Goal: Task Accomplishment & Management: Complete application form

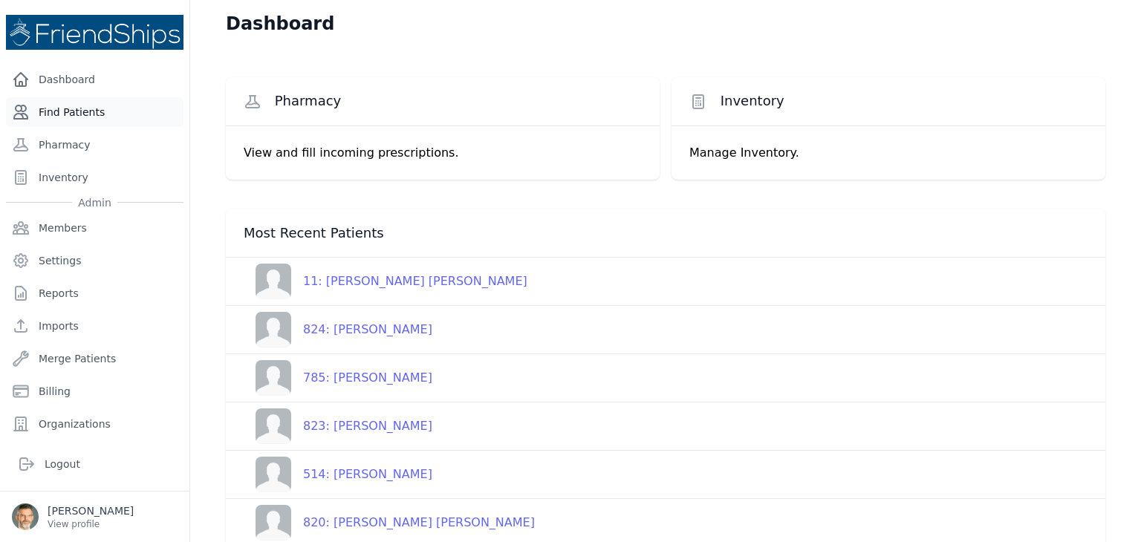
click at [71, 106] on link "Find Patients" at bounding box center [94, 112] width 177 height 30
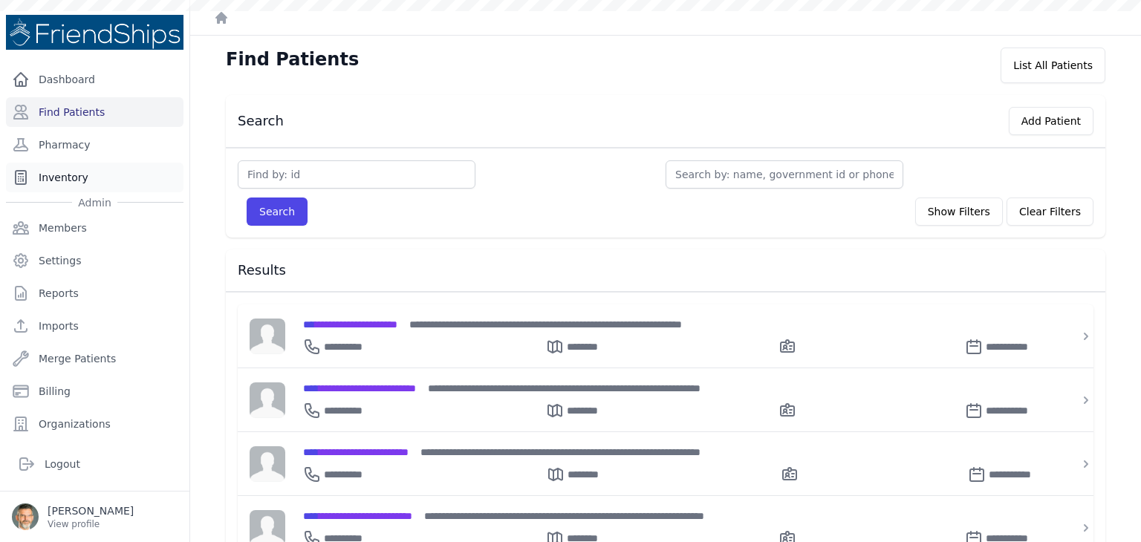
click at [63, 175] on link "Inventory" at bounding box center [94, 178] width 177 height 30
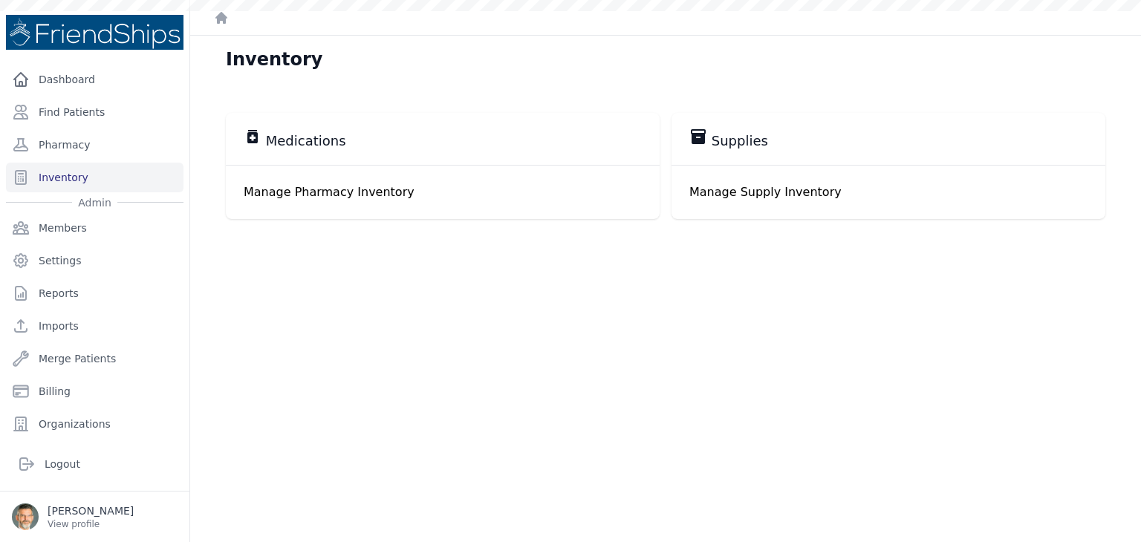
click at [312, 192] on p "Manage Pharmacy Inventory" at bounding box center [443, 192] width 398 height 18
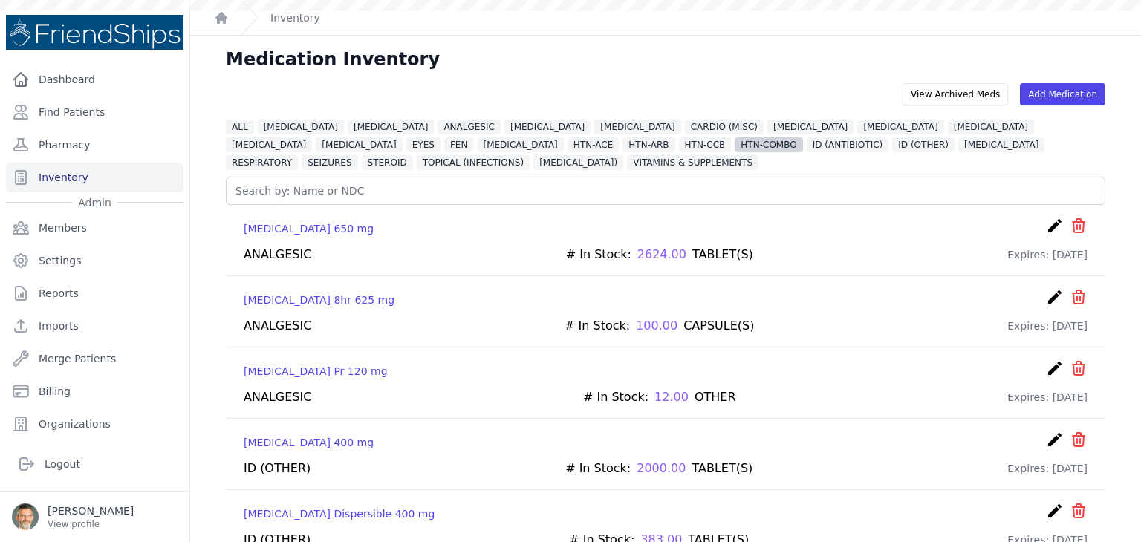
click at [734, 149] on span "HTN-COMBO" at bounding box center [768, 144] width 68 height 15
click at [734, 146] on span "HTN-COMBO" at bounding box center [768, 144] width 68 height 15
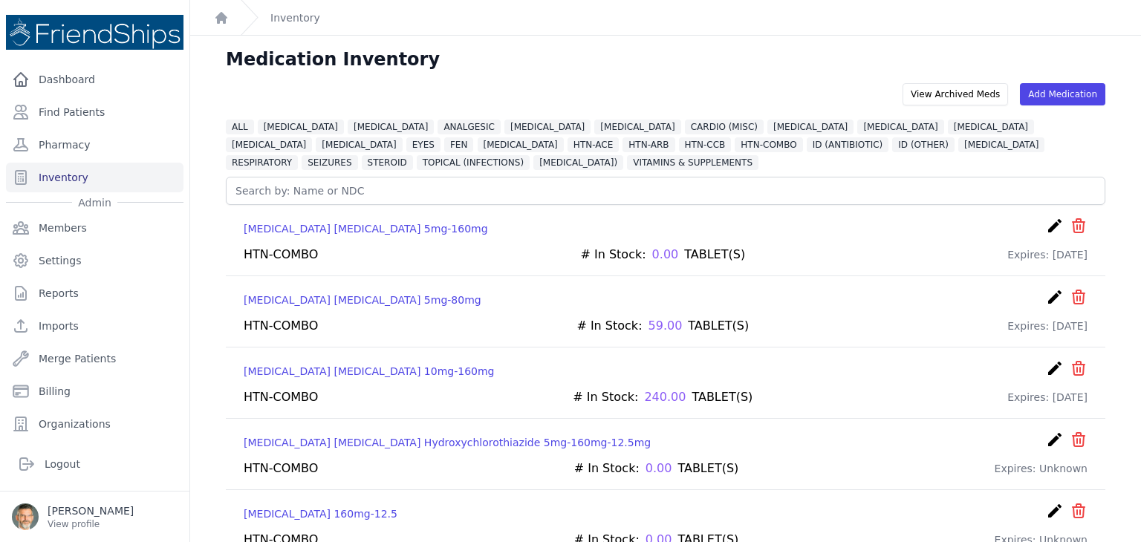
click at [1046, 363] on icon "create" at bounding box center [1055, 368] width 18 height 18
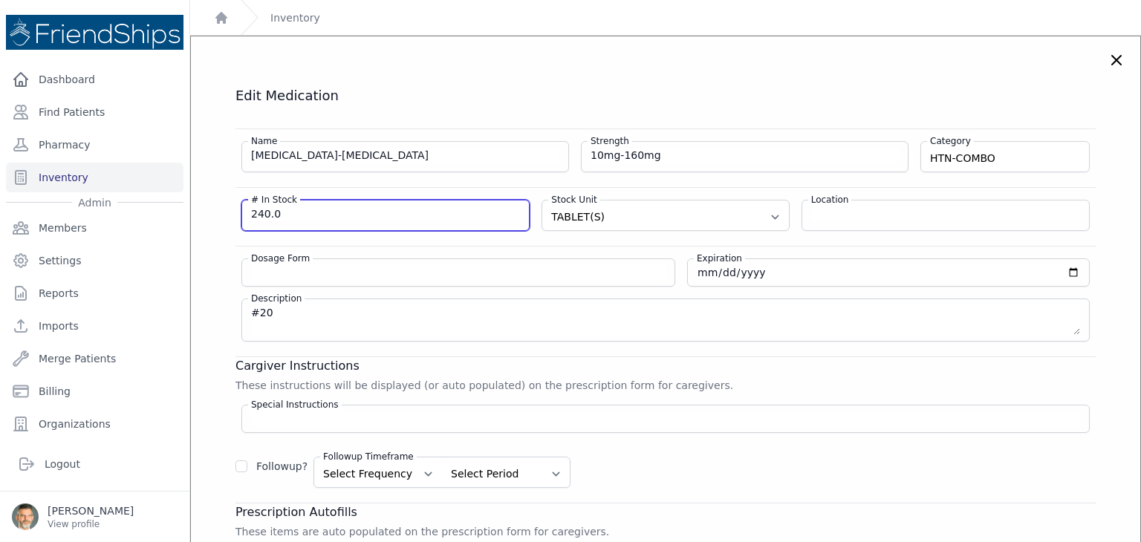
drag, startPoint x: 287, startPoint y: 212, endPoint x: 220, endPoint y: 215, distance: 66.9
click at [221, 215] on div "Edit Medication Name Amlodipine-Valsartan Strength 10mg-160mg Category HTN-COMB…" at bounding box center [665, 413] width 919 height 652
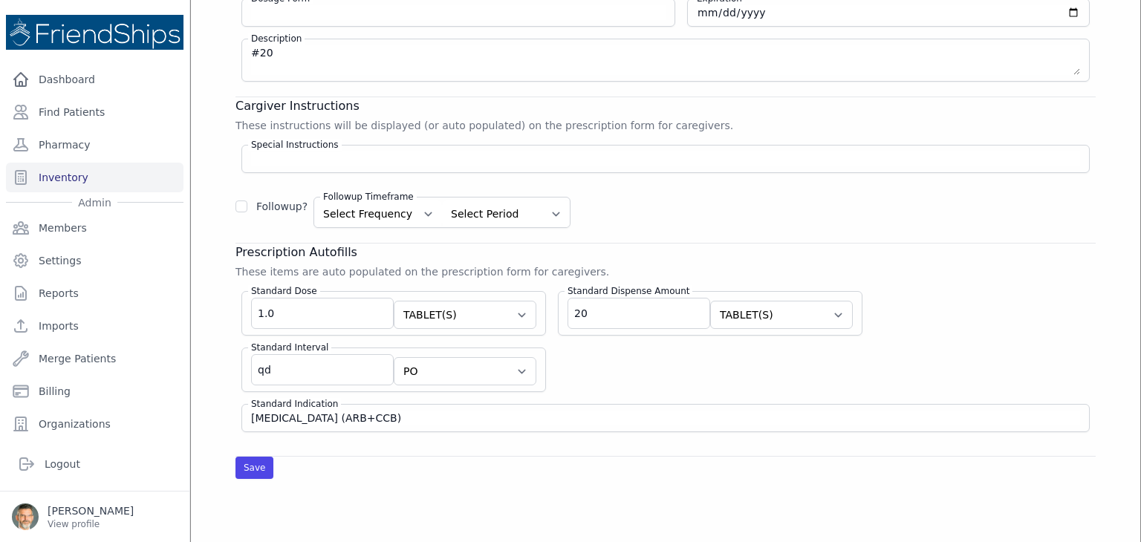
scroll to position [297, 0]
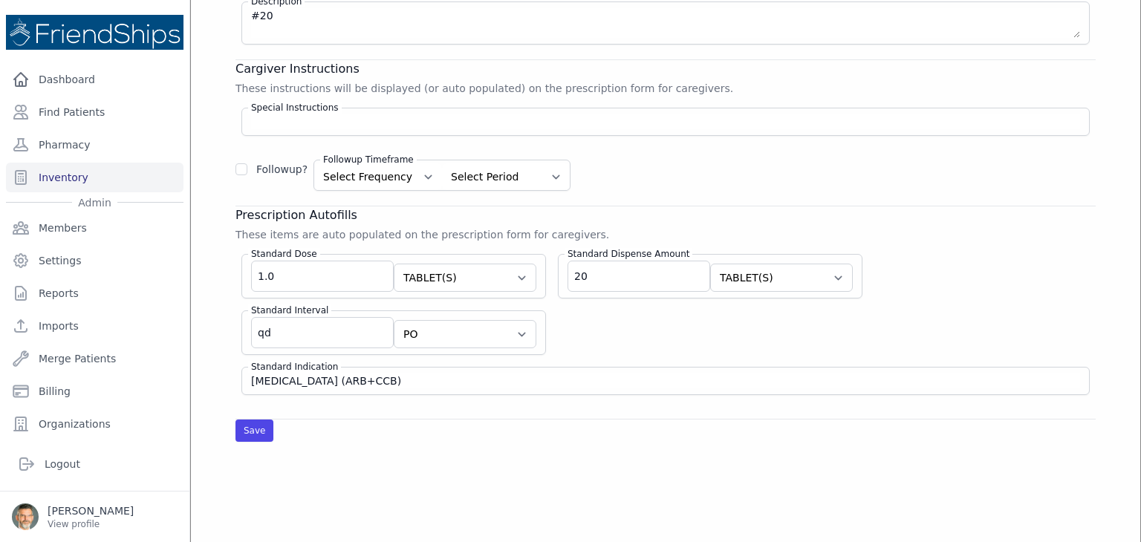
type input "270"
click at [244, 426] on button "Save" at bounding box center [254, 431] width 38 height 22
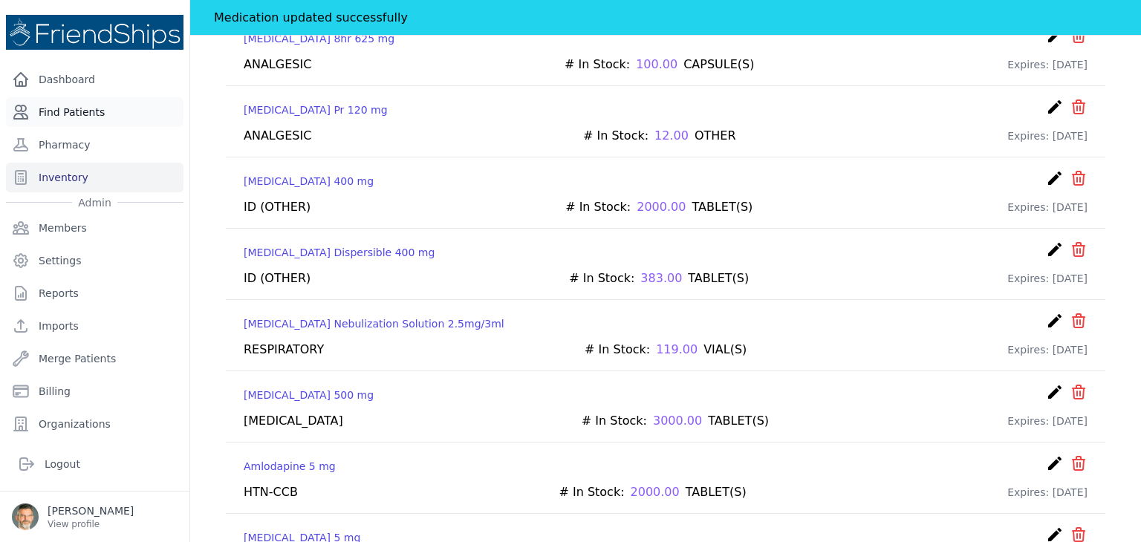
click at [71, 111] on link "Find Patients" at bounding box center [94, 112] width 177 height 30
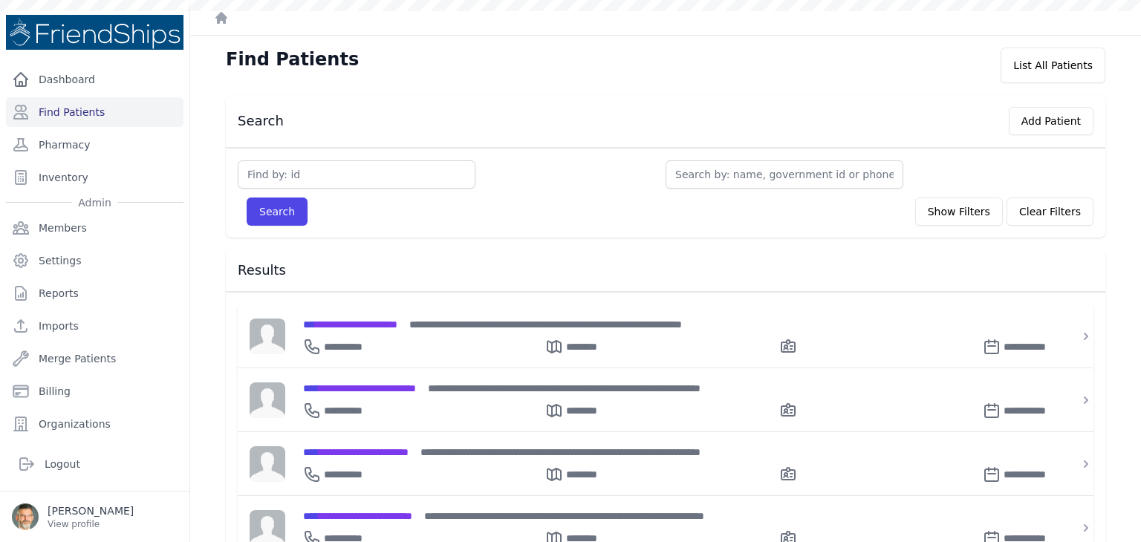
click at [347, 175] on input "text" at bounding box center [357, 174] width 238 height 28
type input "340"
click at [272, 212] on button "Search" at bounding box center [277, 212] width 61 height 28
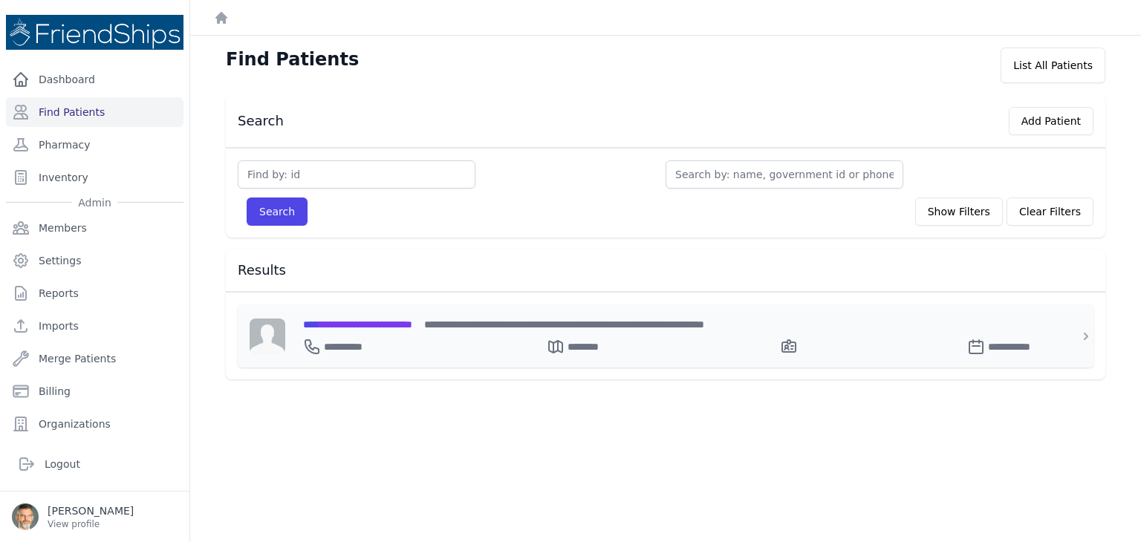
click at [394, 319] on span "**********" at bounding box center [357, 324] width 109 height 10
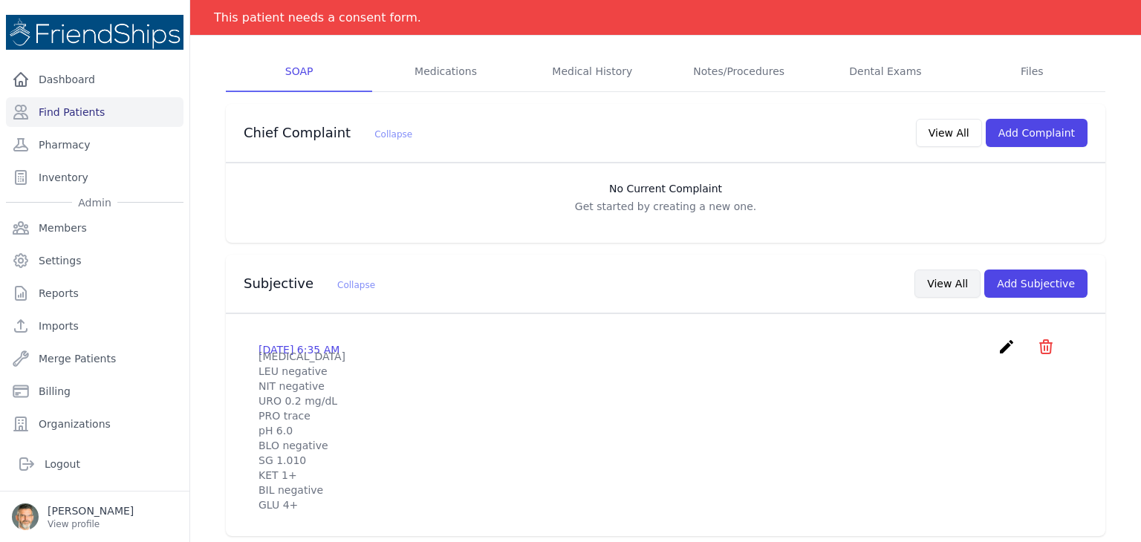
scroll to position [223, 0]
click at [941, 283] on button "View All" at bounding box center [947, 283] width 66 height 28
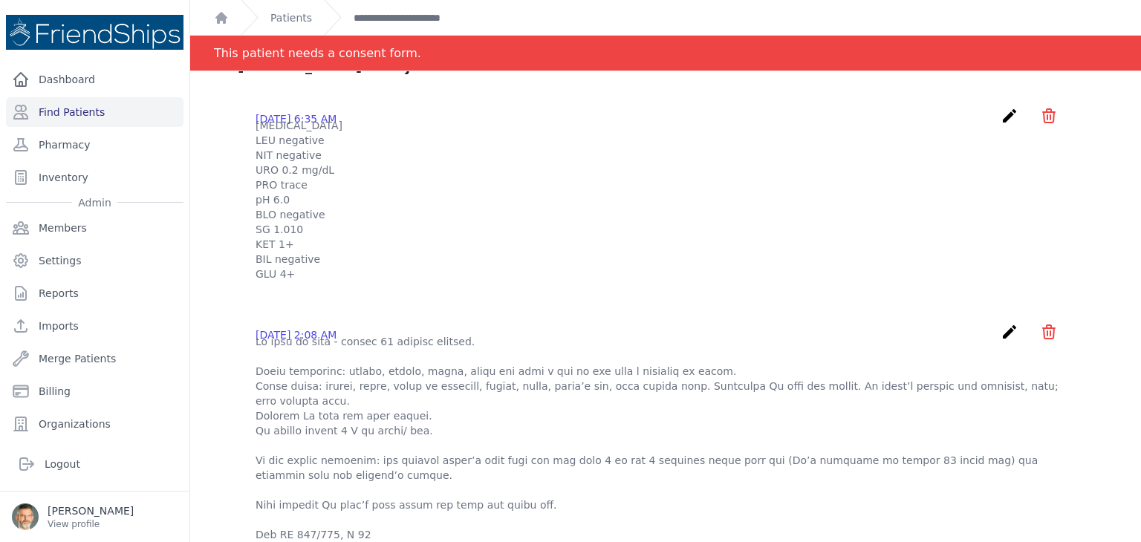
scroll to position [0, 0]
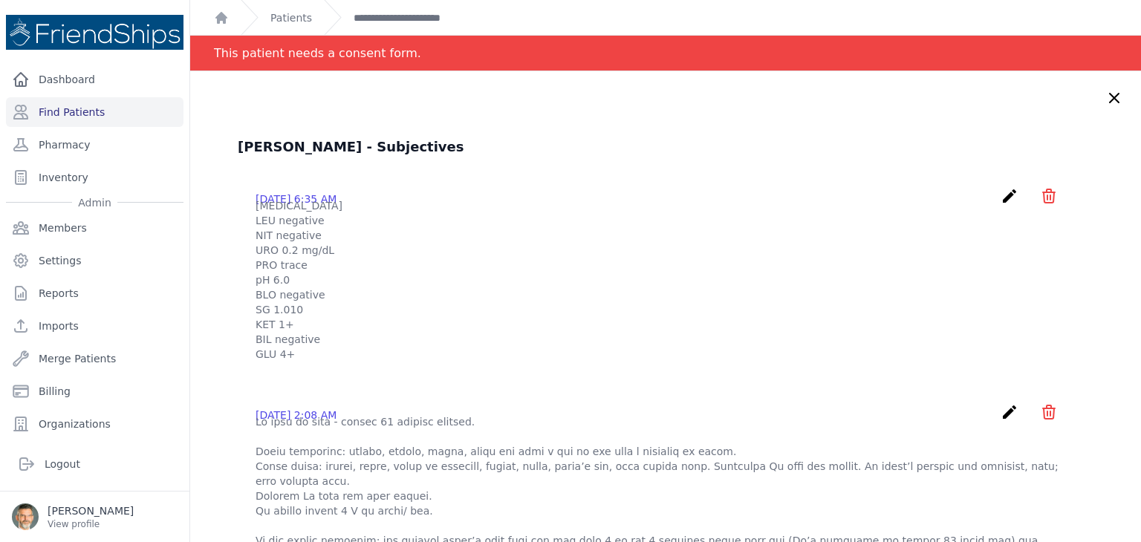
click at [1000, 197] on icon "create" at bounding box center [1009, 196] width 18 height 18
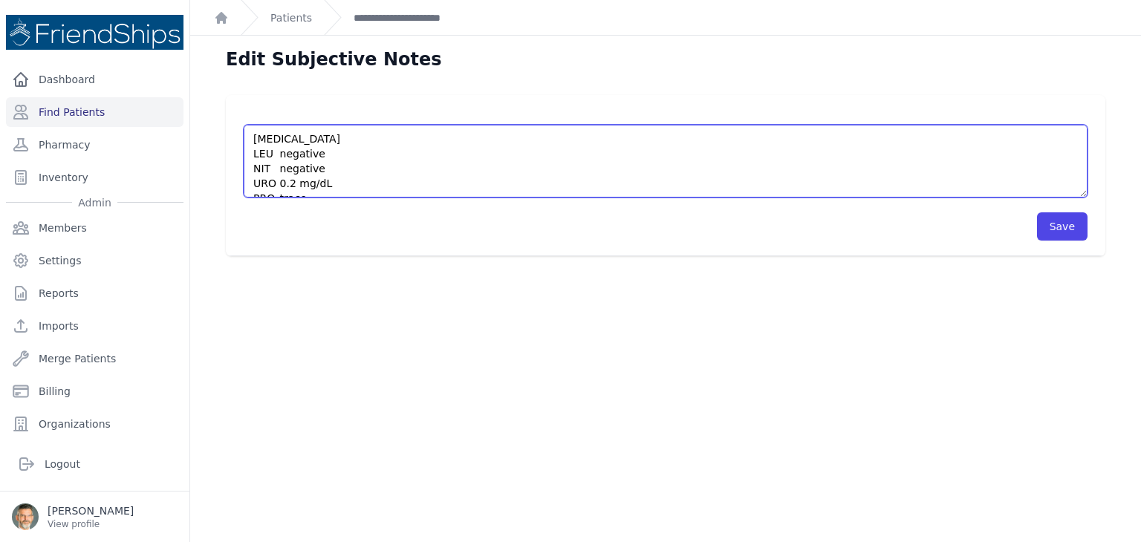
click at [251, 140] on textarea "[MEDICAL_DATA] LEU negative NIT negative URO 0.2 mg/dL PRO trace pH 6.0 BLO neg…" at bounding box center [666, 161] width 844 height 73
drag, startPoint x: 251, startPoint y: 140, endPoint x: 373, endPoint y: 186, distance: 129.9
click at [373, 186] on textarea "[MEDICAL_DATA] LEU negative NIT negative URO 0.2 mg/dL PRO trace pH 6.0 BLO neg…" at bounding box center [666, 161] width 844 height 73
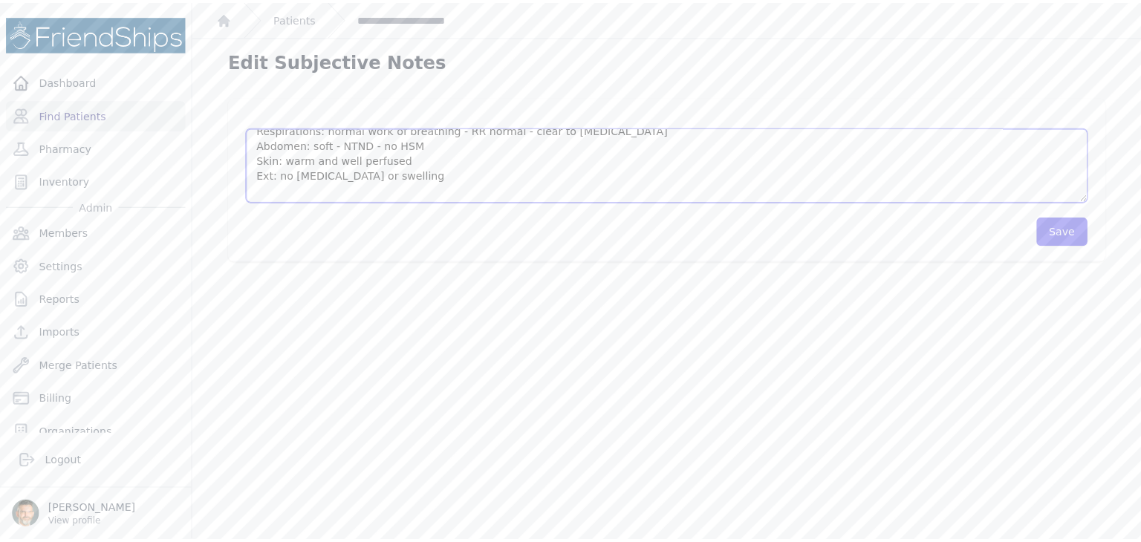
scroll to position [149, 0]
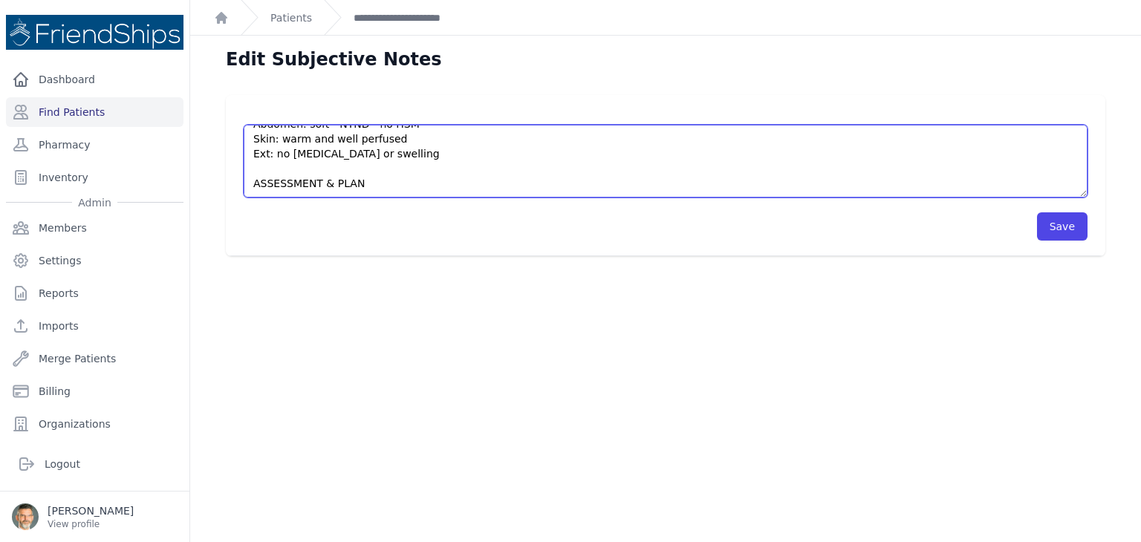
click at [266, 173] on textarea "[MEDICAL_DATA] LEU negative NIT negative URO 0.2 mg/dL PRO trace pH 6.0 BLO neg…" at bounding box center [666, 161] width 844 height 73
paste textarea "[MEDICAL_DATA] LEU negative NIT negative URO 0.2 mg/dL PRO trace pH 6.0 BLO neg…"
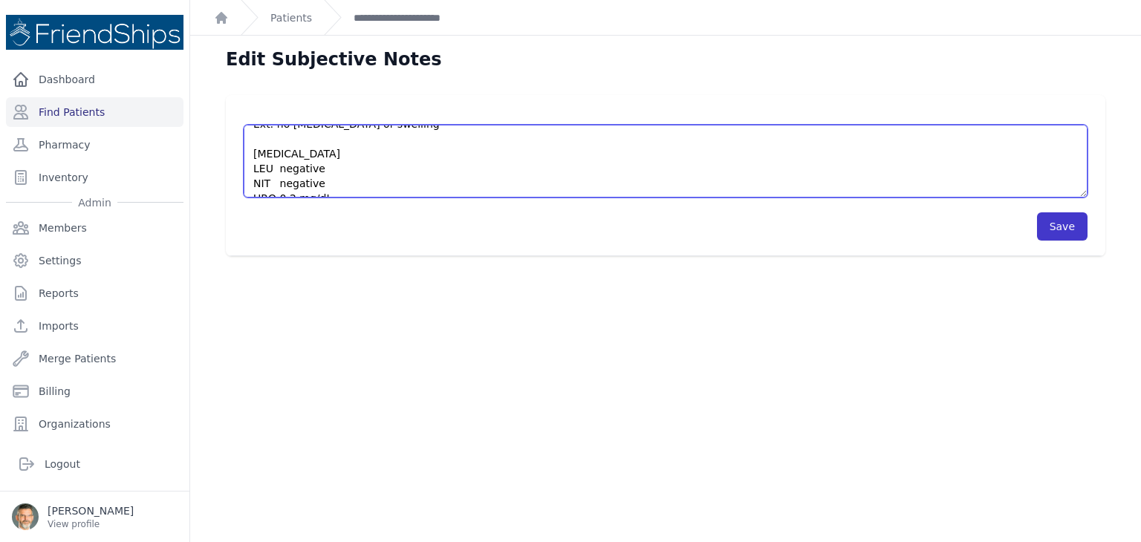
type textarea "HISTORY OBJECTIVE General: alert - no distress - non-toxic Eyes: normal [MEDICA…"
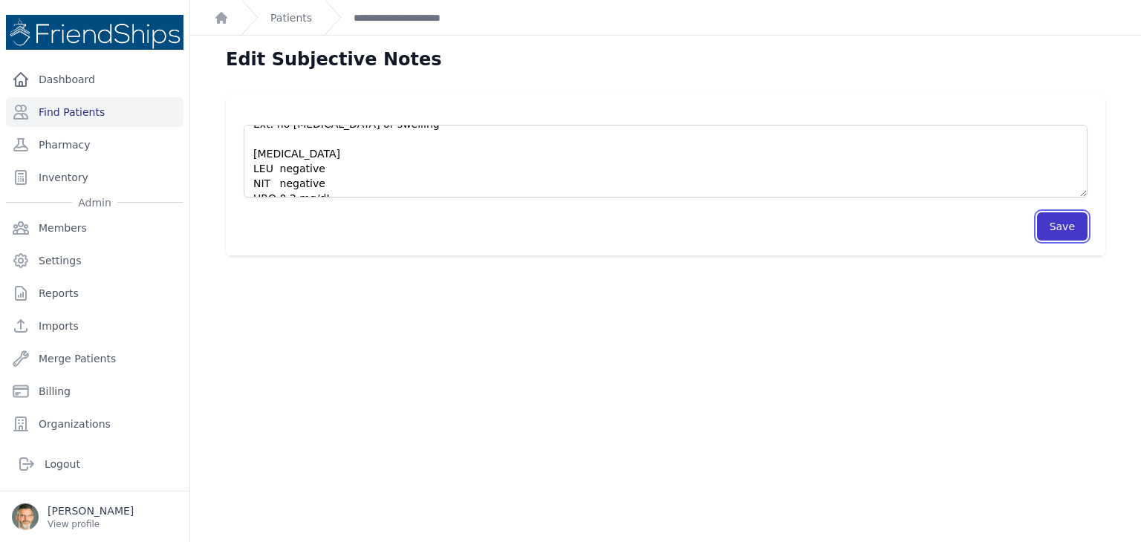
click at [1057, 218] on button "Save" at bounding box center [1062, 226] width 50 height 28
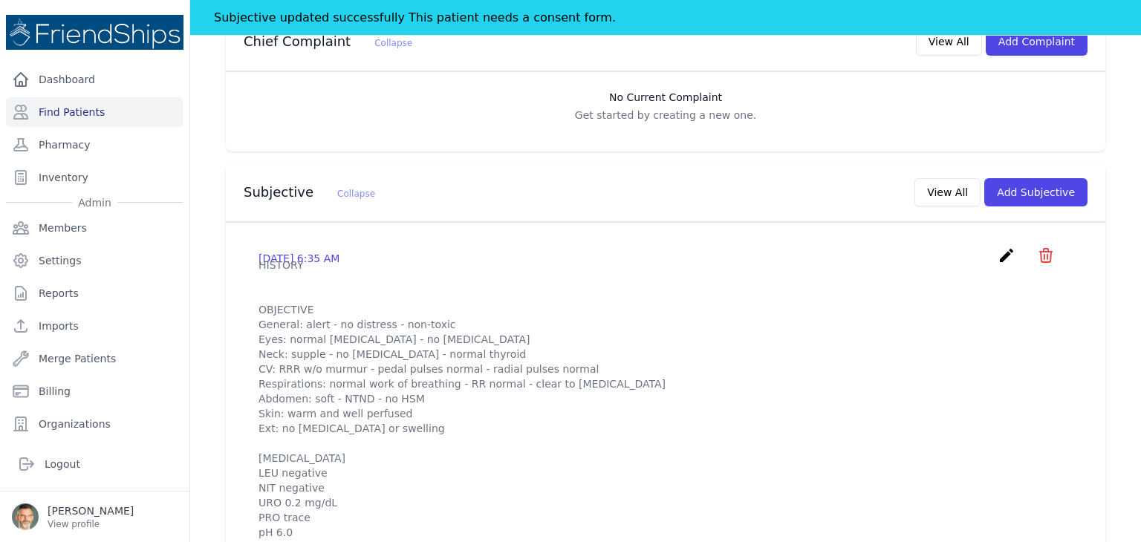
scroll to position [149, 0]
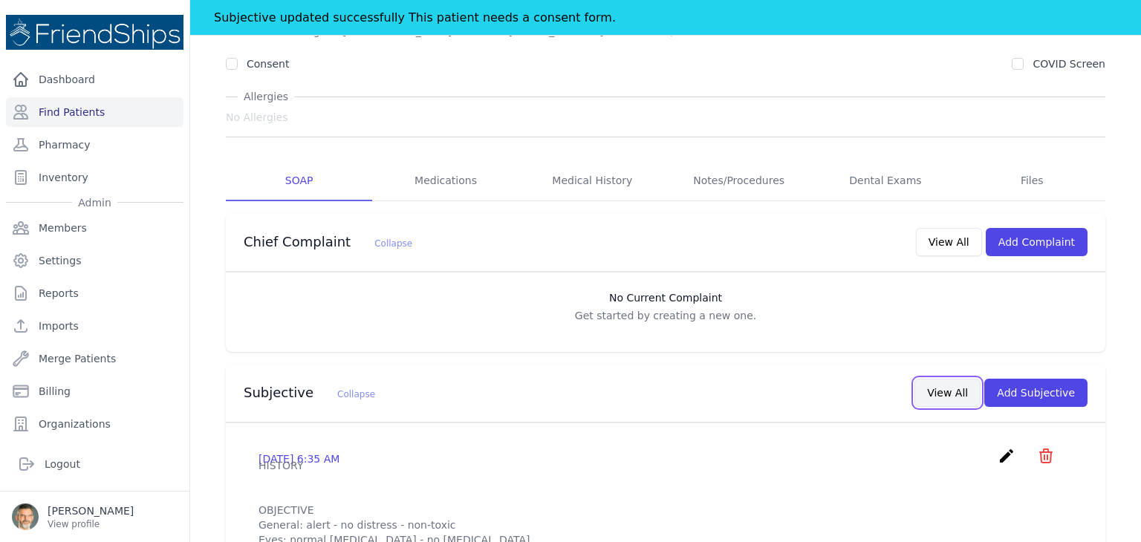
click at [948, 391] on button "View All" at bounding box center [947, 393] width 66 height 28
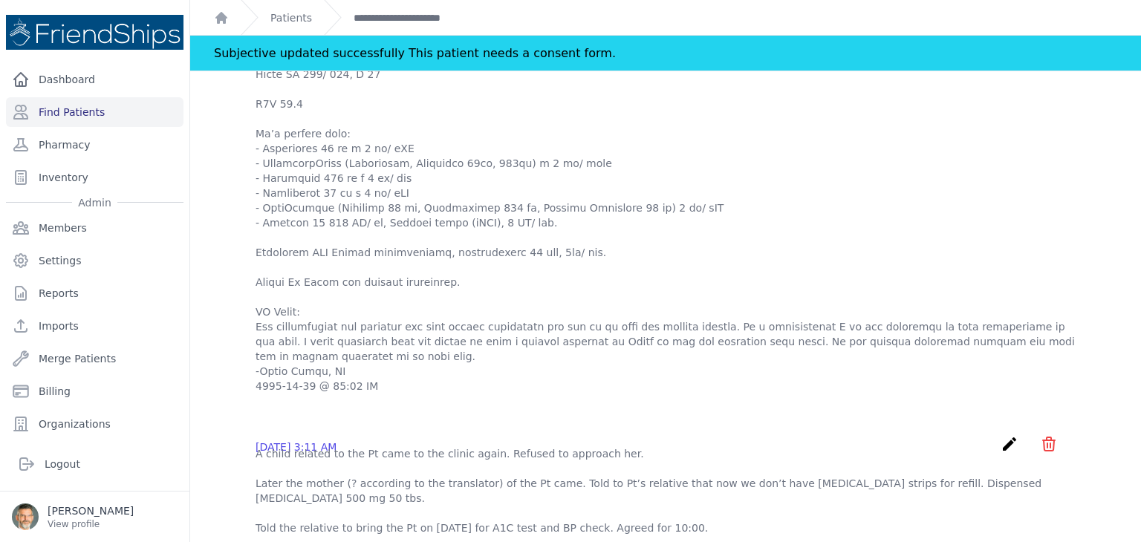
scroll to position [700, 0]
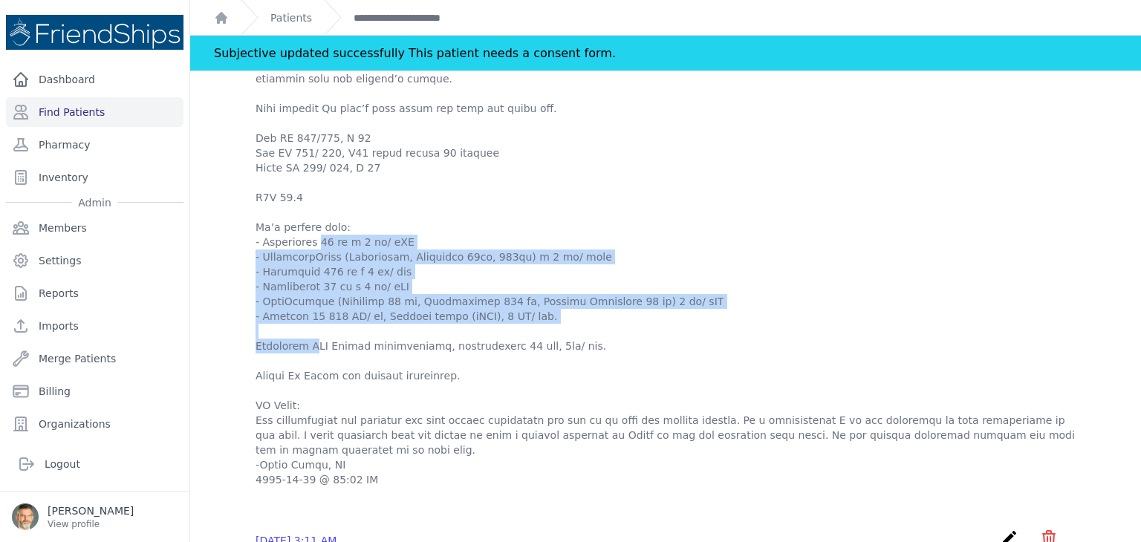
drag, startPoint x: 529, startPoint y: 342, endPoint x: 255, endPoint y: 273, distance: 282.6
click at [255, 273] on div "[DATE] 2:08 AM create ​ Are you sure? This action cannot be undone! Confirm Can…" at bounding box center [665, 207] width 855 height 584
copy p "- [MEDICAL_DATA] 80 mg x 1 tb/ qAM - ValsartanExtra ([MEDICAL_DATA], [MEDICAL_D…"
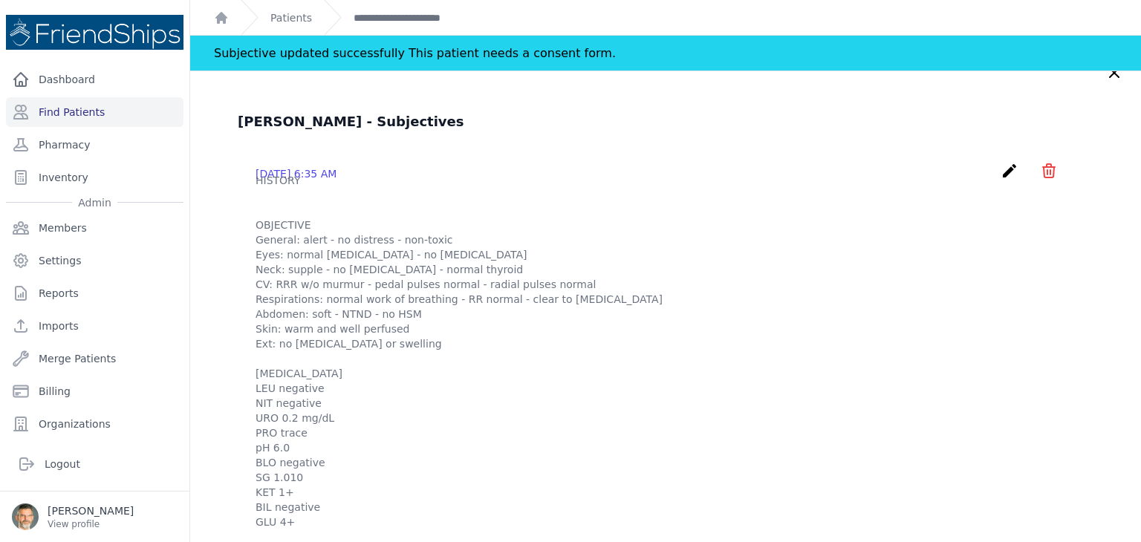
scroll to position [0, 0]
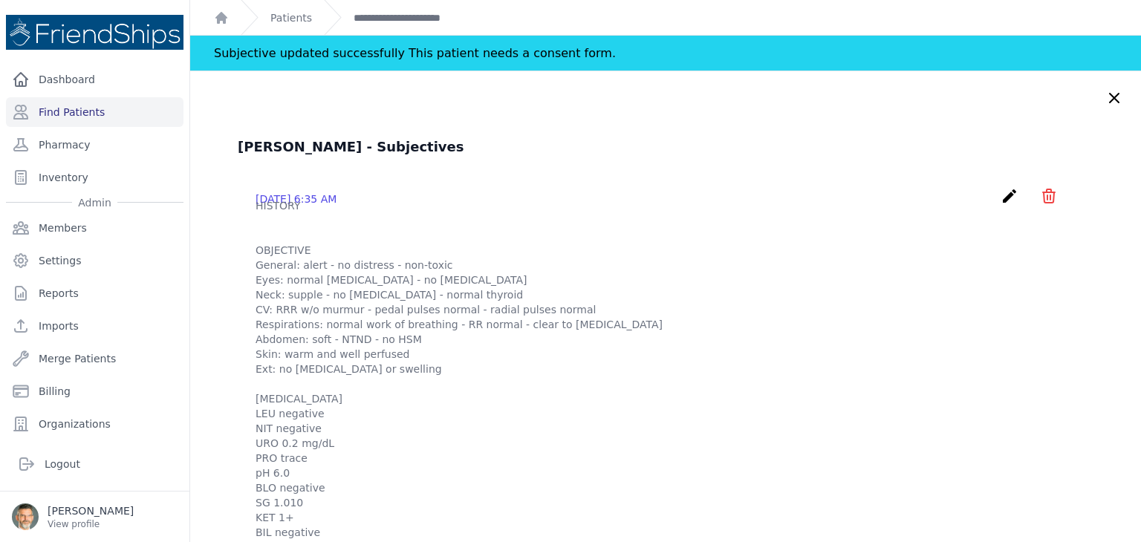
click at [1000, 198] on icon "create" at bounding box center [1009, 196] width 18 height 18
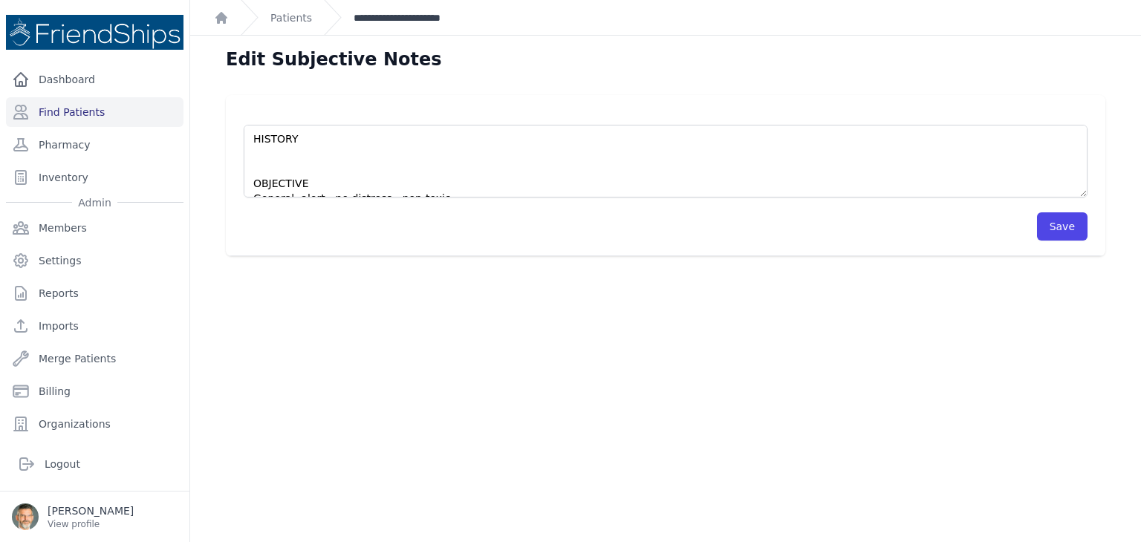
click at [418, 19] on link "**********" at bounding box center [417, 17] width 129 height 15
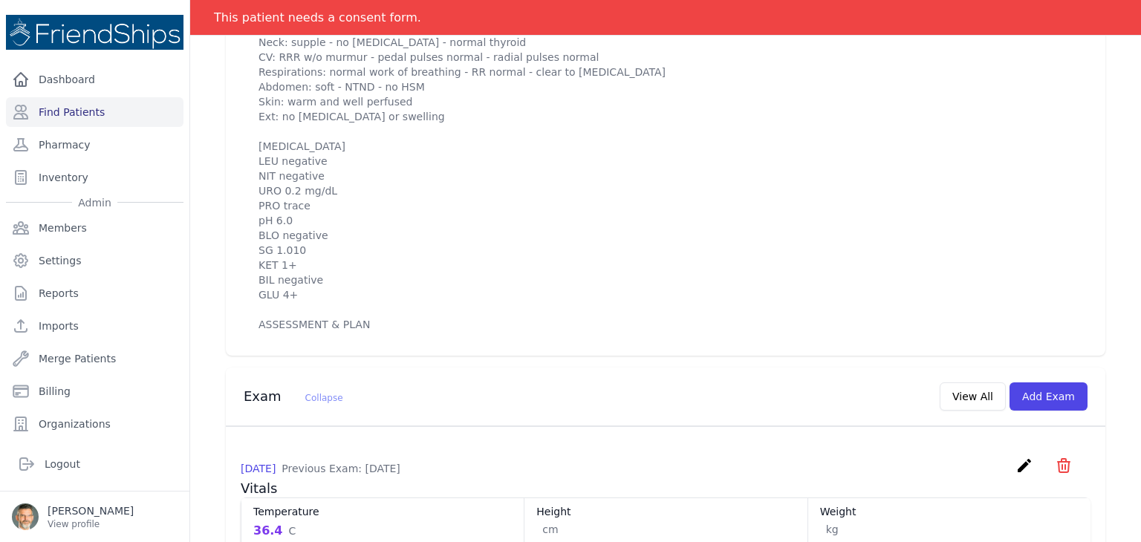
scroll to position [446, 0]
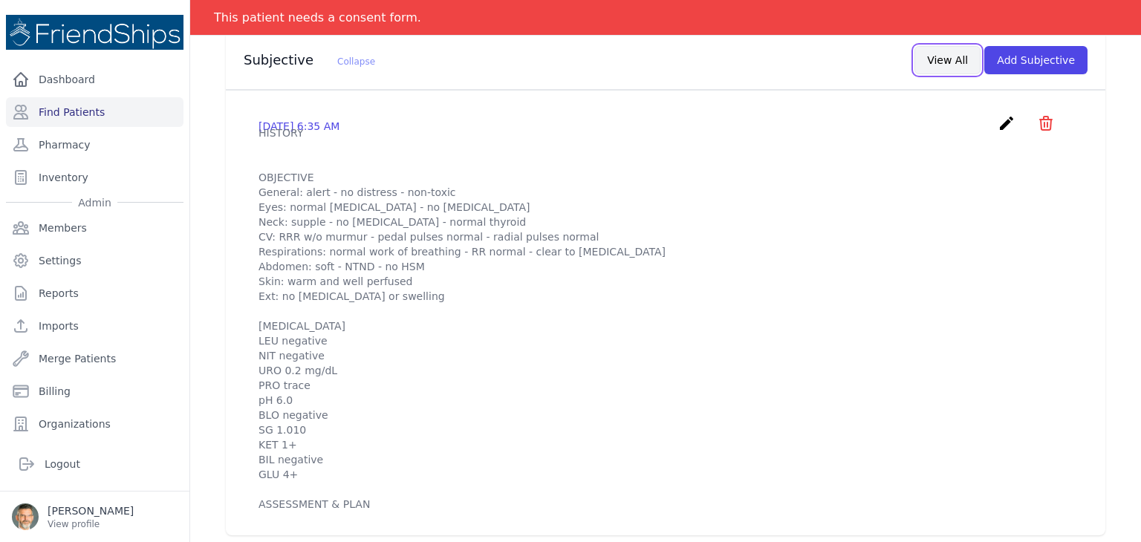
click at [942, 59] on button "View All" at bounding box center [947, 60] width 66 height 28
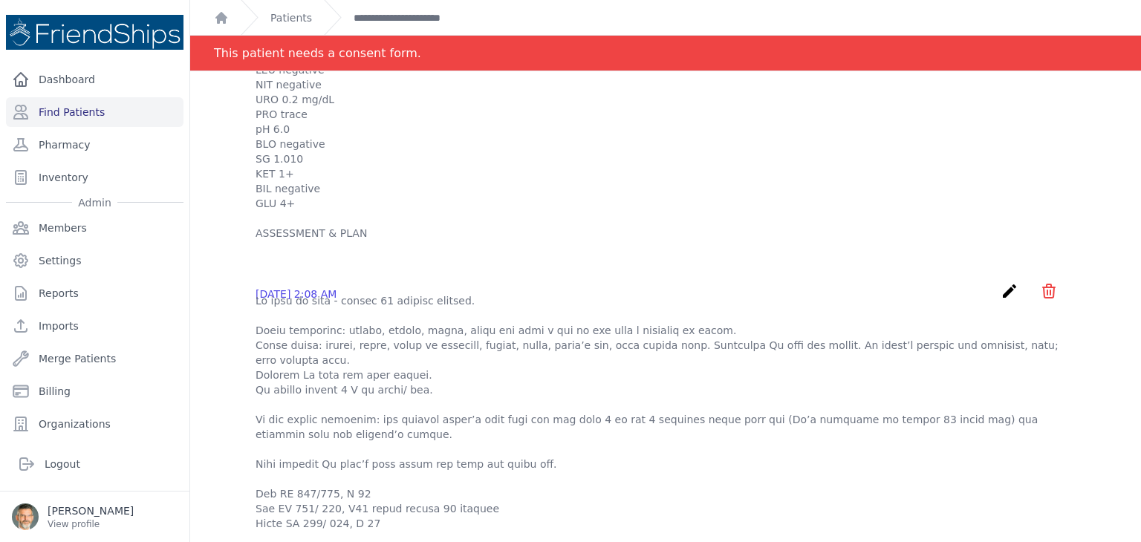
scroll to position [0, 0]
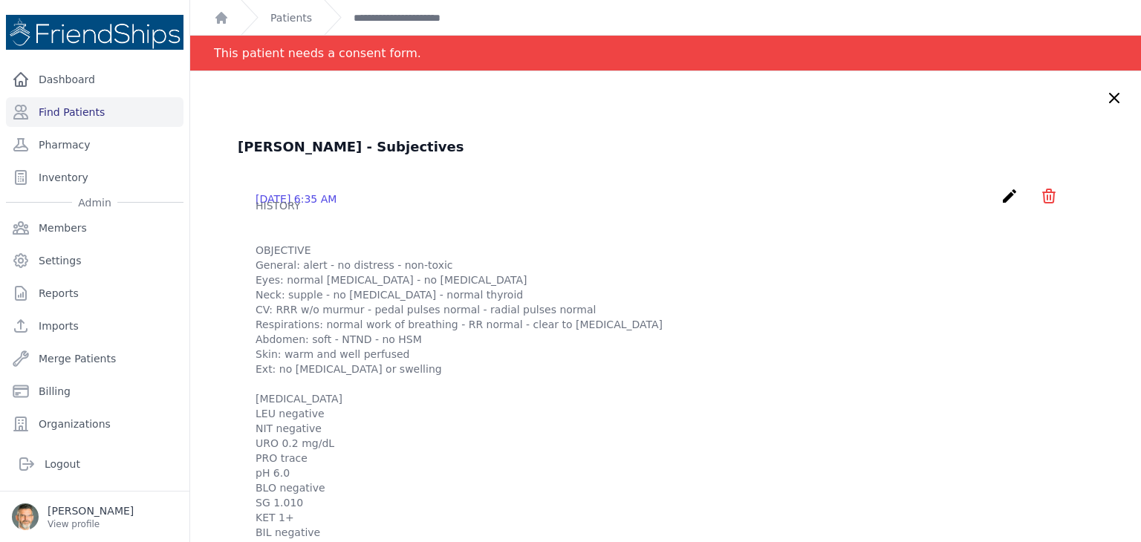
click at [1000, 194] on icon "create" at bounding box center [1009, 196] width 18 height 18
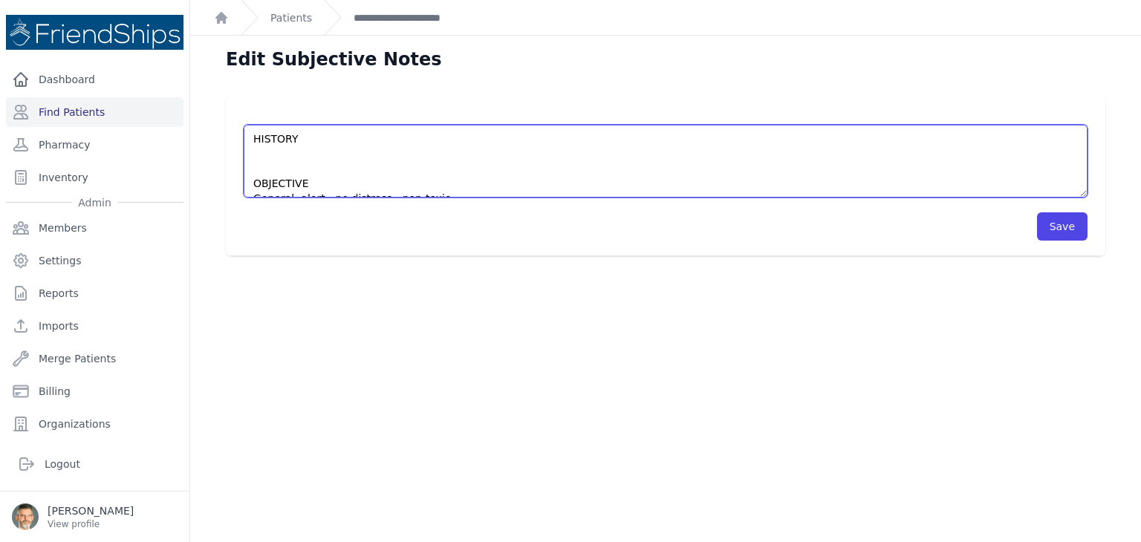
paste textarea "- [MEDICAL_DATA] 80 mg x 1 tb/ qAM - ValsartanExtra ([MEDICAL_DATA], [MEDICAL_D…"
click at [261, 149] on textarea "HISTORY OBJECTIVE General: alert - no distress - non-toxic Eyes: normal [MEDICA…" at bounding box center [666, 161] width 844 height 73
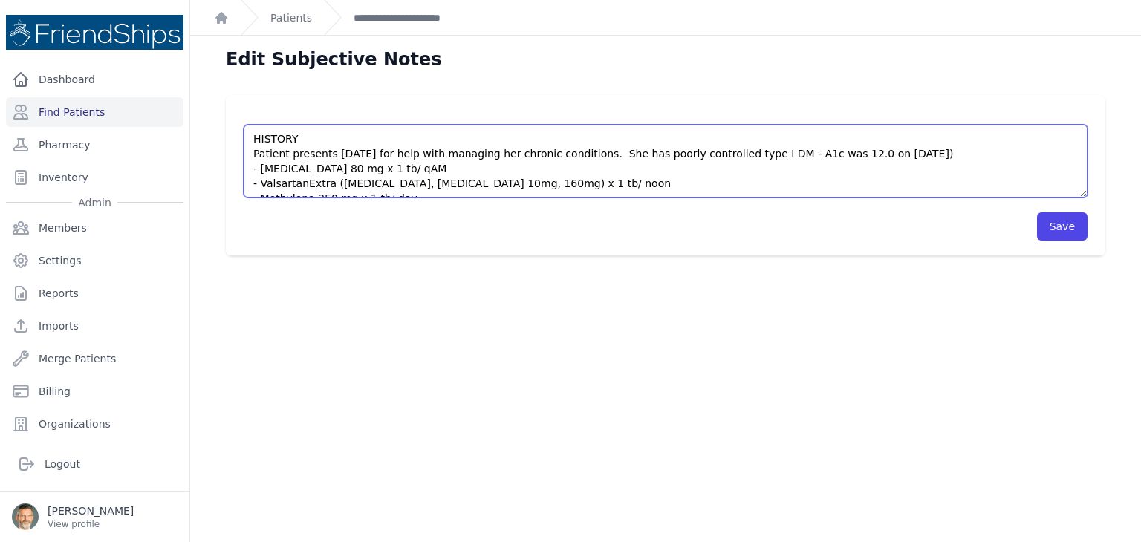
click at [878, 155] on textarea "HISTORY OBJECTIVE General: alert - no distress - non-toxic Eyes: normal [MEDICA…" at bounding box center [666, 161] width 844 height 73
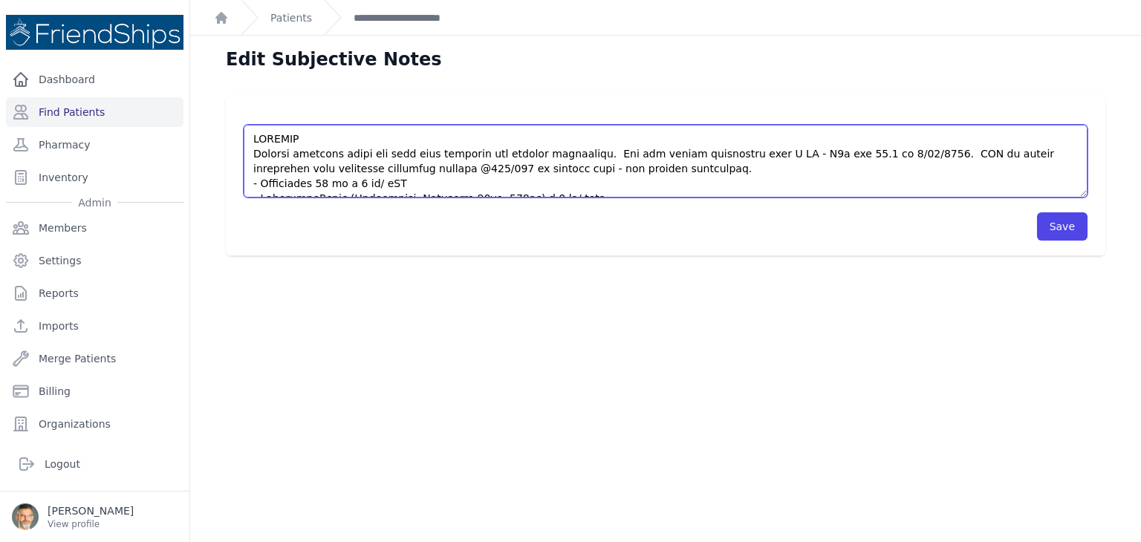
click at [674, 167] on textarea "HISTORY OBJECTIVE General: alert - no distress - non-toxic Eyes: normal [MEDICA…" at bounding box center [666, 161] width 844 height 73
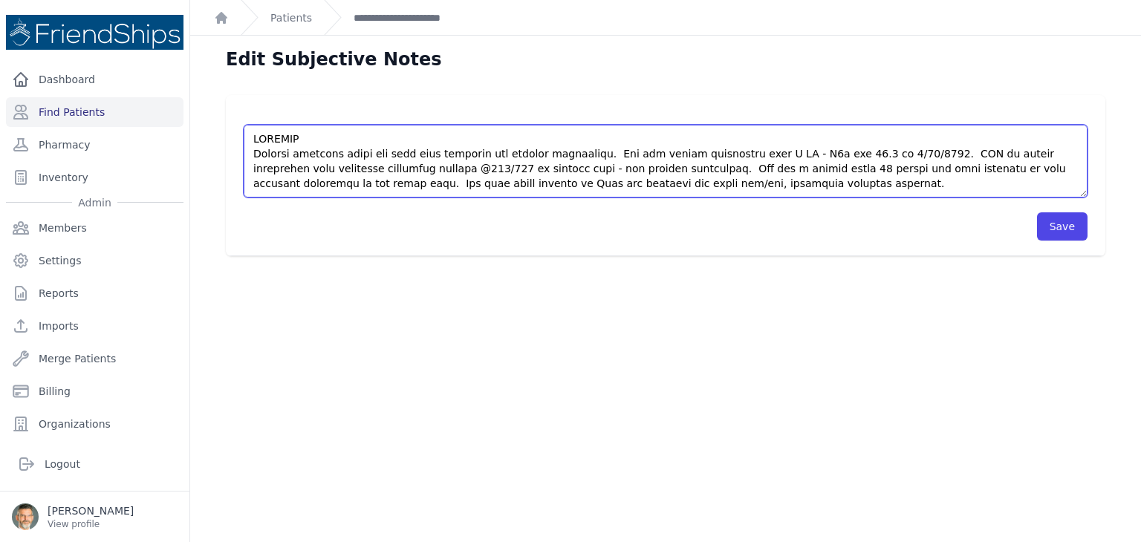
drag, startPoint x: 311, startPoint y: 142, endPoint x: 217, endPoint y: 136, distance: 94.5
click at [217, 136] on div "HISTORY OBJECTIVE General: alert - no distress - non-toxic Eyes: normal [MEDICA…" at bounding box center [665, 175] width 927 height 161
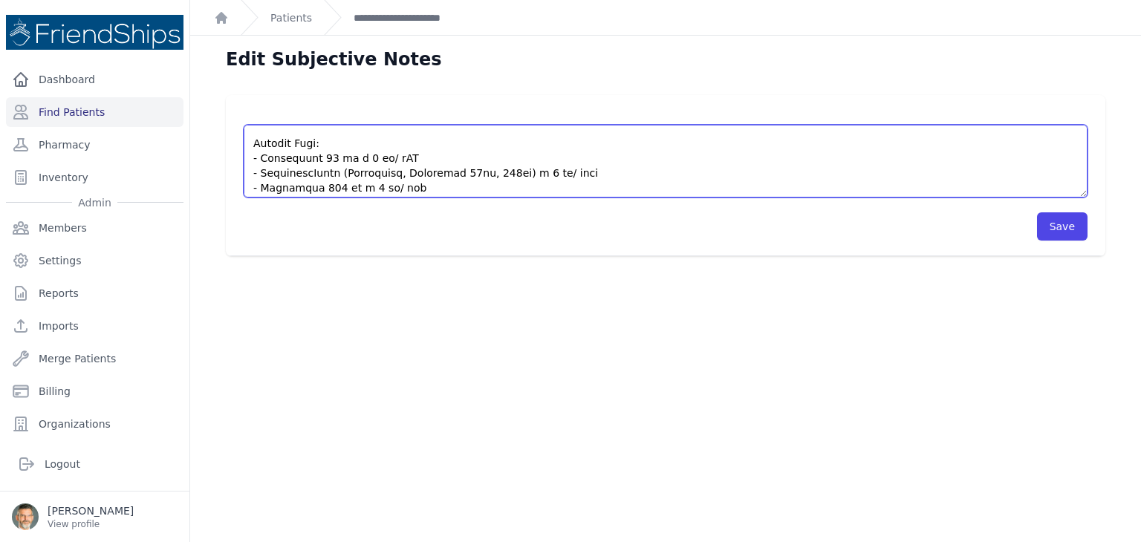
scroll to position [48, 0]
drag, startPoint x: 394, startPoint y: 135, endPoint x: 341, endPoint y: 162, distance: 59.1
click at [339, 162] on textarea "HISTORY OBJECTIVE General: alert - no distress - non-toxic Eyes: normal [MEDICA…" at bounding box center [666, 161] width 844 height 73
click at [261, 166] on textarea "HISTORY OBJECTIVE General: alert - no distress - non-toxic Eyes: normal [MEDICA…" at bounding box center [666, 161] width 844 height 73
click at [261, 180] on textarea "HISTORY OBJECTIVE General: alert - no distress - non-toxic Eyes: normal [MEDICA…" at bounding box center [666, 161] width 844 height 73
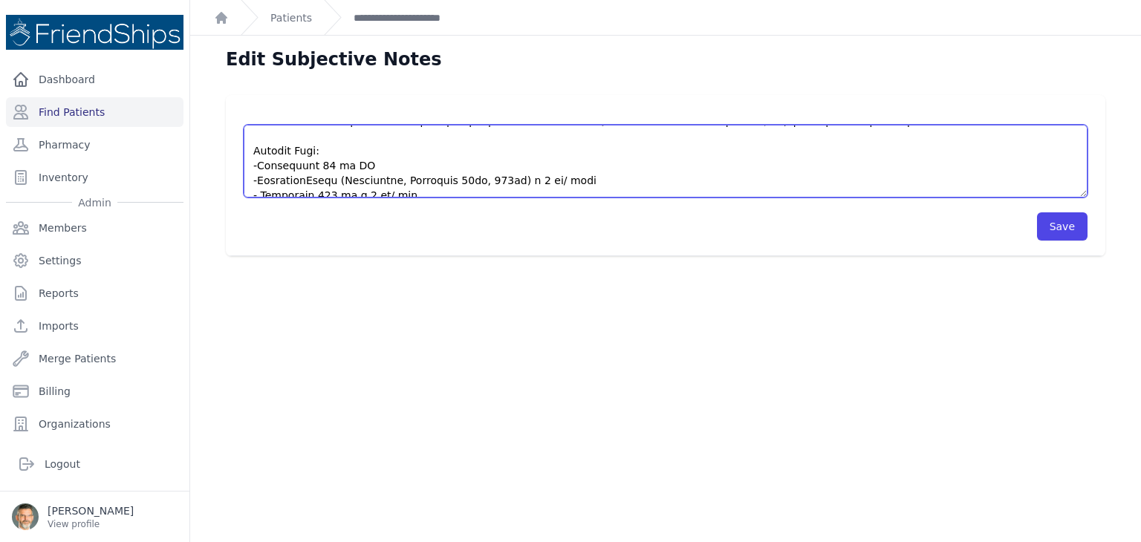
click at [263, 164] on textarea "HISTORY OBJECTIVE General: alert - no distress - non-toxic Eyes: normal [MEDICA…" at bounding box center [666, 161] width 844 height 73
click at [331, 177] on textarea "HISTORY OBJECTIVE General: alert - no distress - non-toxic Eyes: normal [MEDICA…" at bounding box center [666, 161] width 844 height 73
click at [320, 180] on textarea "HISTORY OBJECTIVE General: alert - no distress - non-toxic Eyes: normal [MEDICA…" at bounding box center [666, 161] width 844 height 73
click at [359, 178] on textarea "HISTORY OBJECTIVE General: alert - no distress - non-toxic Eyes: normal [MEDICA…" at bounding box center [666, 161] width 844 height 73
drag, startPoint x: 418, startPoint y: 182, endPoint x: 358, endPoint y: 177, distance: 60.4
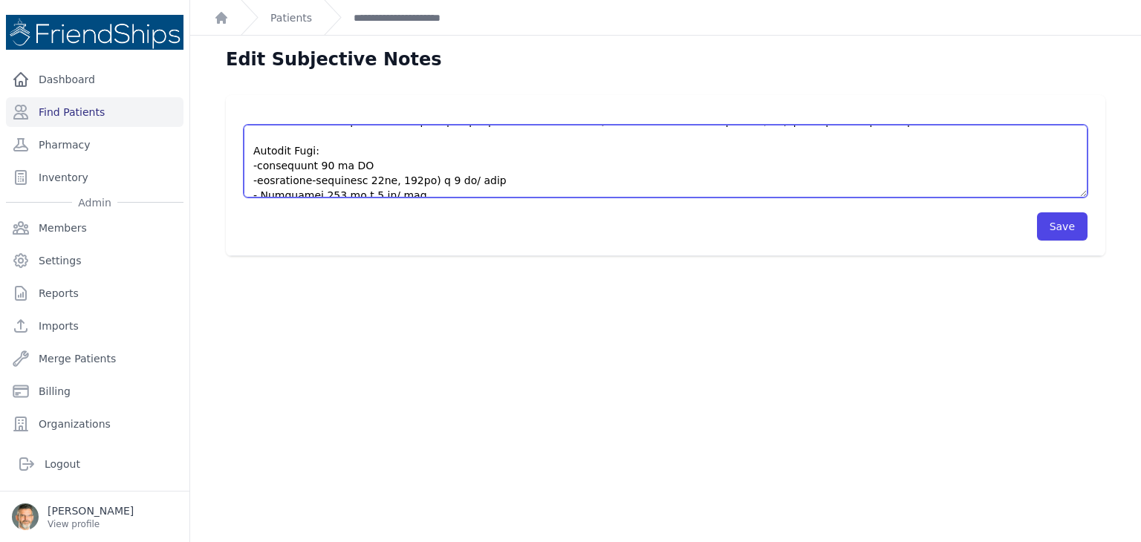
click at [358, 177] on textarea "HISTORY OBJECTIVE General: alert - no distress - non-toxic Eyes: normal [MEDICA…" at bounding box center [666, 161] width 844 height 73
click at [359, 177] on textarea "HISTORY OBJECTIVE General: alert - no distress - non-toxic Eyes: normal [MEDICA…" at bounding box center [666, 161] width 844 height 73
click at [376, 179] on textarea "HISTORY OBJECTIVE General: alert - no distress - non-toxic Eyes: normal [MEDICA…" at bounding box center [666, 161] width 844 height 73
click at [405, 183] on textarea "HISTORY OBJECTIVE General: alert - no distress - non-toxic Eyes: normal [MEDICA…" at bounding box center [666, 161] width 844 height 73
drag, startPoint x: 489, startPoint y: 180, endPoint x: 429, endPoint y: 179, distance: 59.4
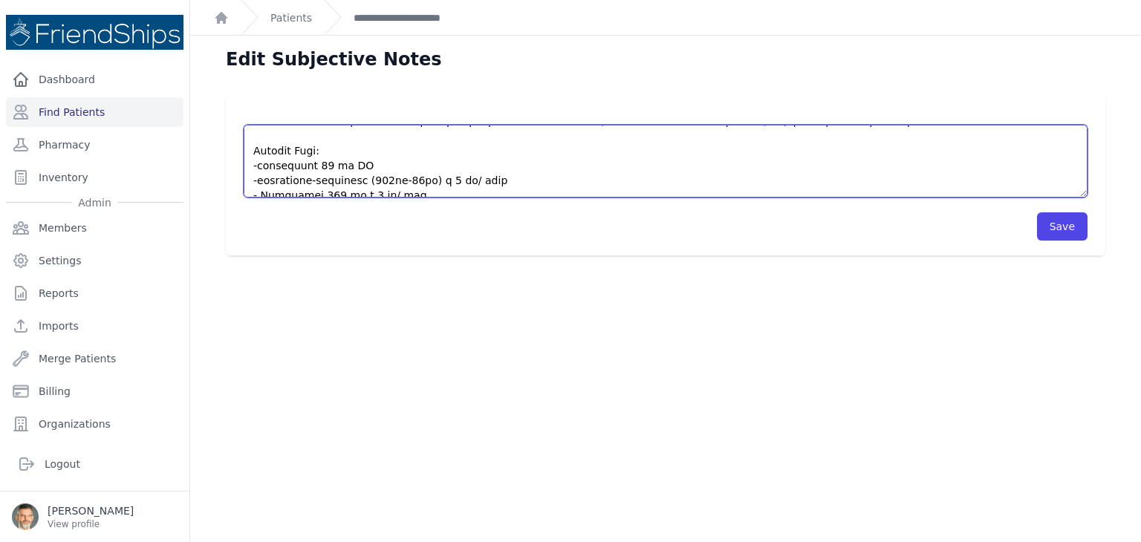
click at [429, 179] on textarea "HISTORY OBJECTIVE General: alert - no distress - non-toxic Eyes: normal [MEDICA…" at bounding box center [666, 161] width 844 height 73
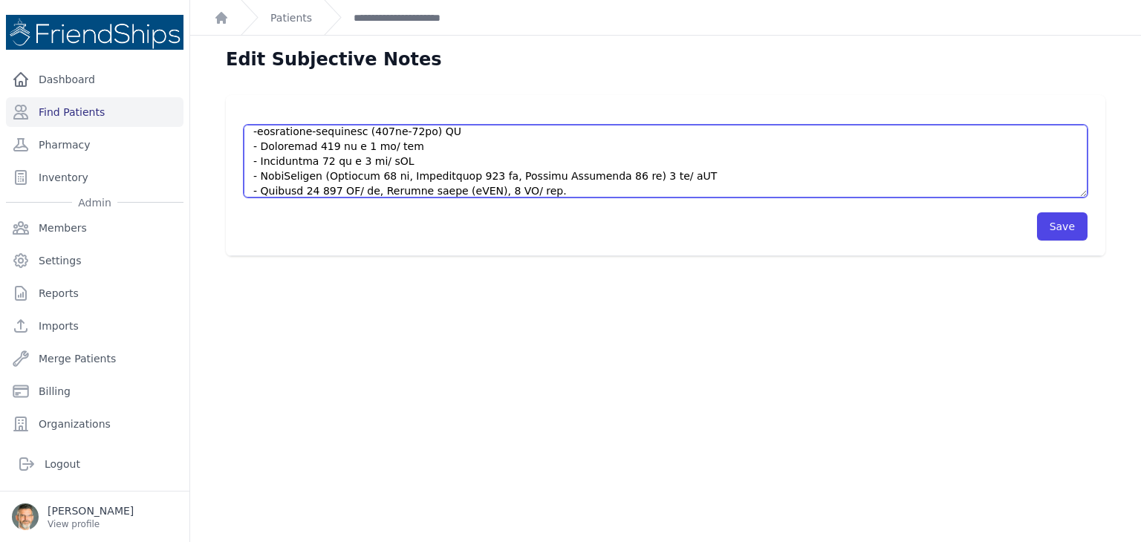
scroll to position [122, 0]
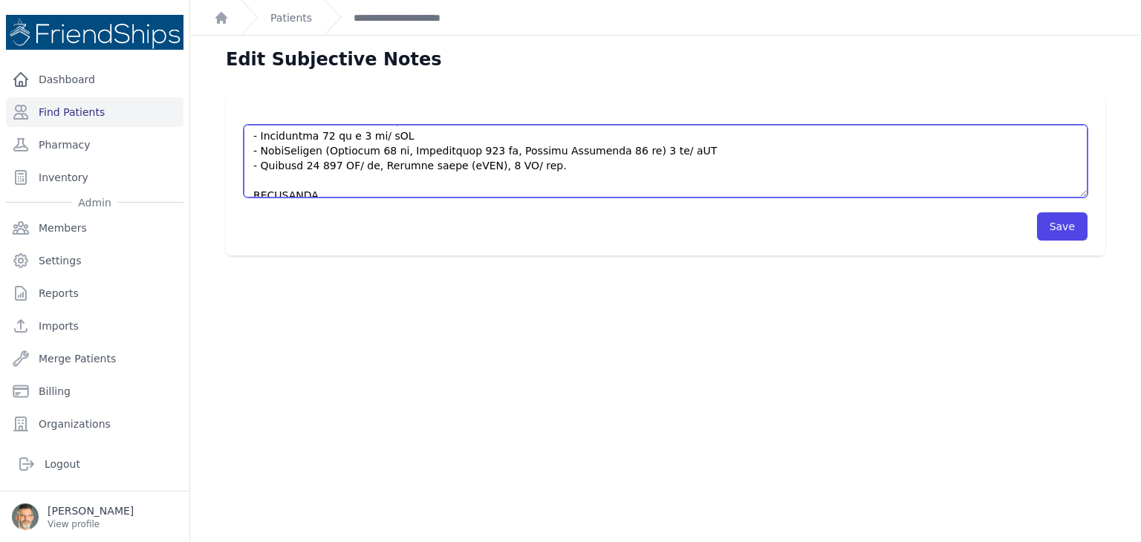
click at [266, 135] on textarea "HISTORY OBJECTIVE General: alert - no distress - non-toxic Eyes: normal [MEDICA…" at bounding box center [666, 161] width 844 height 73
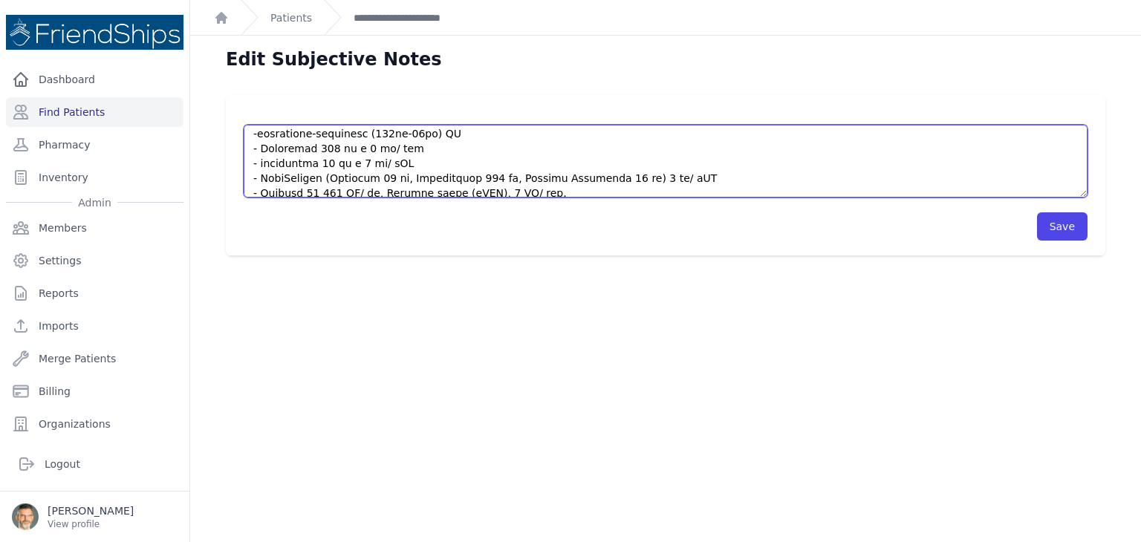
scroll to position [86, 0]
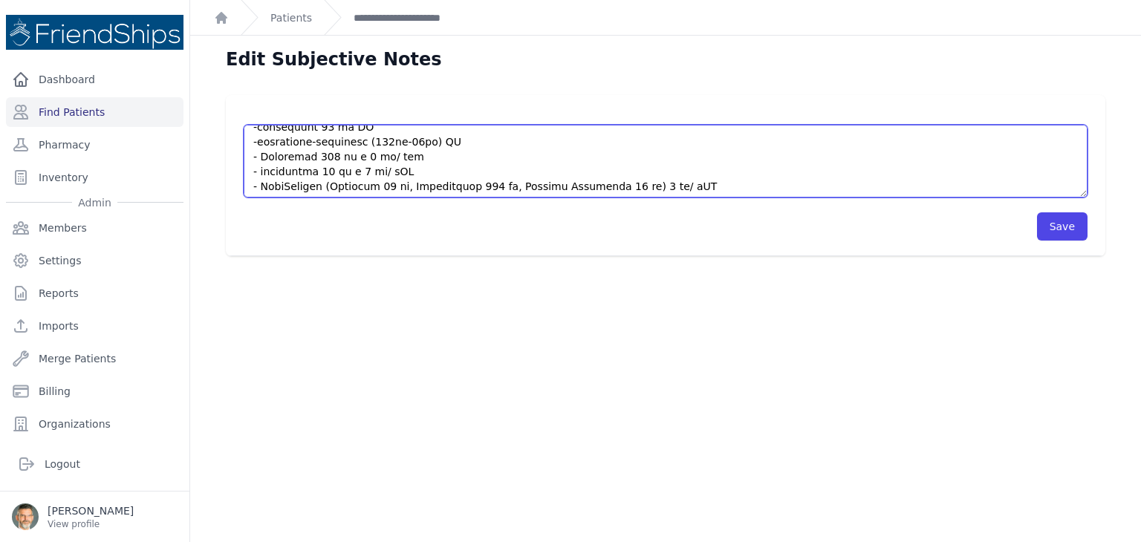
drag, startPoint x: 397, startPoint y: 134, endPoint x: 382, endPoint y: 140, distance: 16.4
click at [382, 140] on textarea "HISTORY OBJECTIVE General: alert - no distress - non-toxic Eyes: normal [MEDICA…" at bounding box center [666, 161] width 844 height 73
click at [392, 162] on textarea "HISTORY OBJECTIVE General: alert - no distress - non-toxic Eyes: normal [MEDICA…" at bounding box center [666, 161] width 844 height 73
click at [404, 168] on textarea "HISTORY OBJECTIVE General: alert - no distress - non-toxic Eyes: normal [MEDICA…" at bounding box center [666, 161] width 844 height 73
drag, startPoint x: 405, startPoint y: 169, endPoint x: 349, endPoint y: 174, distance: 55.9
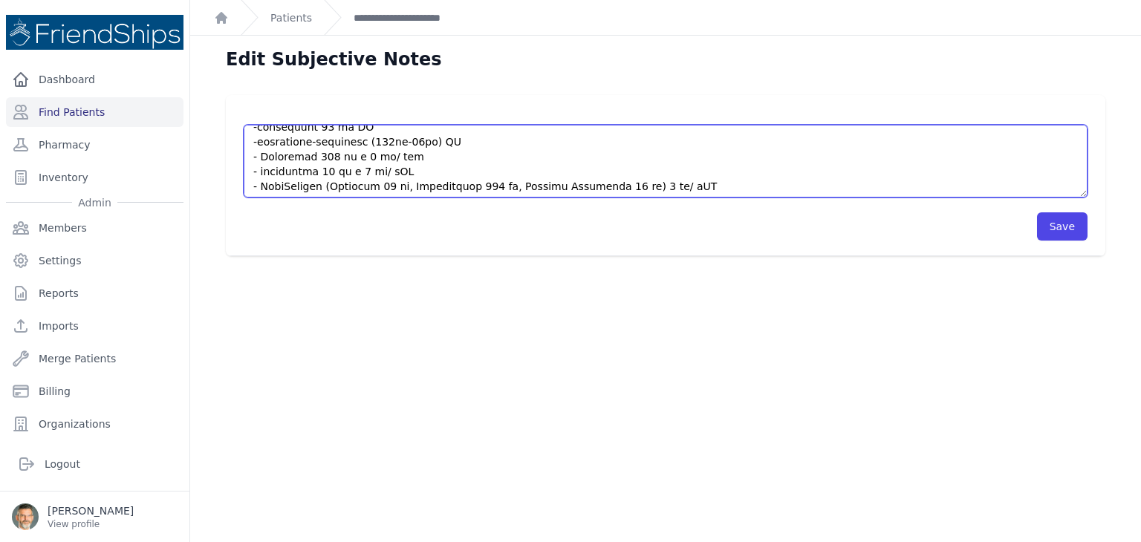
click at [349, 174] on textarea "HISTORY OBJECTIVE General: alert - no distress - non-toxic Eyes: normal [MEDICA…" at bounding box center [666, 161] width 844 height 73
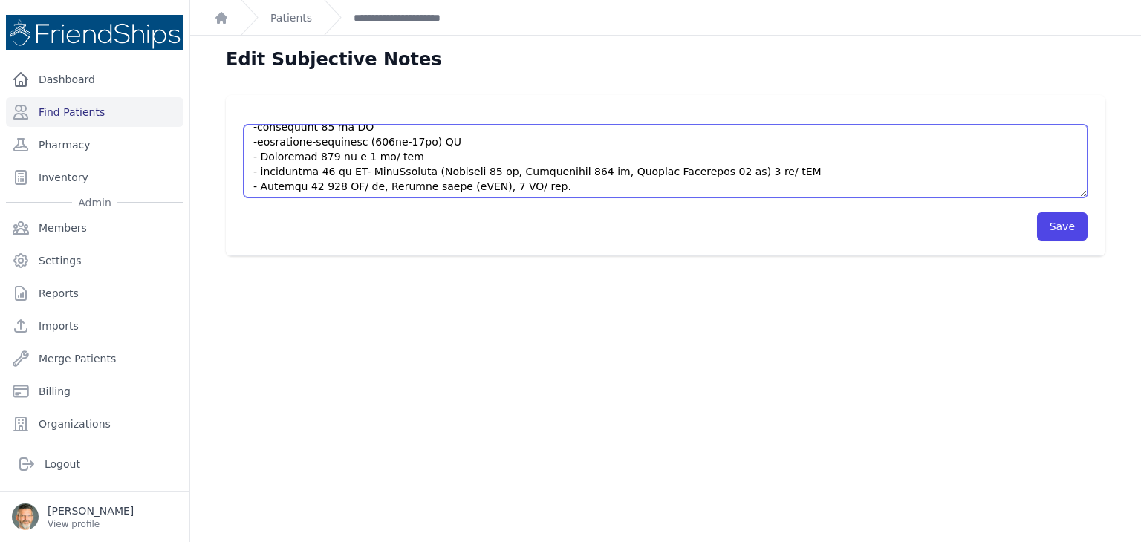
drag, startPoint x: 402, startPoint y: 159, endPoint x: 351, endPoint y: 160, distance: 51.3
click at [351, 160] on textarea "HISTORY OBJECTIVE General: alert - no distress - non-toxic Eyes: normal [MEDICA…" at bounding box center [666, 161] width 844 height 73
click at [362, 170] on textarea "HISTORY OBJECTIVE General: alert - no distress - non-toxic Eyes: normal [MEDICA…" at bounding box center [666, 161] width 844 height 73
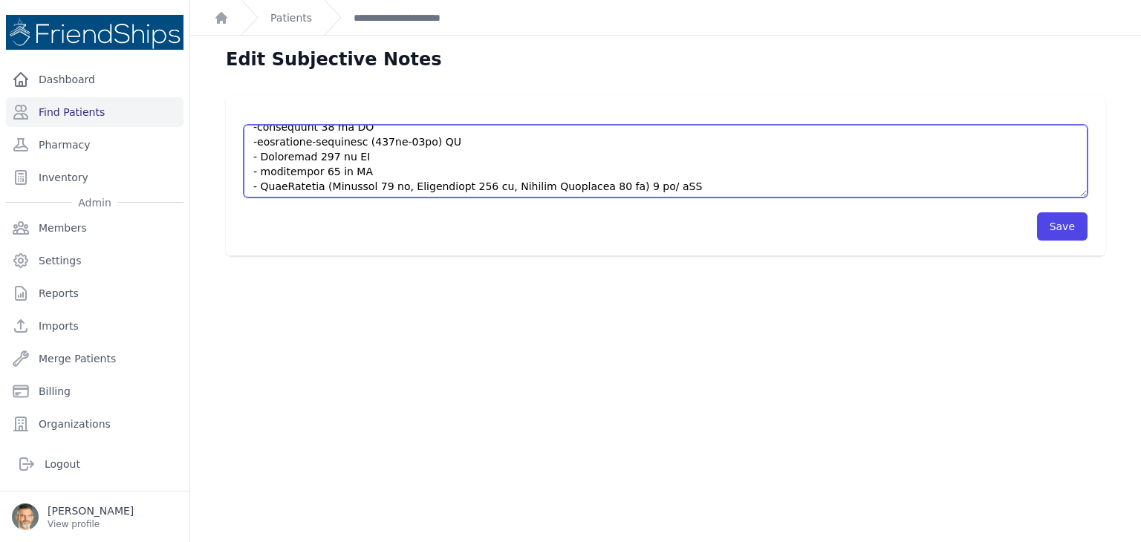
scroll to position [140, 0]
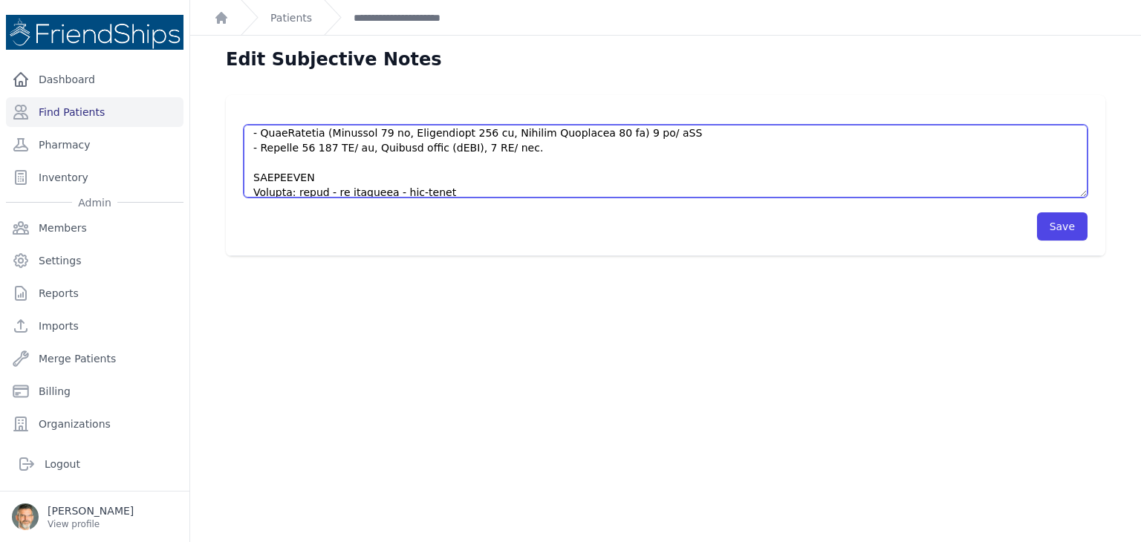
drag, startPoint x: 643, startPoint y: 137, endPoint x: 599, endPoint y: 143, distance: 44.2
click at [599, 143] on textarea "HISTORY OBJECTIVE General: alert - no distress - non-toxic Eyes: normal [MEDICA…" at bounding box center [666, 161] width 844 height 73
click at [600, 143] on textarea "HISTORY OBJECTIVE General: alert - no distress - non-toxic Eyes: normal [MEDICA…" at bounding box center [666, 161] width 844 height 73
click at [353, 146] on textarea "HISTORY OBJECTIVE General: alert - no distress - non-toxic Eyes: normal [MEDICA…" at bounding box center [666, 161] width 844 height 73
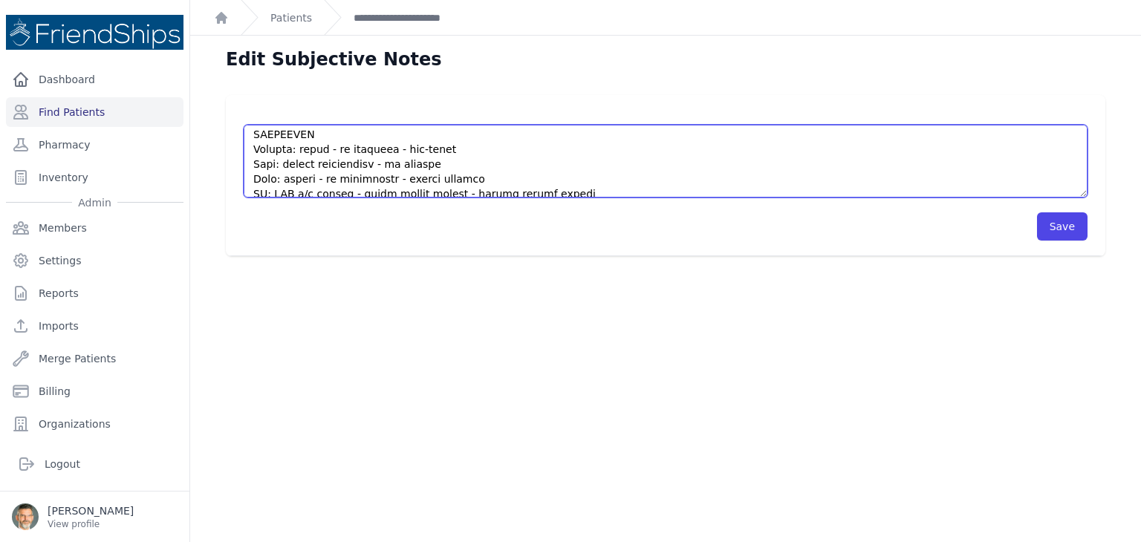
scroll to position [0, 0]
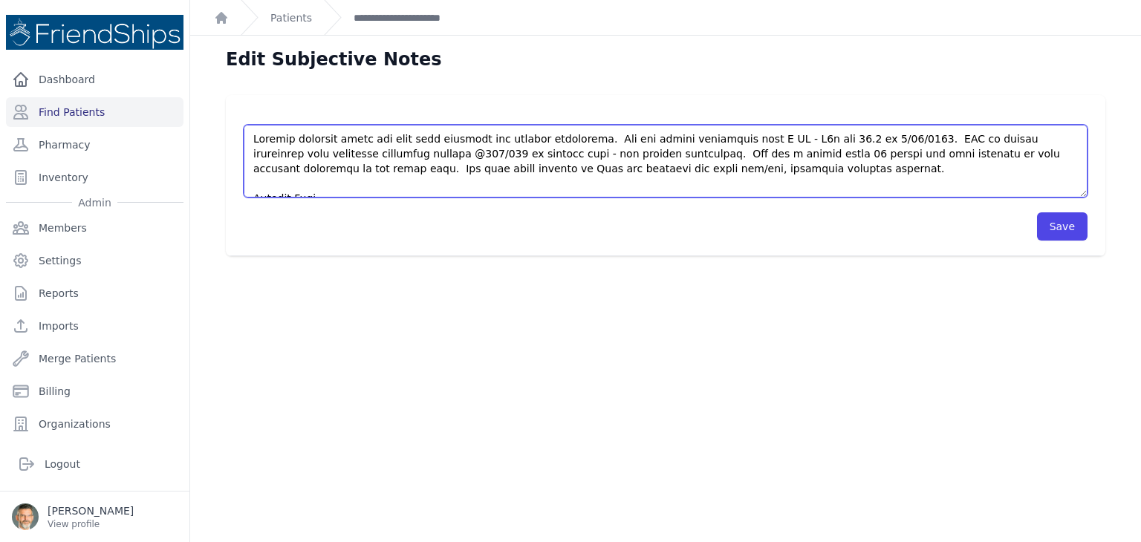
drag, startPoint x: 253, startPoint y: 134, endPoint x: 624, endPoint y: 176, distance: 372.9
click at [624, 176] on textarea "HISTORY OBJECTIVE General: alert - no distress - non-toxic Eyes: normal [MEDICA…" at bounding box center [666, 161] width 844 height 73
click at [619, 177] on textarea "HISTORY OBJECTIVE General: alert - no distress - non-toxic Eyes: normal [MEDICA…" at bounding box center [666, 161] width 844 height 73
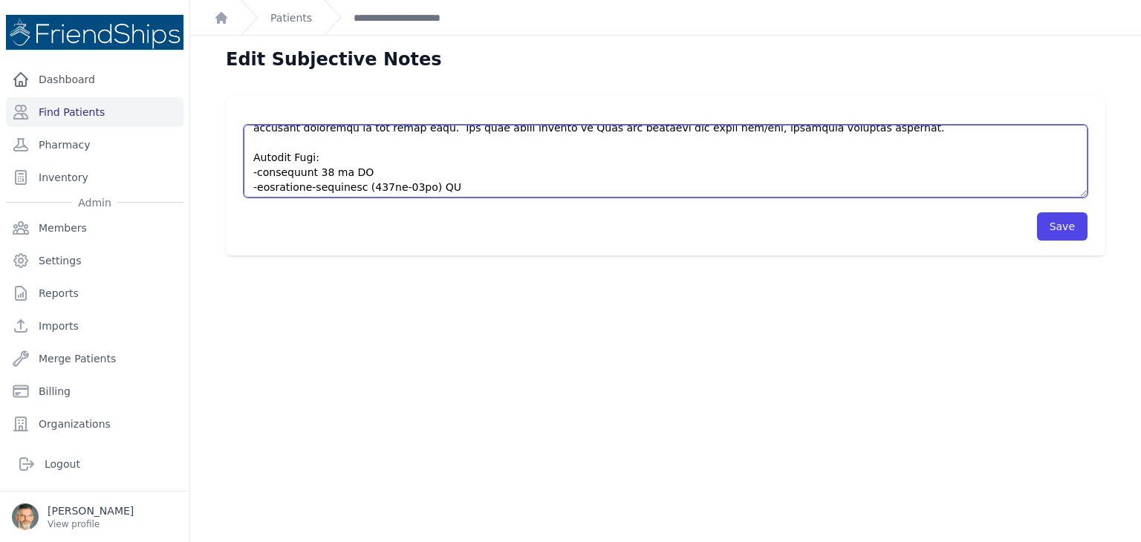
scroll to position [74, 0]
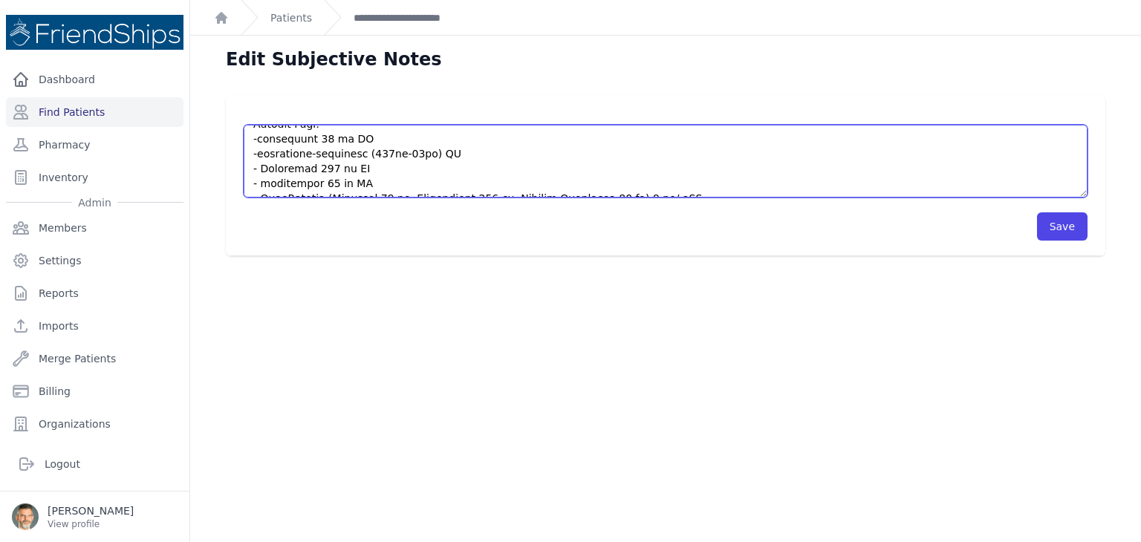
click at [500, 172] on textarea "HISTORY OBJECTIVE General: alert - no distress - non-toxic Eyes: normal [MEDICA…" at bounding box center [666, 161] width 844 height 73
click at [681, 189] on textarea "HISTORY OBJECTIVE General: alert - no distress - non-toxic Eyes: normal [MEDICA…" at bounding box center [666, 161] width 844 height 73
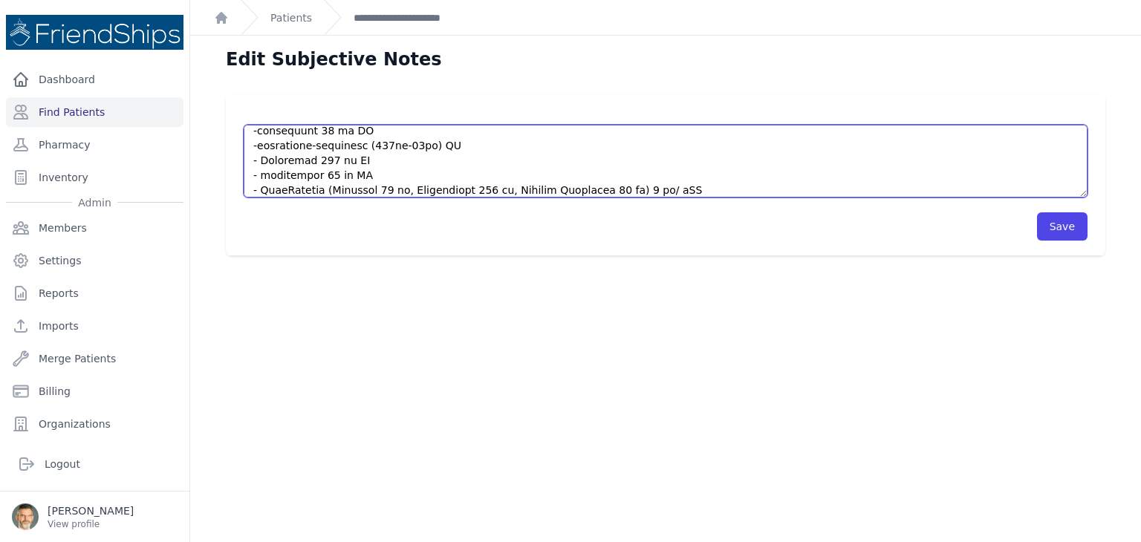
click at [704, 189] on textarea "HISTORY OBJECTIVE General: alert - no distress - non-toxic Eyes: normal [MEDICA…" at bounding box center [666, 161] width 844 height 73
click at [272, 160] on textarea "HISTORY OBJECTIVE General: alert - no distress - non-toxic Eyes: normal [MEDICA…" at bounding box center [666, 161] width 844 height 73
click at [310, 191] on textarea "HISTORY OBJECTIVE General: alert - no distress - non-toxic Eyes: normal [MEDICA…" at bounding box center [666, 161] width 844 height 73
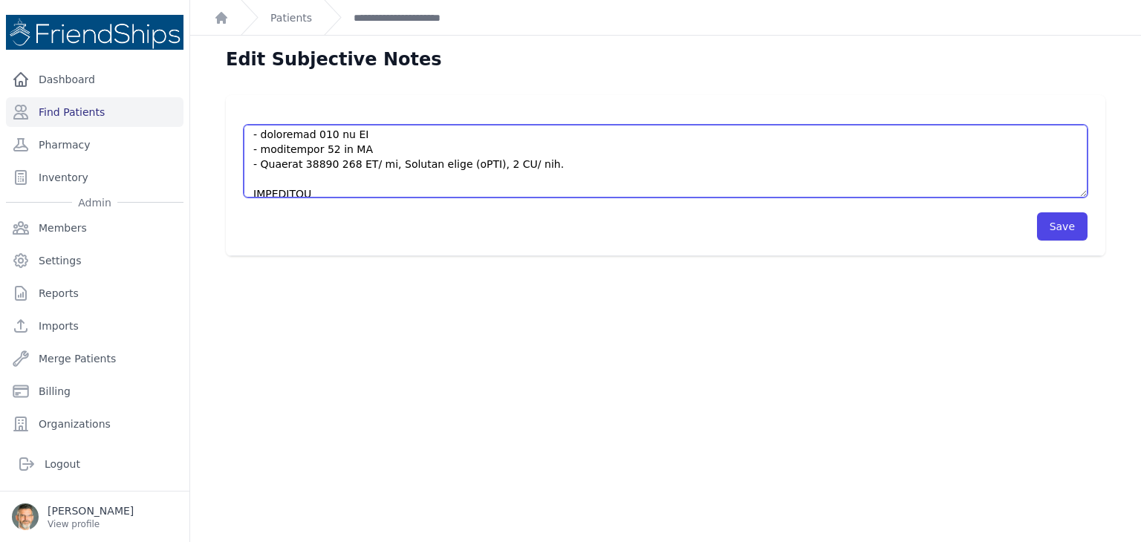
scroll to position [122, 0]
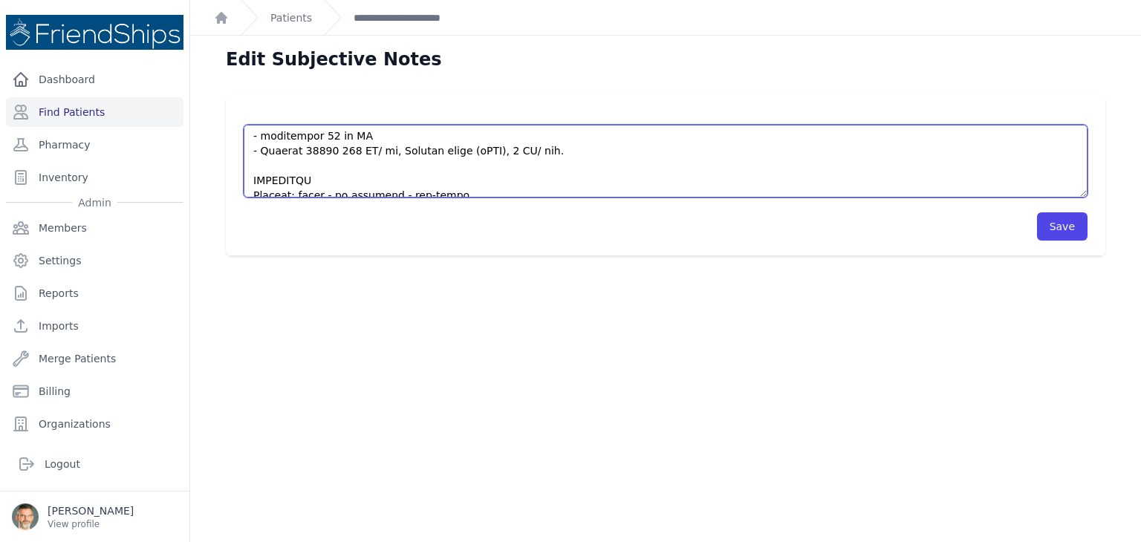
drag, startPoint x: 535, startPoint y: 190, endPoint x: 331, endPoint y: 146, distance: 208.1
click at [331, 146] on textarea "HISTORY OBJECTIVE General: alert - no distress - non-toxic Eyes: normal [MEDICA…" at bounding box center [666, 161] width 844 height 73
click at [261, 149] on textarea "HISTORY OBJECTIVE General: alert - no distress - non-toxic Eyes: normal [MEDICA…" at bounding box center [666, 161] width 844 height 73
click at [261, 137] on textarea "HISTORY OBJECTIVE General: alert - no distress - non-toxic Eyes: normal [MEDICA…" at bounding box center [666, 161] width 844 height 73
click at [346, 149] on textarea "HISTORY OBJECTIVE General: alert - no distress - non-toxic Eyes: normal [MEDICA…" at bounding box center [666, 161] width 844 height 73
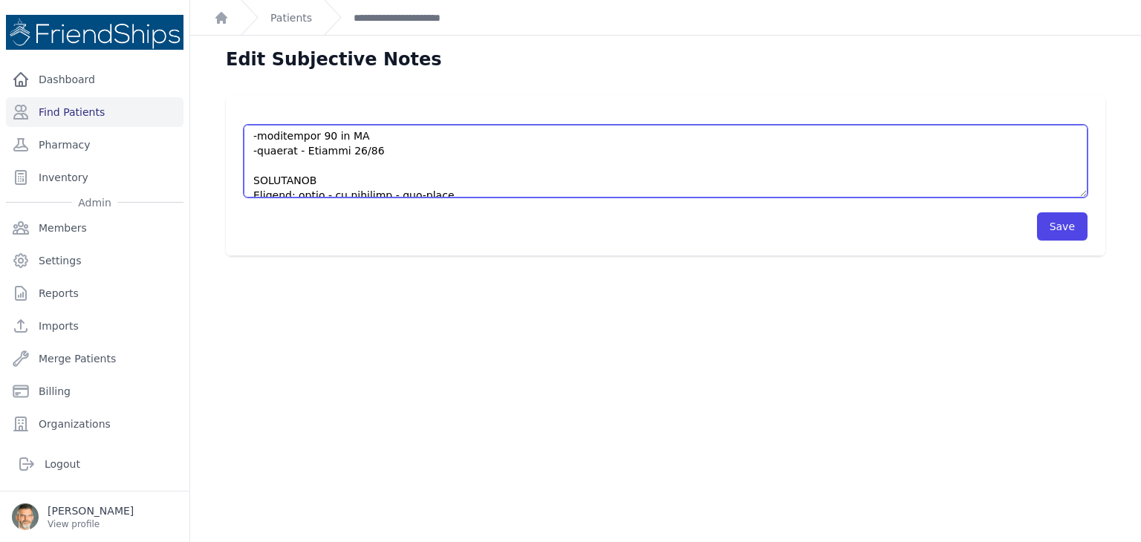
click at [369, 146] on textarea "HISTORY OBJECTIVE General: alert - no distress - non-toxic Eyes: normal [MEDICA…" at bounding box center [666, 161] width 844 height 73
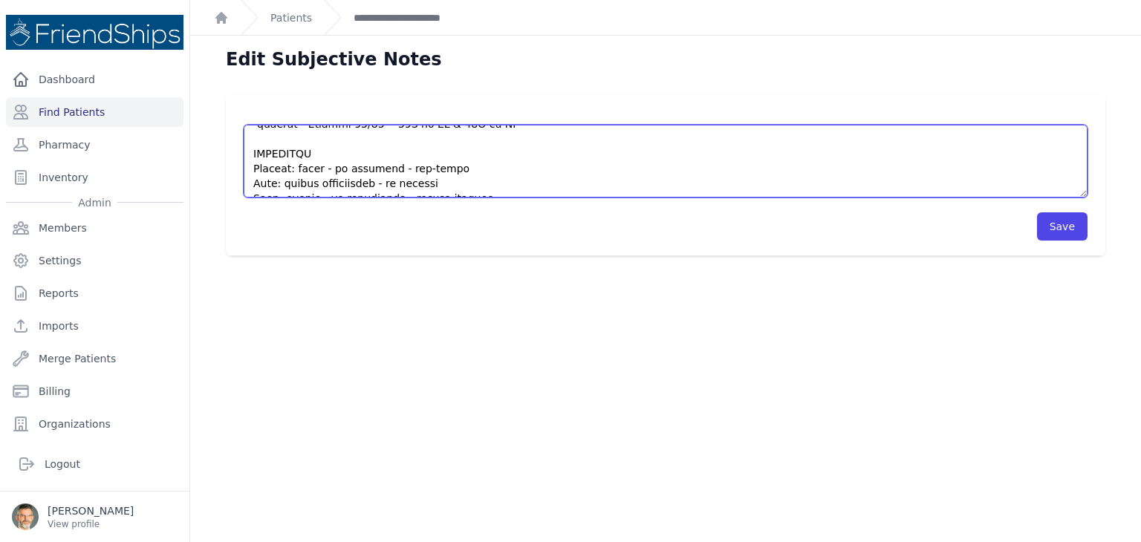
drag, startPoint x: 314, startPoint y: 152, endPoint x: 235, endPoint y: 151, distance: 78.7
click at [235, 151] on div "HISTORY OBJECTIVE General: alert - no distress - non-toxic Eyes: normal [MEDICA…" at bounding box center [665, 175] width 879 height 161
click at [448, 153] on textarea "HISTORY OBJECTIVE General: alert - no distress - non-toxic Eyes: normal [MEDICA…" at bounding box center [666, 161] width 844 height 73
drag, startPoint x: 425, startPoint y: 167, endPoint x: 368, endPoint y: 167, distance: 56.4
click at [368, 167] on textarea "HISTORY OBJECTIVE General: alert - no distress - non-toxic Eyes: normal [MEDICA…" at bounding box center [666, 161] width 844 height 73
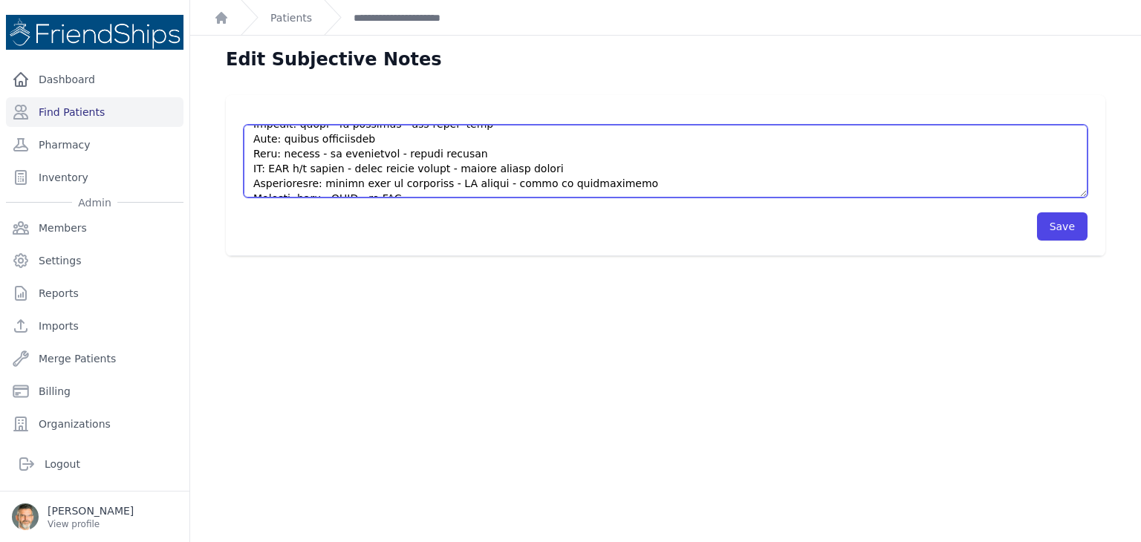
scroll to position [208, 0]
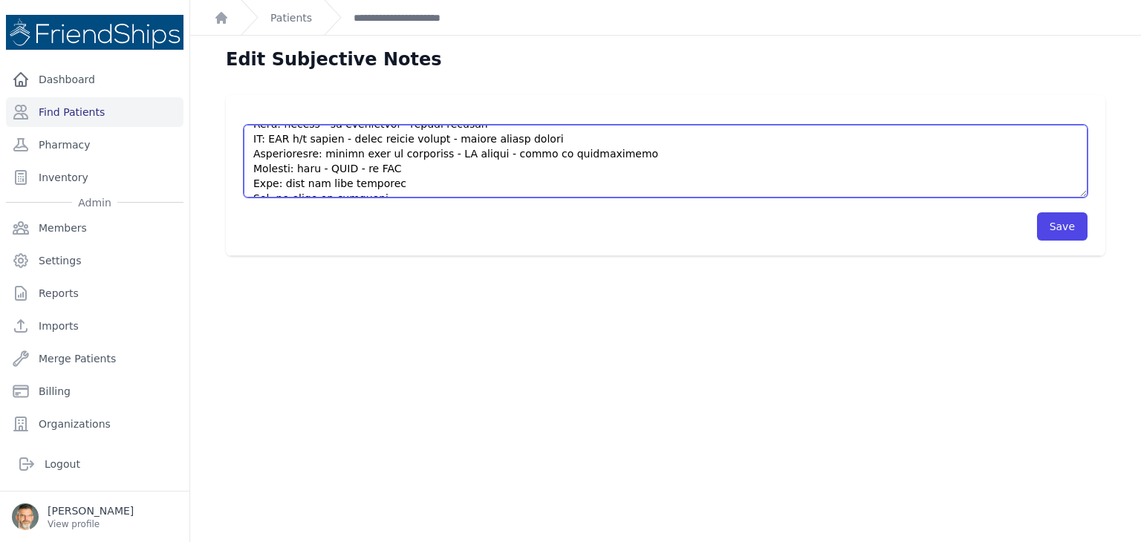
drag, startPoint x: 410, startPoint y: 164, endPoint x: 250, endPoint y: 168, distance: 159.7
click at [250, 168] on textarea "HISTORY OBJECTIVE General: alert - no distress - non-toxic Eyes: normal [MEDICA…" at bounding box center [666, 161] width 844 height 73
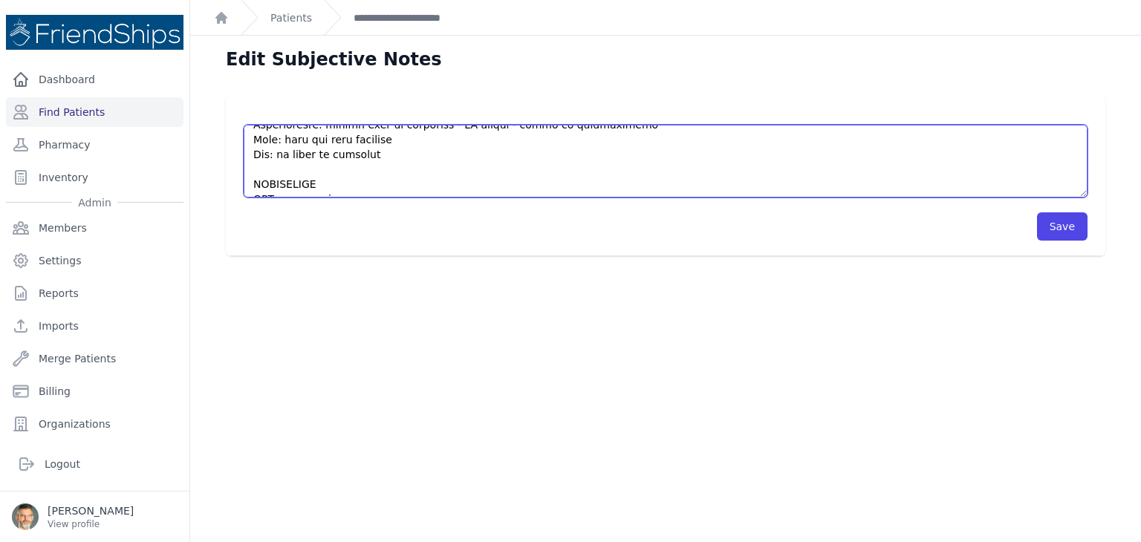
scroll to position [242, 0]
drag, startPoint x: 374, startPoint y: 183, endPoint x: 255, endPoint y: 154, distance: 122.3
click at [255, 154] on textarea "HISTORY OBJECTIVE General: alert - no distress - non-toxic Eyes: normal [MEDICA…" at bounding box center [666, 161] width 844 height 73
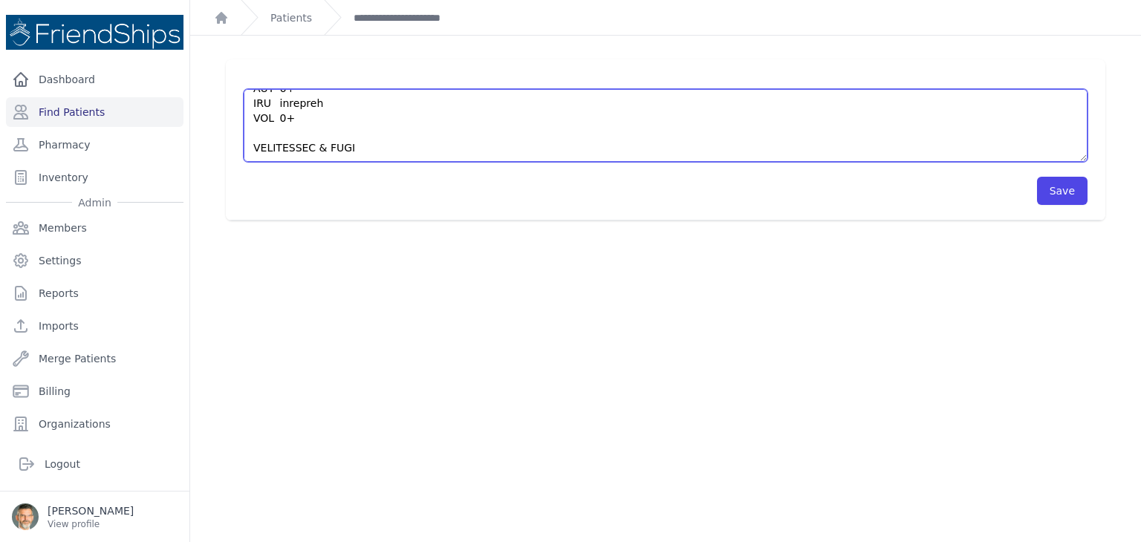
drag, startPoint x: 364, startPoint y: 149, endPoint x: 250, endPoint y: 150, distance: 114.4
click at [250, 150] on textarea "HISTORY OBJECTIVE General: alert - no distress - non-toxic Eyes: normal [MEDICA…" at bounding box center [666, 125] width 844 height 73
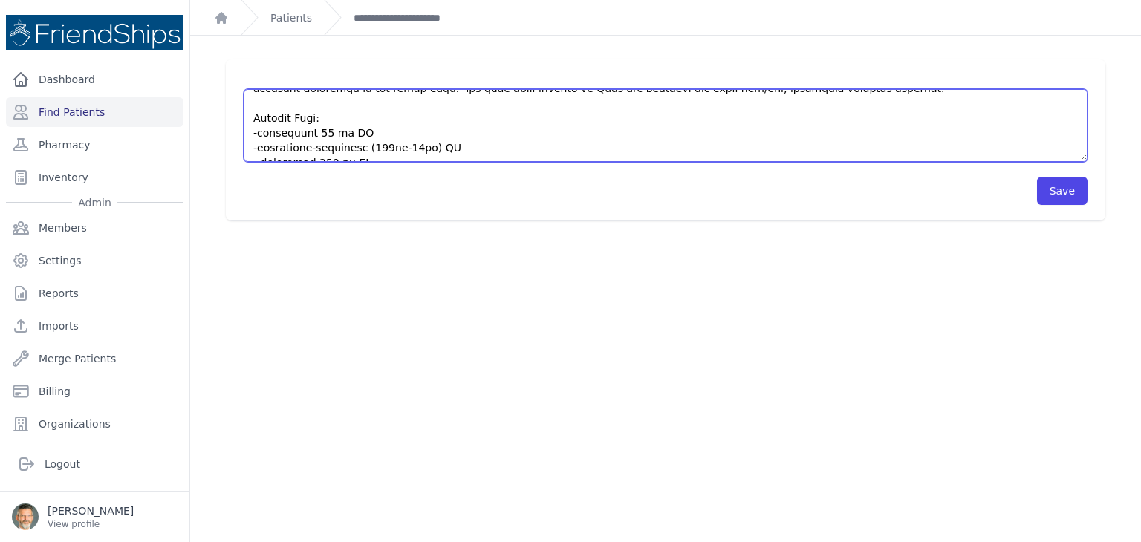
scroll to position [0, 0]
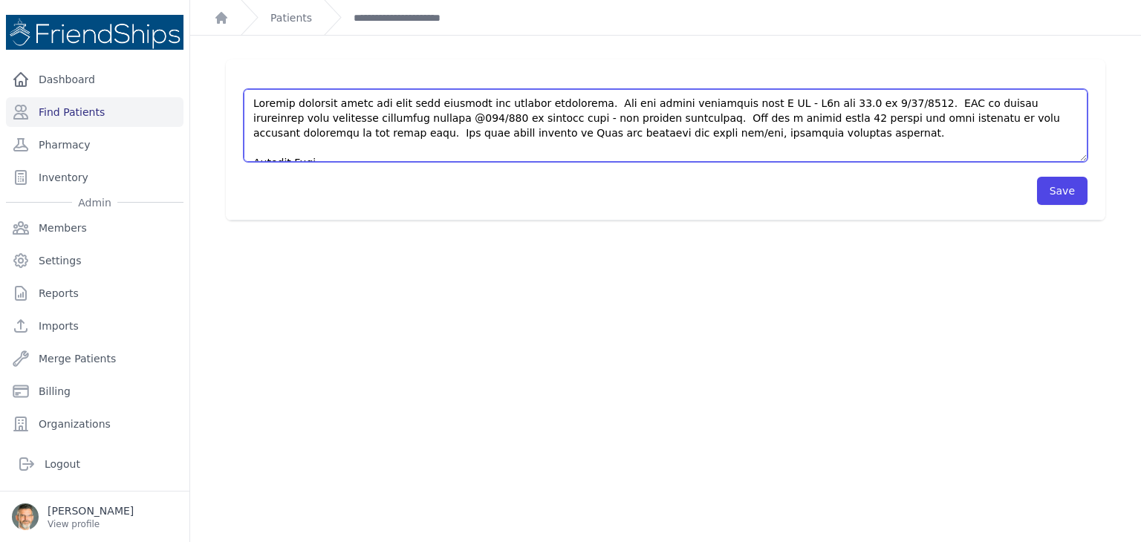
click at [691, 138] on textarea "HISTORY OBJECTIVE General: alert - no distress - non-toxic Eyes: normal [MEDICA…" at bounding box center [666, 125] width 844 height 73
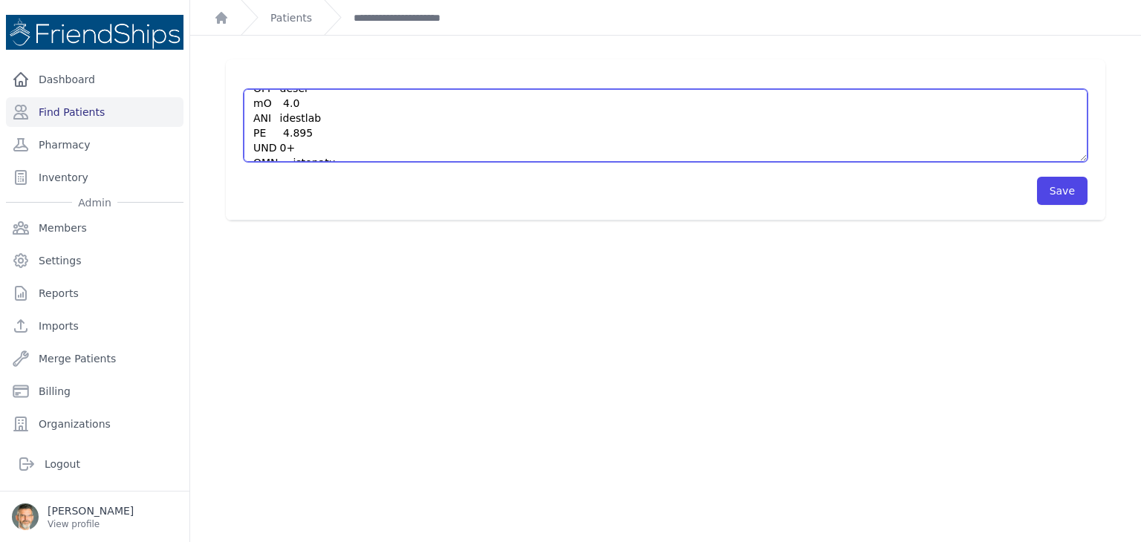
scroll to position [431, 0]
type textarea "Patient presents [DATE] for help with managing her chronic conditions. She has …"
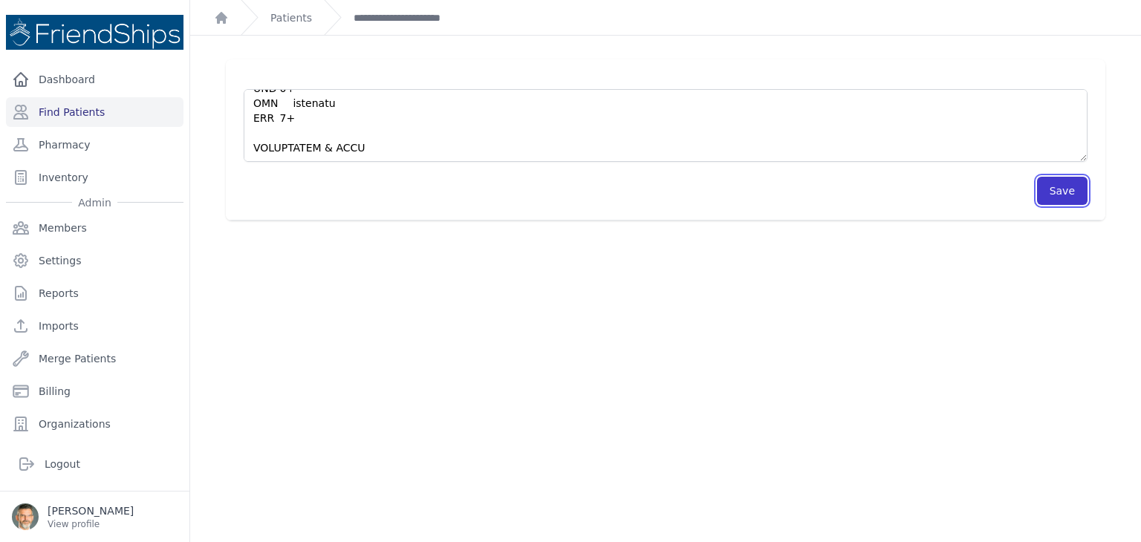
click at [1044, 196] on button "Save" at bounding box center [1062, 191] width 50 height 28
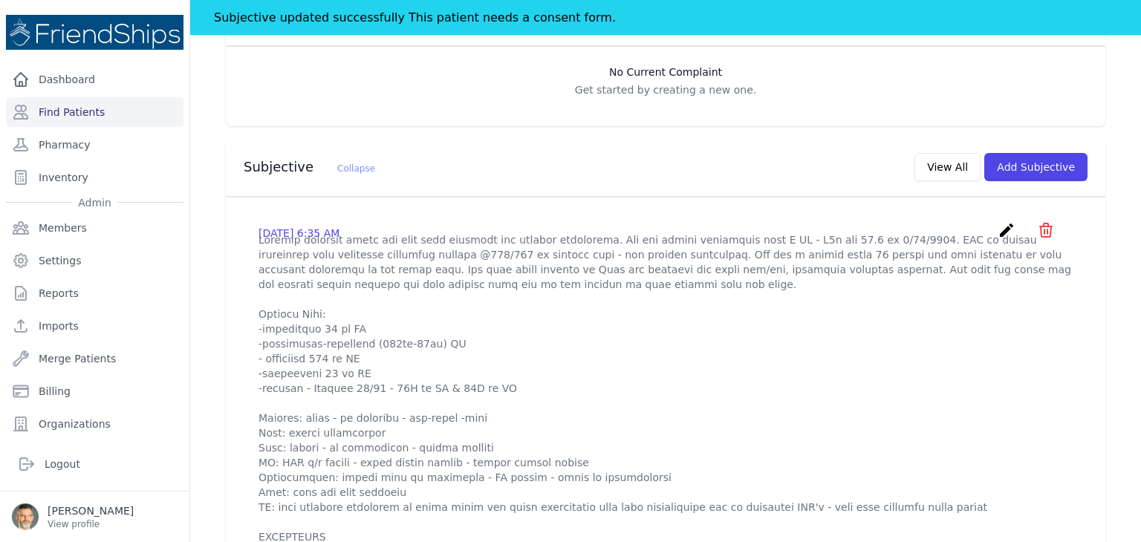
scroll to position [371, 0]
click at [997, 232] on icon "create" at bounding box center [1006, 233] width 18 height 18
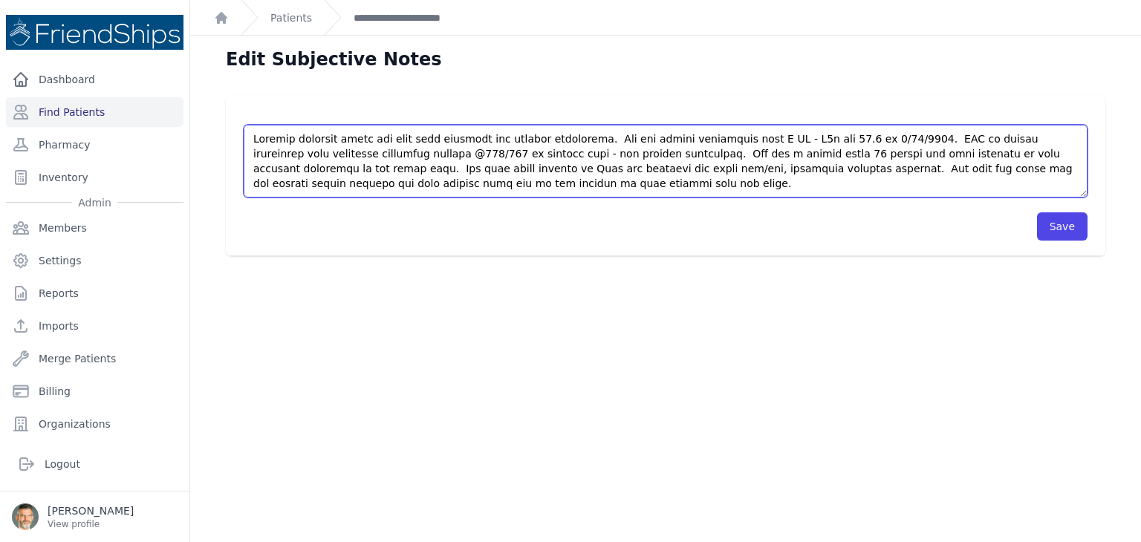
click at [252, 136] on textarea at bounding box center [666, 161] width 844 height 73
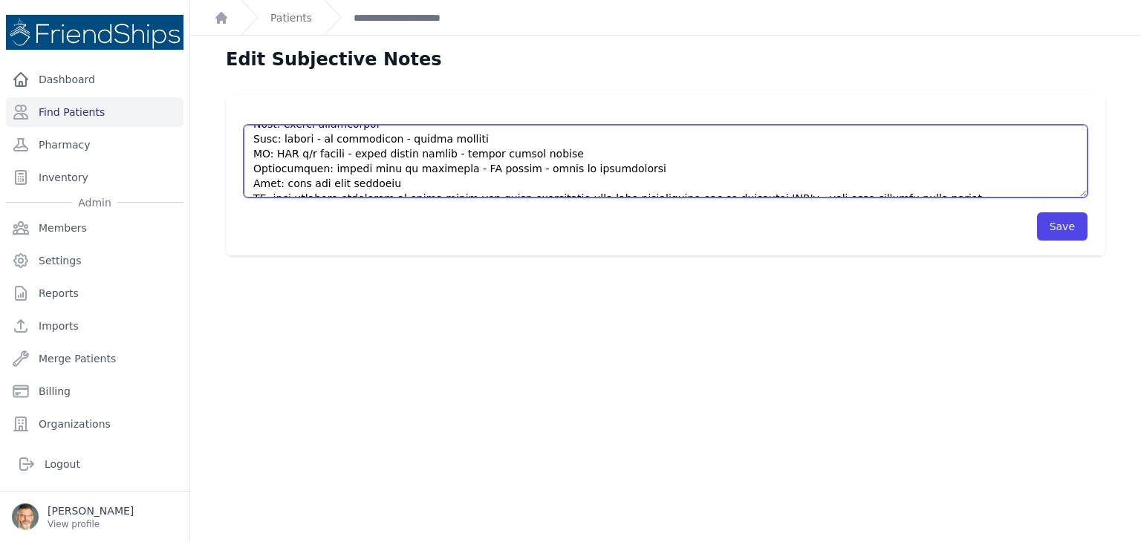
scroll to position [149, 0]
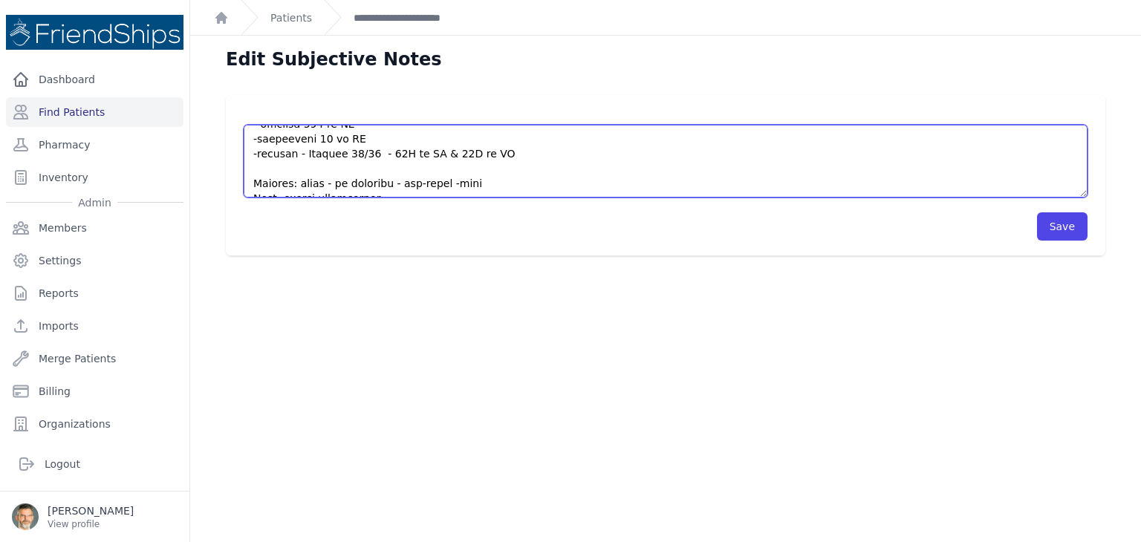
click at [255, 169] on textarea at bounding box center [666, 161] width 844 height 73
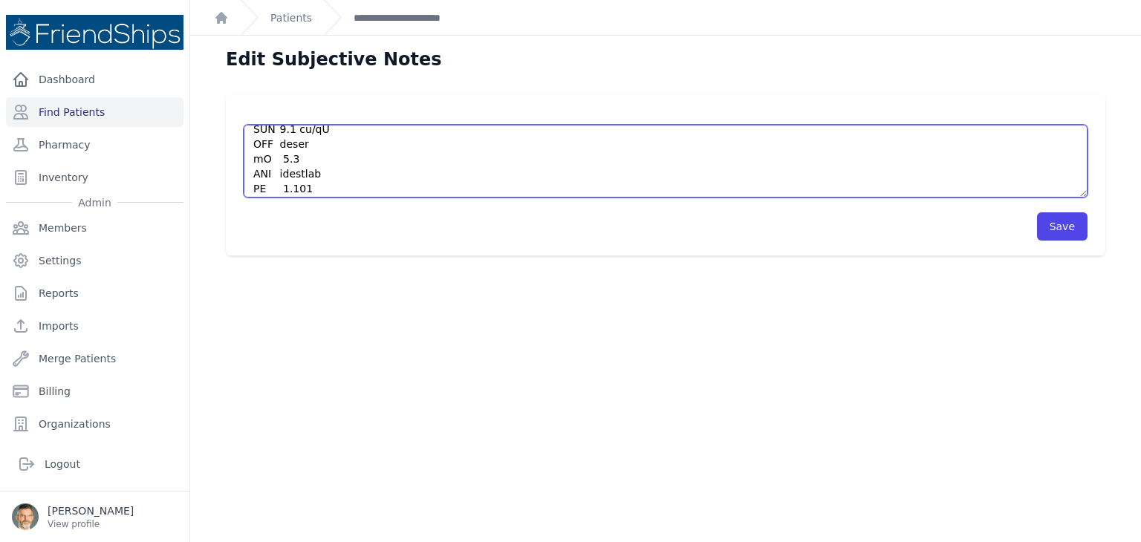
scroll to position [460, 0]
click at [359, 183] on textarea at bounding box center [666, 161] width 844 height 73
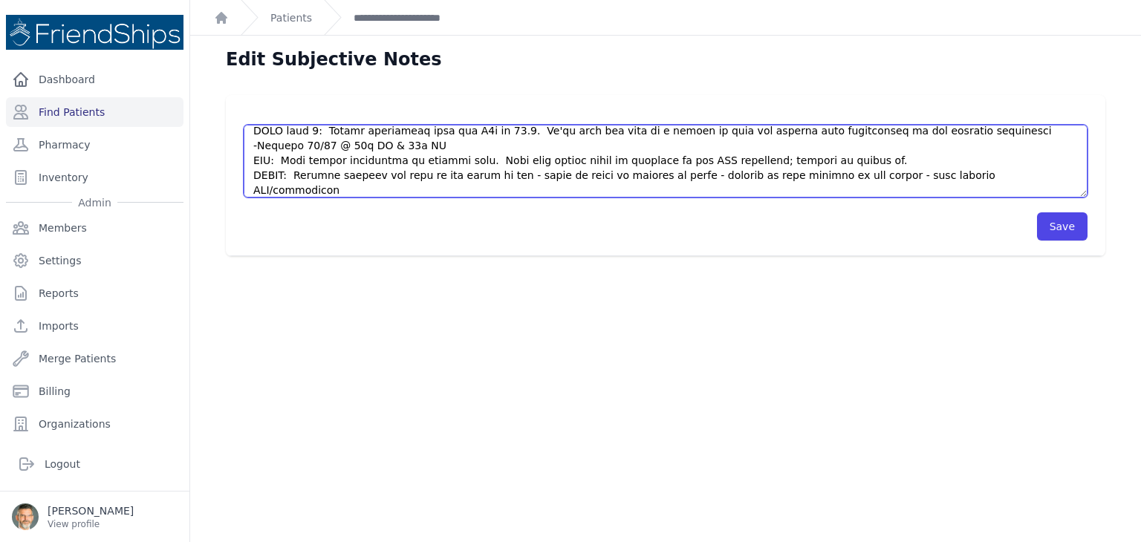
scroll to position [535, 0]
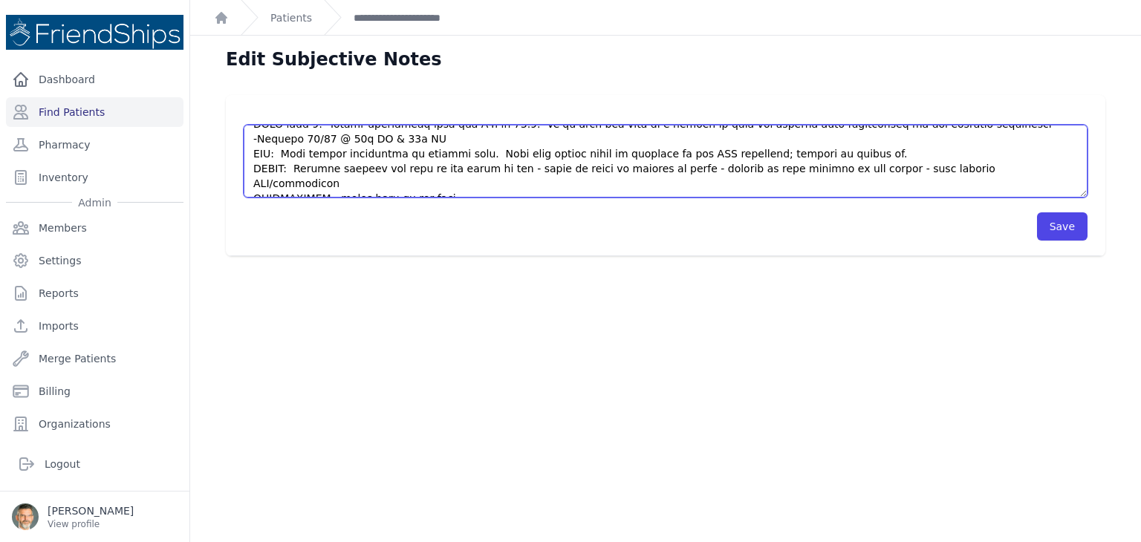
drag, startPoint x: 425, startPoint y: 191, endPoint x: 323, endPoint y: 193, distance: 101.8
click at [323, 193] on textarea at bounding box center [666, 161] width 844 height 73
click at [578, 185] on textarea at bounding box center [666, 161] width 844 height 73
click at [620, 183] on textarea at bounding box center [666, 161] width 844 height 73
click at [299, 170] on textarea at bounding box center [666, 161] width 844 height 73
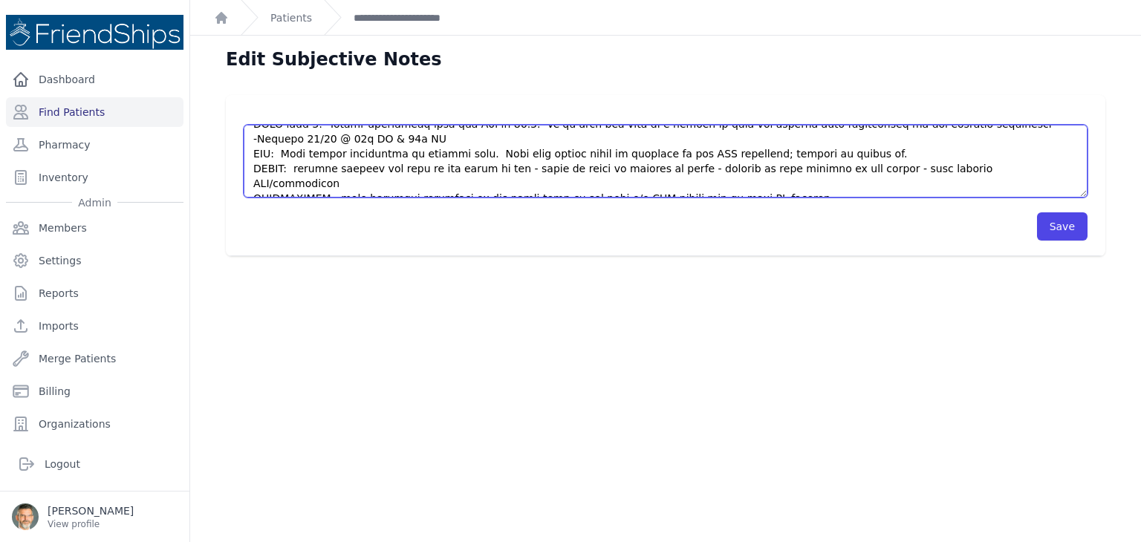
click at [356, 169] on textarea at bounding box center [666, 161] width 844 height 73
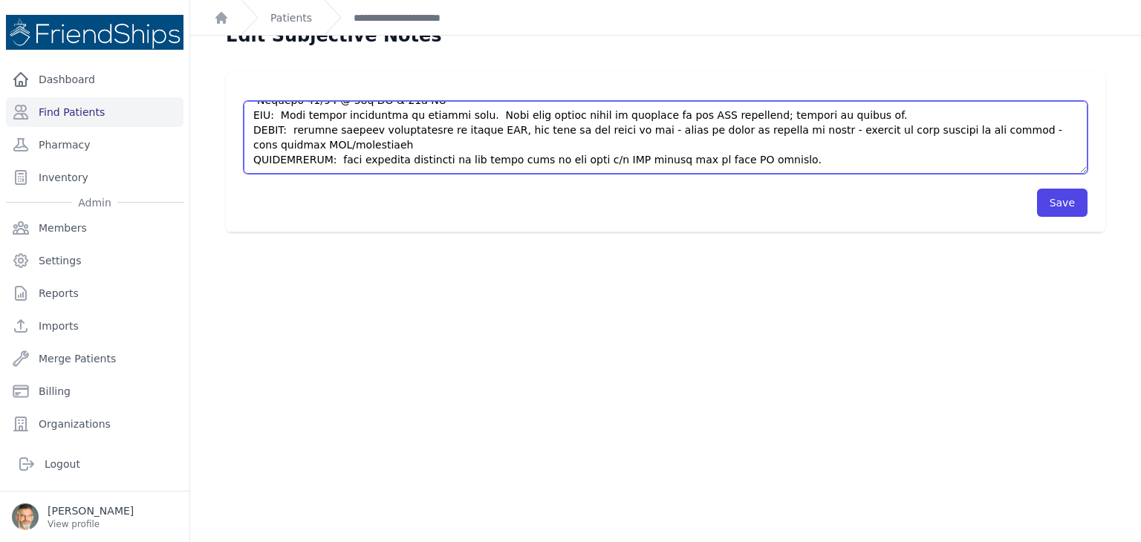
scroll to position [36, 0]
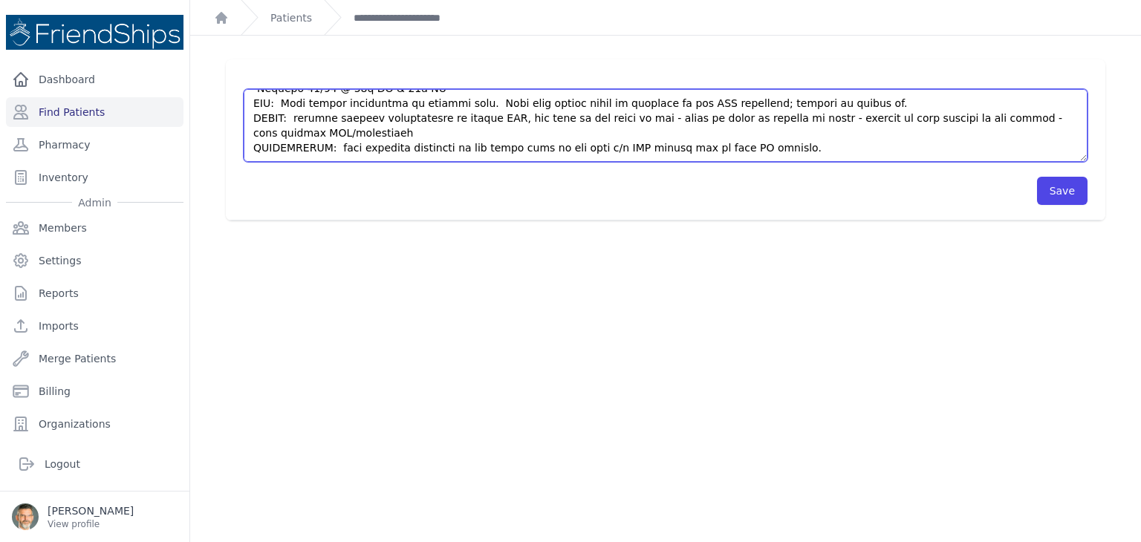
click at [766, 149] on textarea at bounding box center [666, 125] width 844 height 73
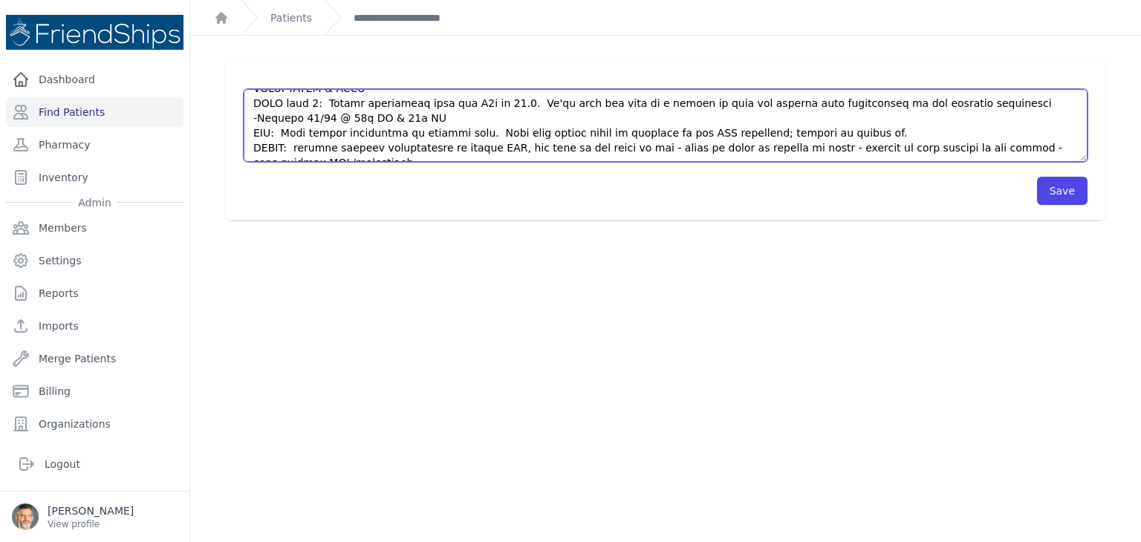
click at [977, 104] on textarea at bounding box center [666, 125] width 844 height 73
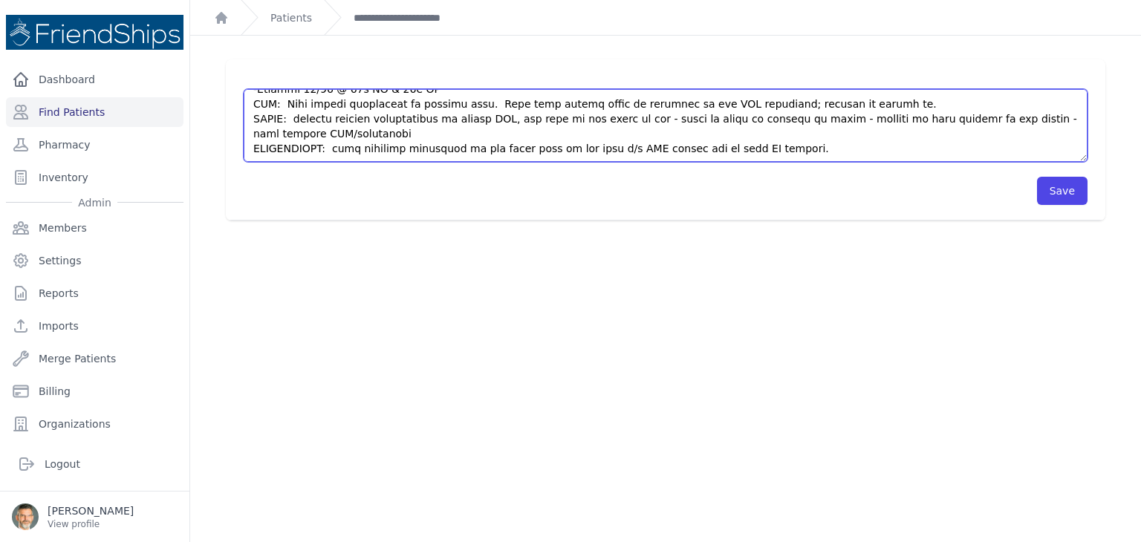
scroll to position [564, 0]
click at [772, 151] on textarea at bounding box center [666, 125] width 844 height 73
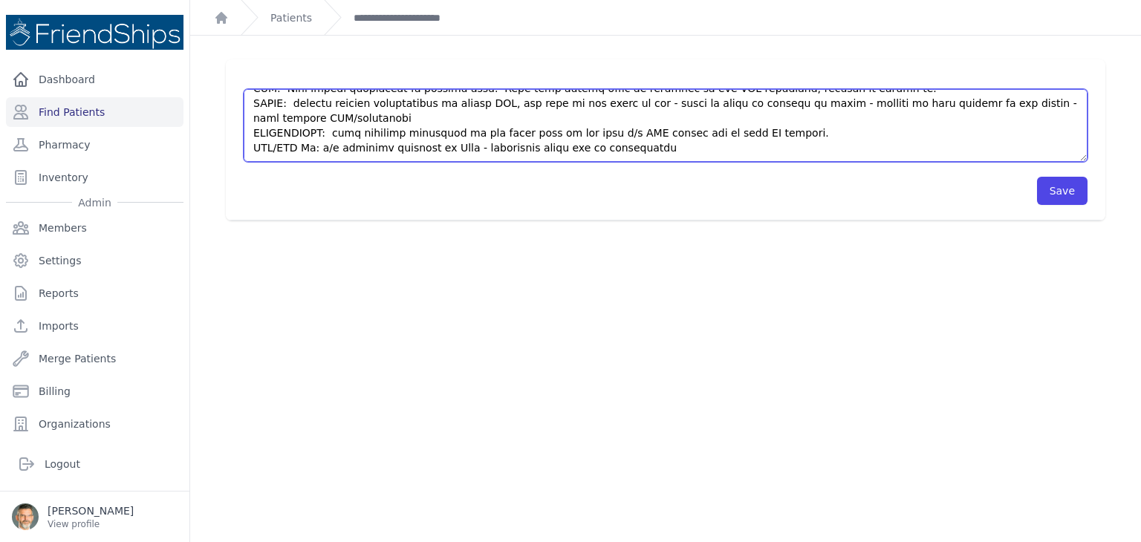
scroll to position [587, 0]
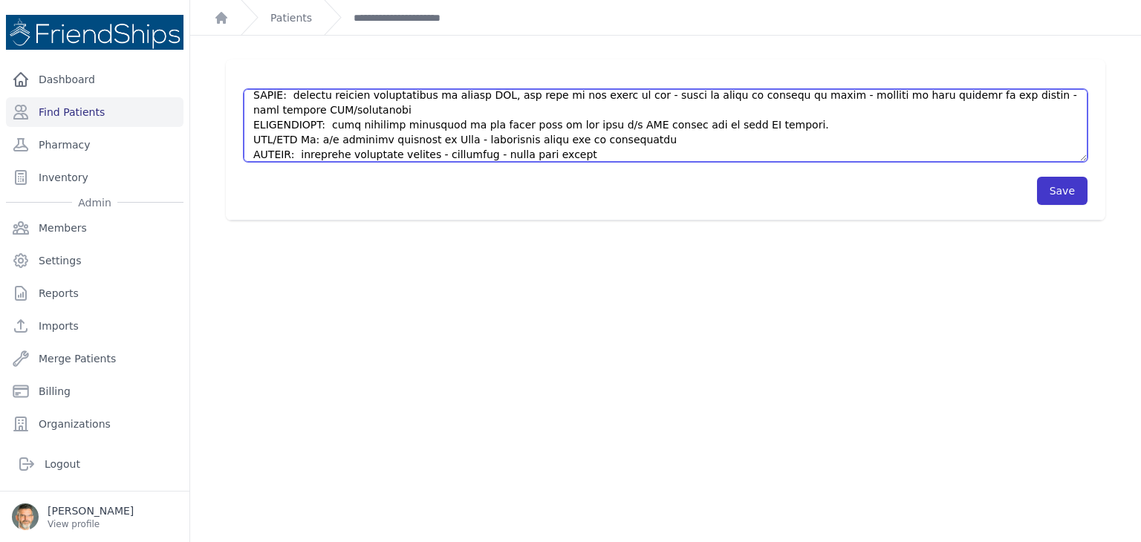
type textarea "HISTORY Patient presents [DATE] for help with managing her chronic conditions. …"
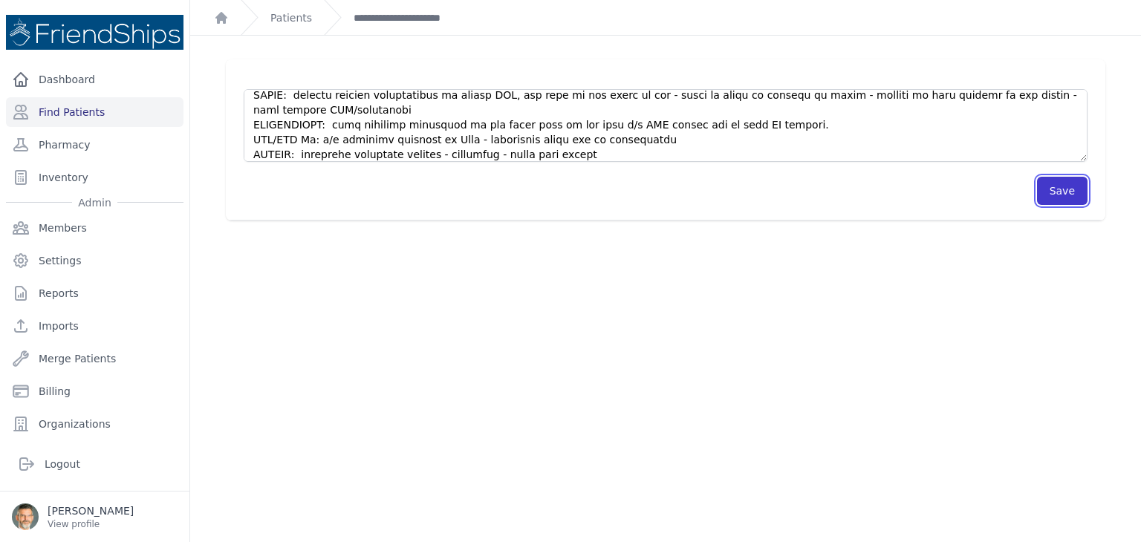
click at [1066, 191] on button "Save" at bounding box center [1062, 191] width 50 height 28
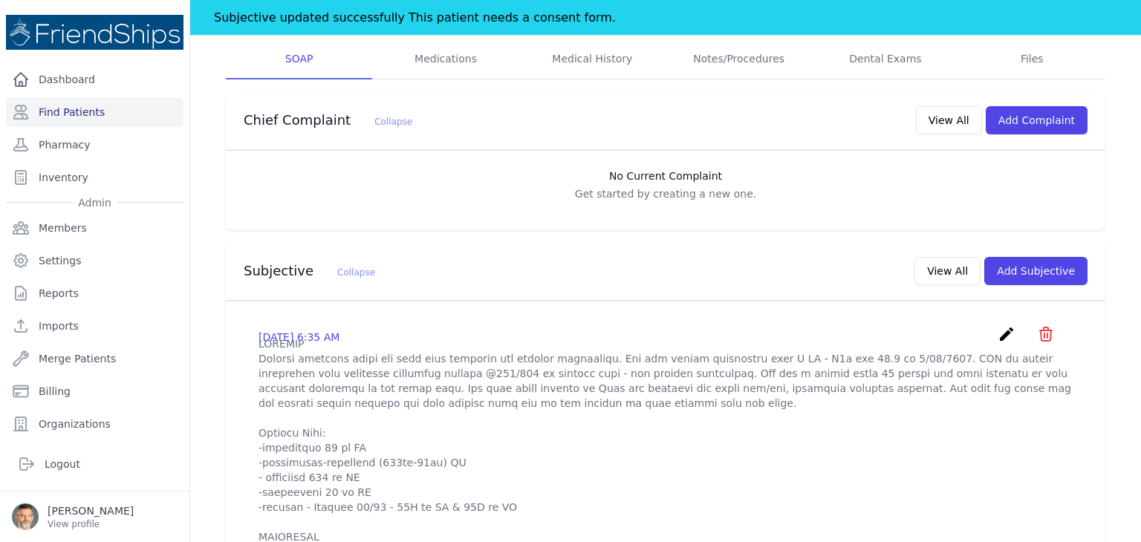
scroll to position [297, 0]
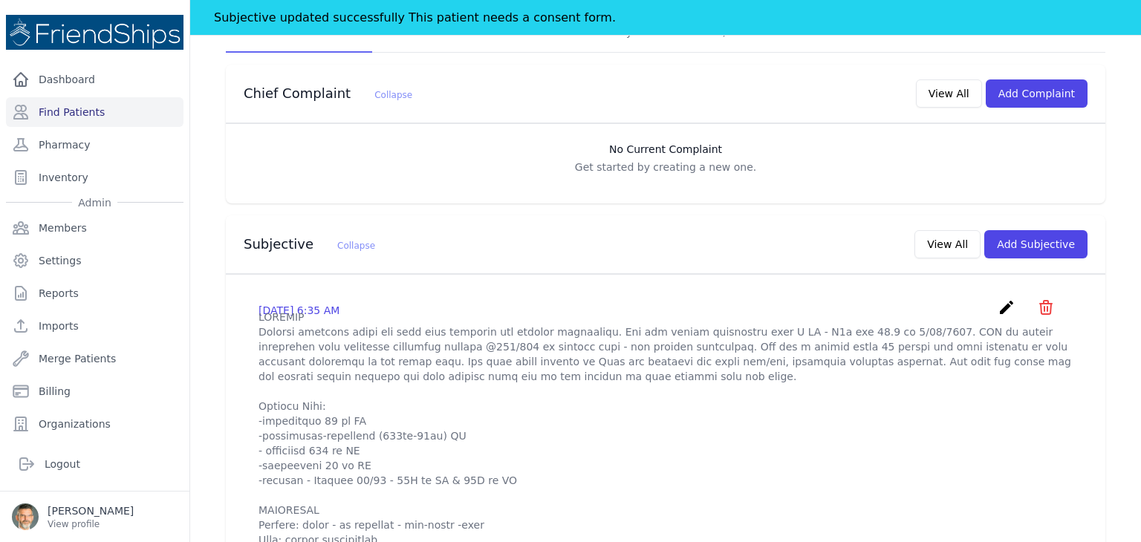
click at [997, 304] on icon "create" at bounding box center [1006, 308] width 18 height 18
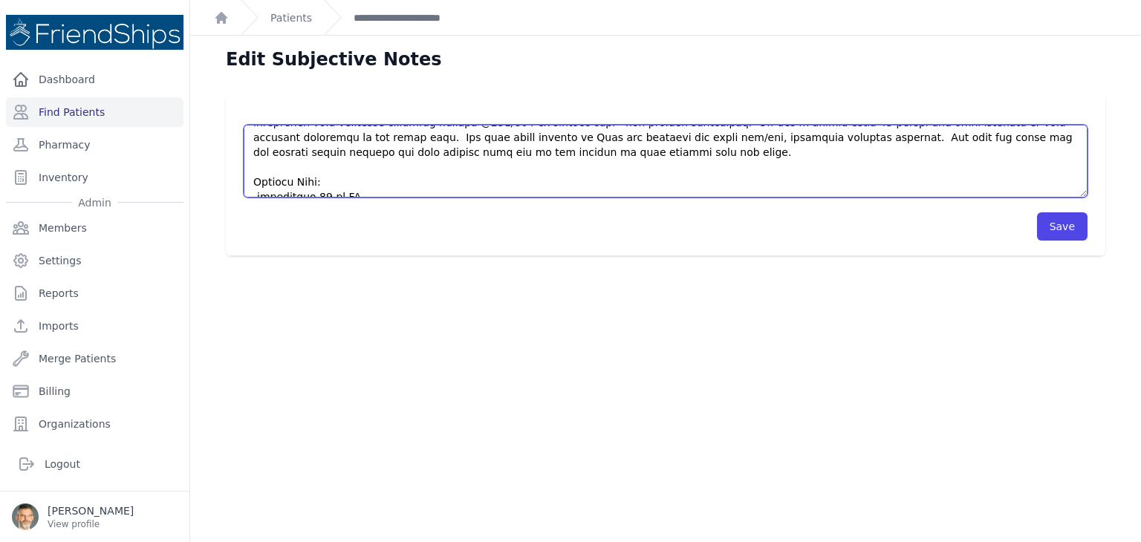
scroll to position [59, 0]
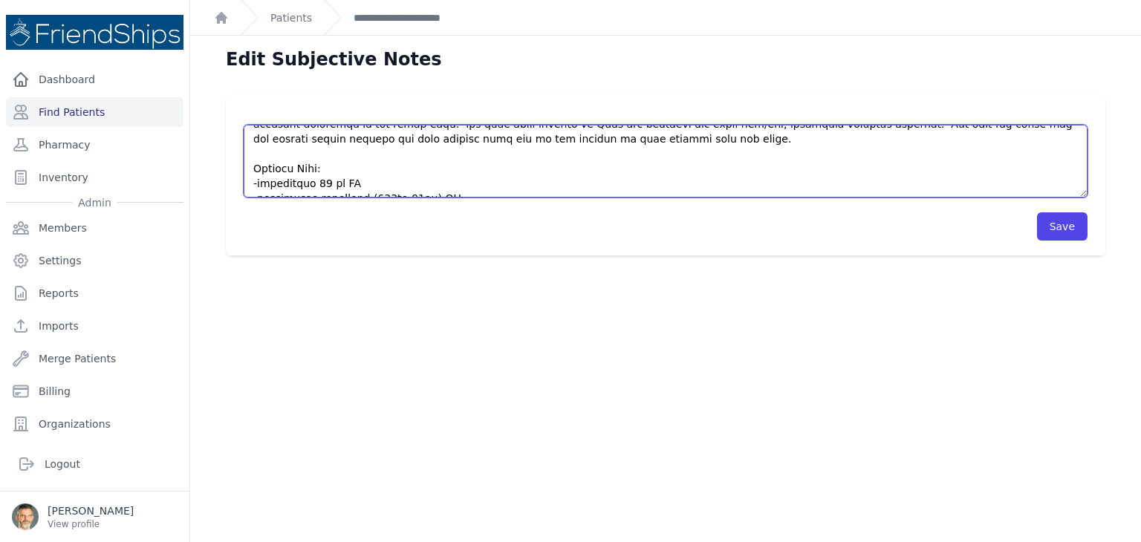
click at [476, 147] on textarea at bounding box center [666, 161] width 844 height 73
click at [466, 142] on textarea at bounding box center [666, 161] width 844 height 73
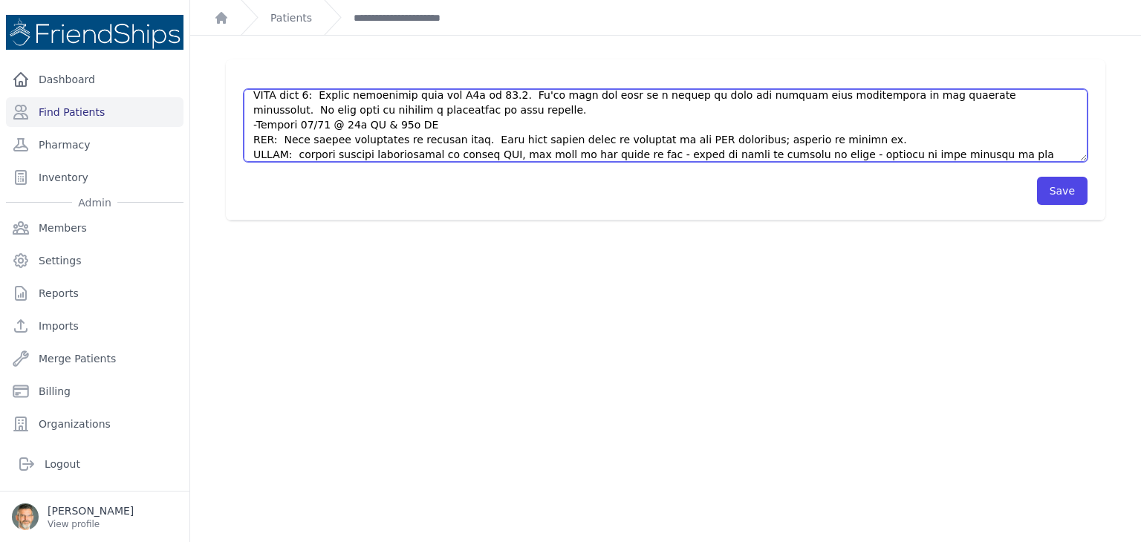
scroll to position [520, 0]
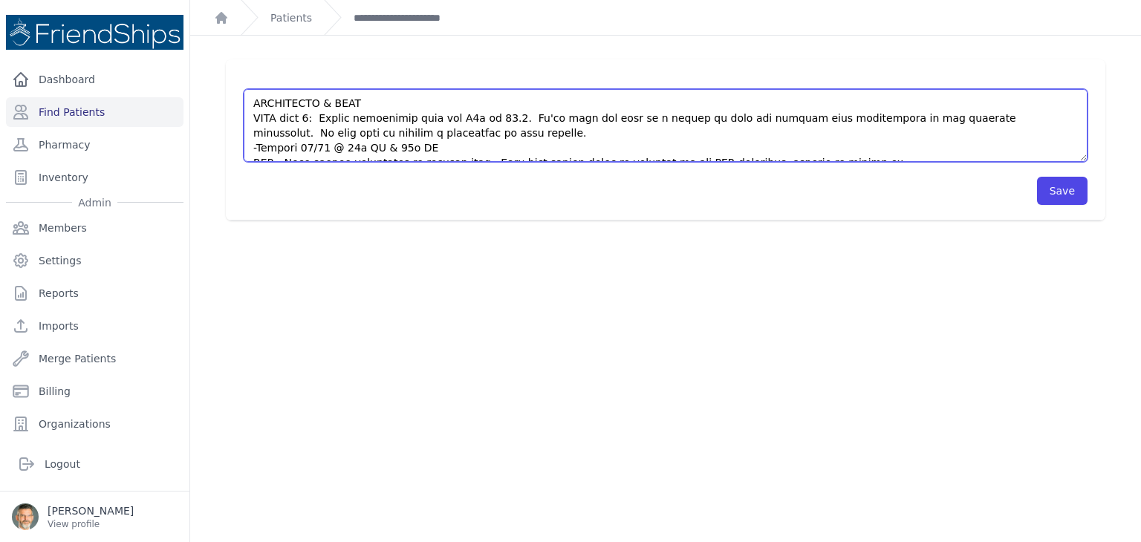
click at [861, 147] on textarea at bounding box center [666, 125] width 844 height 73
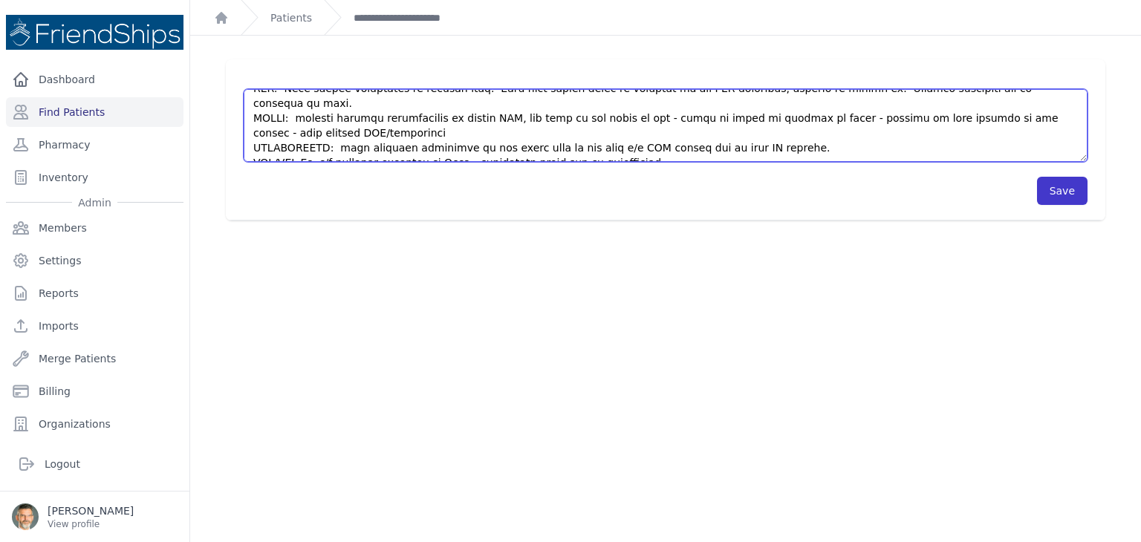
type textarea "HISTORY Patient presents [DATE] for help with managing her chronic conditions. …"
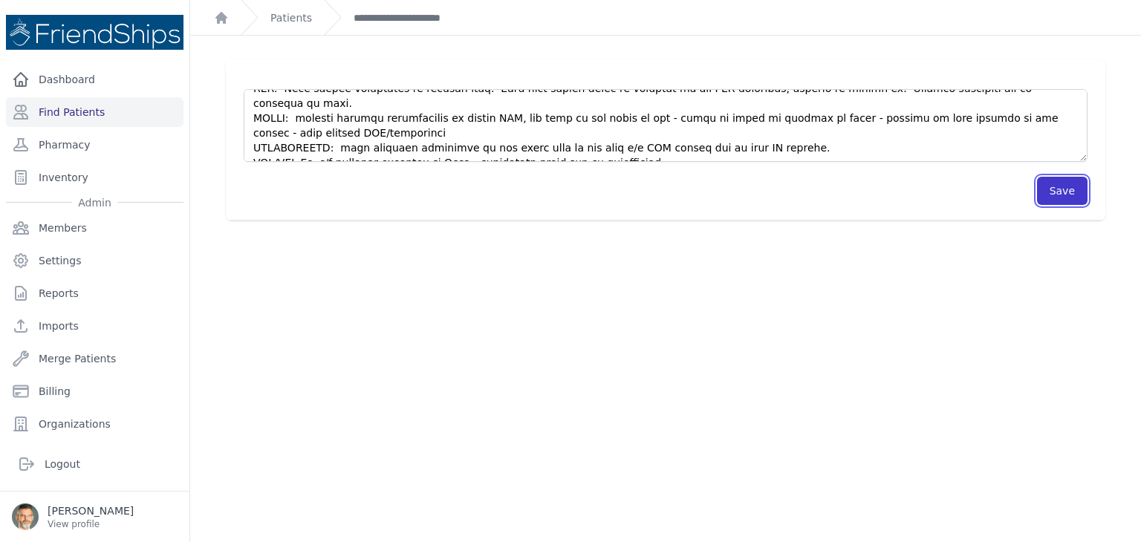
click at [1060, 189] on button "Save" at bounding box center [1062, 191] width 50 height 28
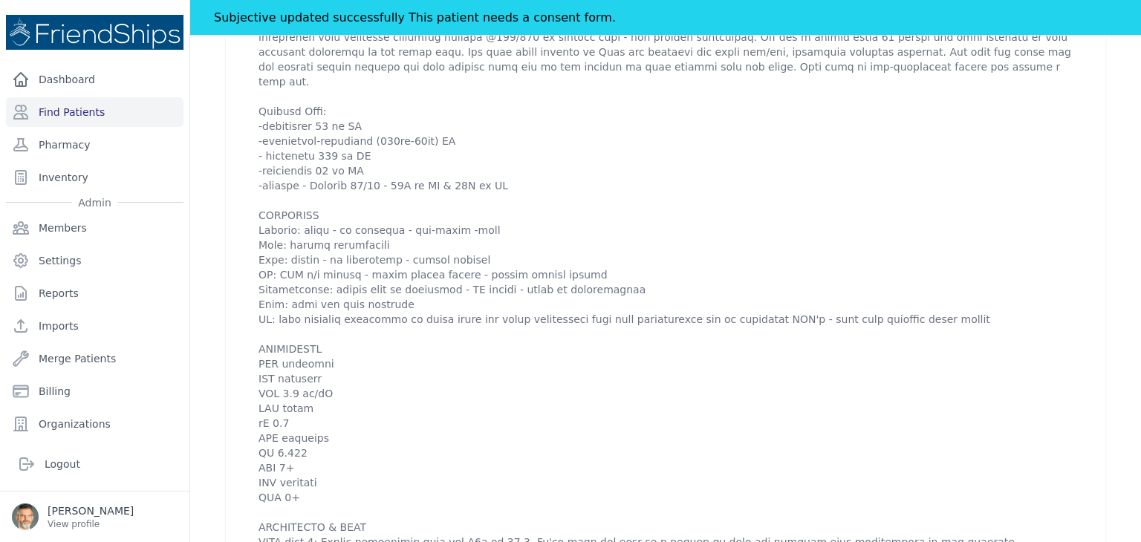
scroll to position [594, 0]
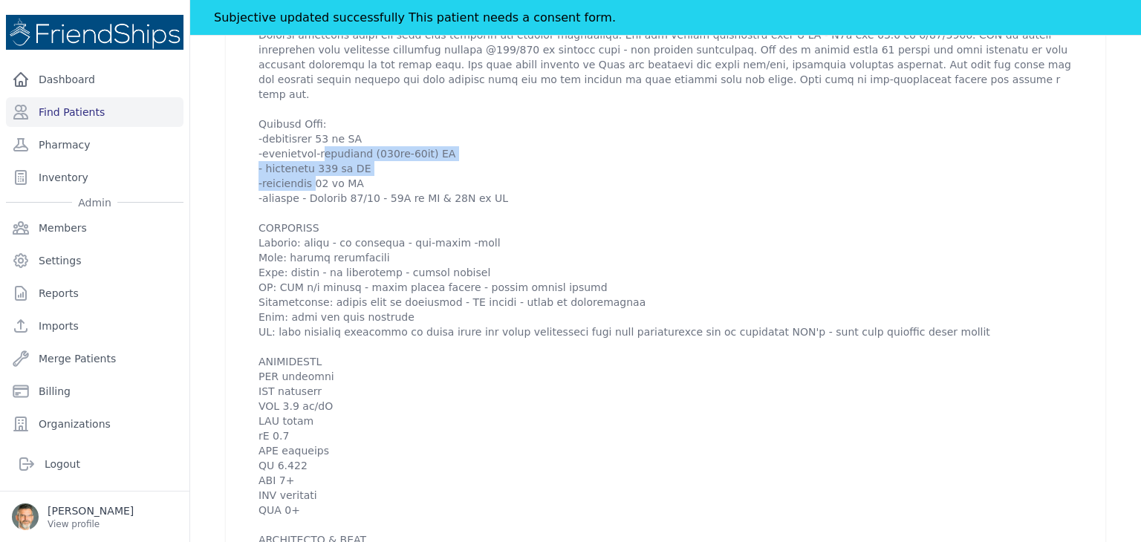
drag, startPoint x: 370, startPoint y: 167, endPoint x: 254, endPoint y: 155, distance: 116.5
click at [254, 155] on div "[DATE] 6:35 AM create ​ Are you sure? This action cannot be undone! Confirm Can…" at bounding box center [666, 349] width 850 height 718
copy p "-[MEDICAL_DATA]-[MEDICAL_DATA] (160mg-10mg) QD - methylopa 250 mg QD"
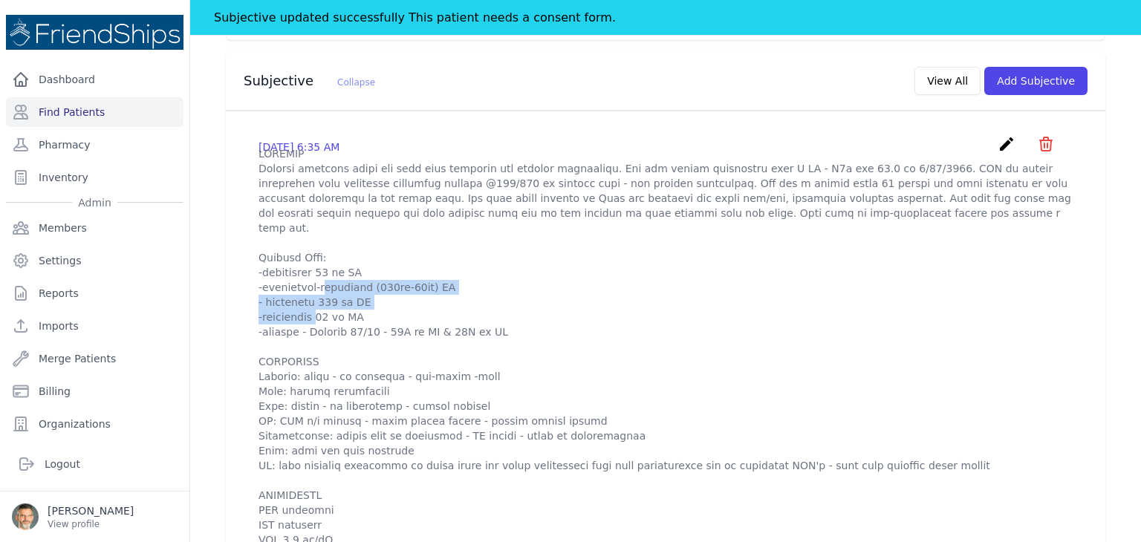
scroll to position [446, 0]
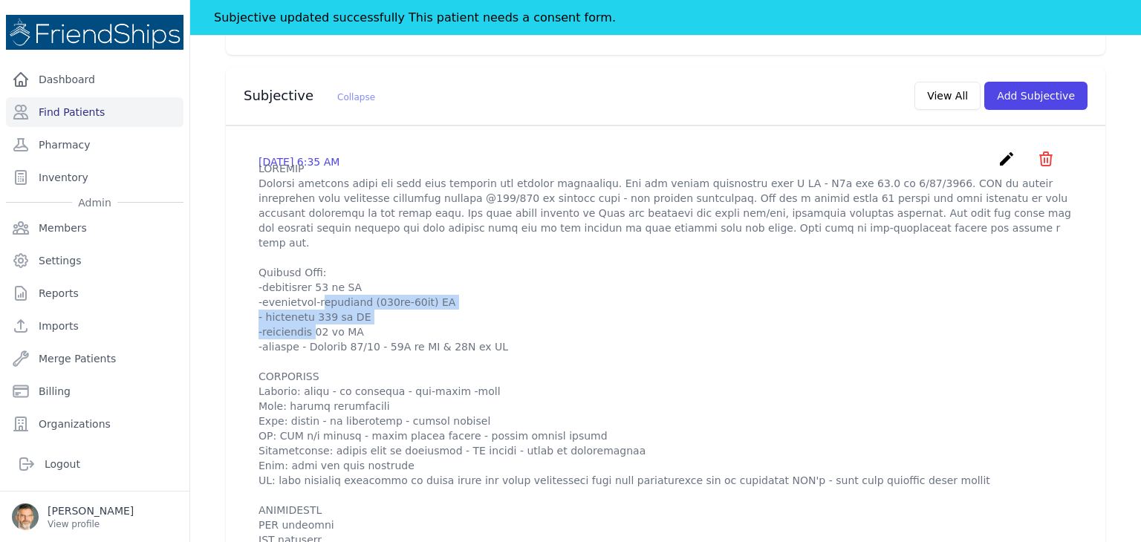
drag, startPoint x: 994, startPoint y: 154, endPoint x: 952, endPoint y: 154, distance: 42.3
click at [997, 154] on icon "create" at bounding box center [1006, 159] width 18 height 18
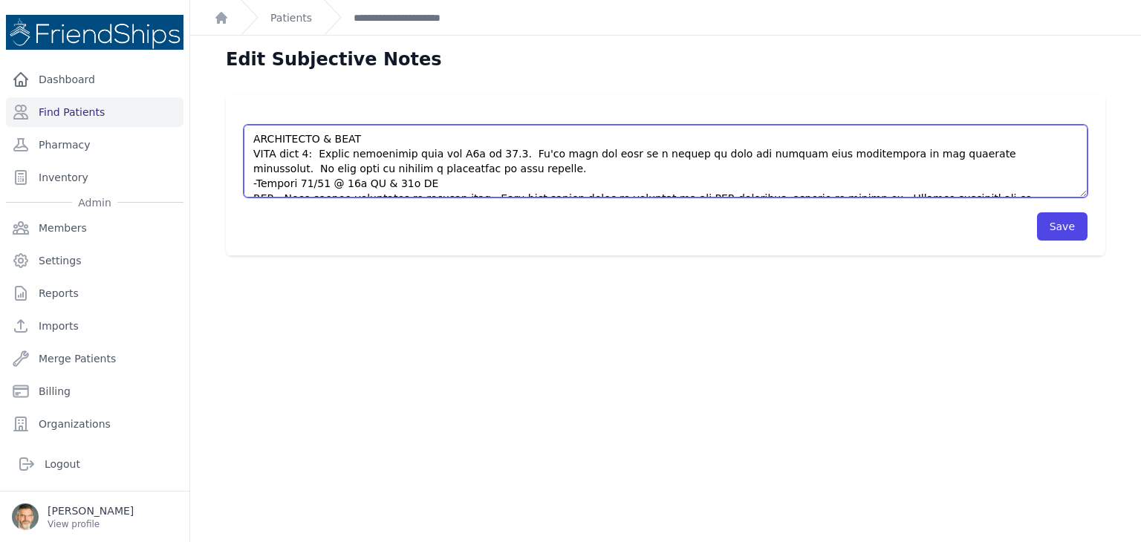
scroll to position [550, 0]
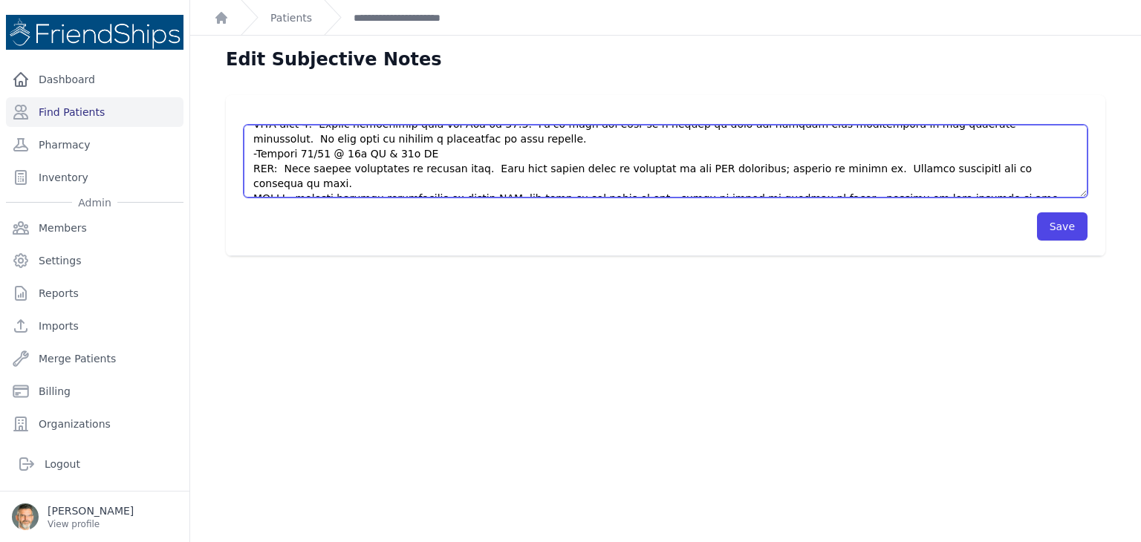
click at [1037, 151] on textarea at bounding box center [666, 161] width 844 height 73
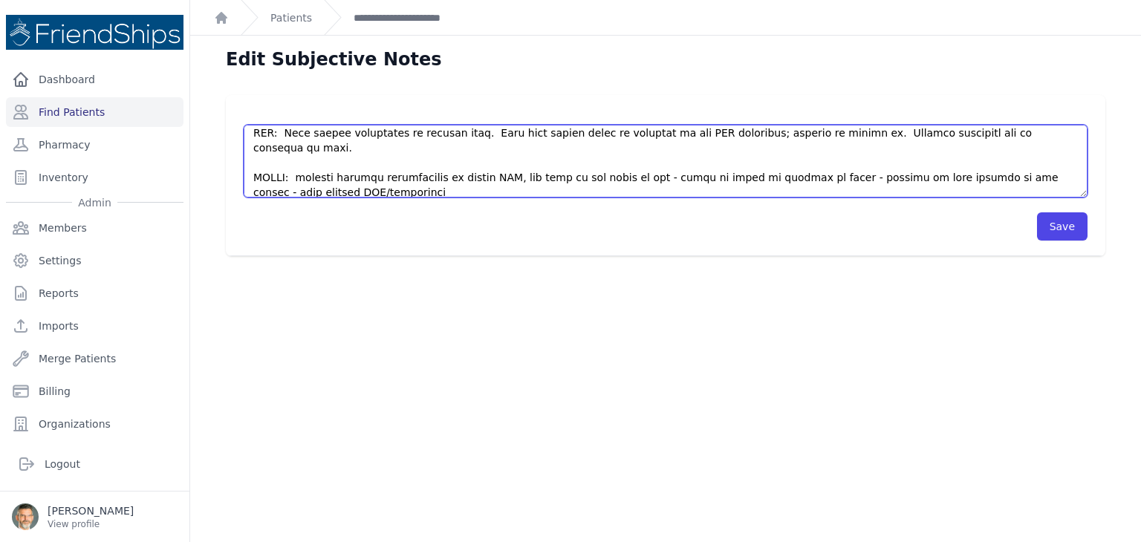
paste textarea "-[MEDICAL_DATA]-[MEDICAL_DATA] (160mg-10mg) QD - methylopa 250 mg QD"
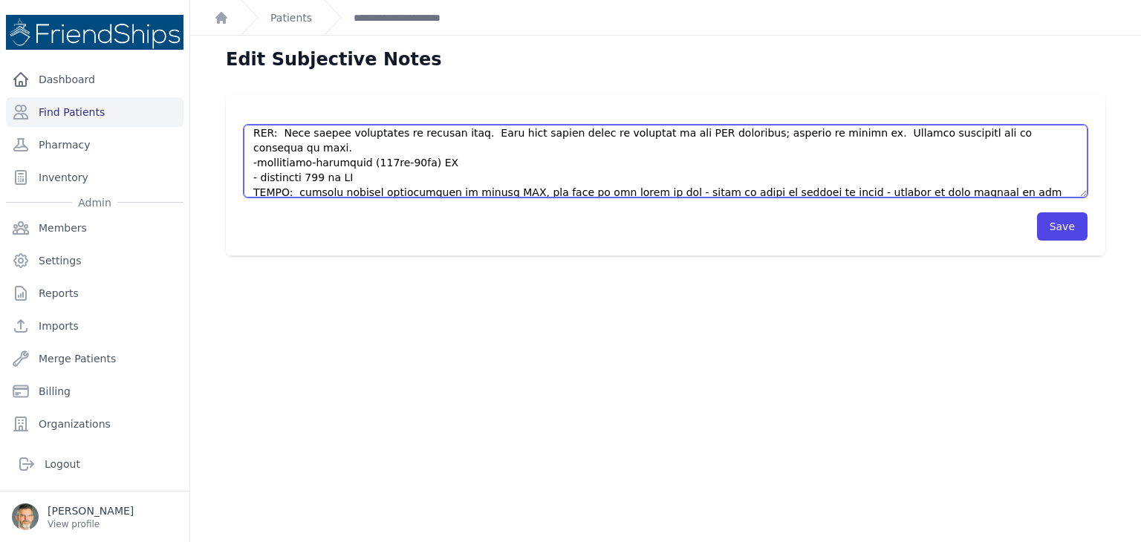
click at [261, 149] on textarea at bounding box center [666, 161] width 844 height 73
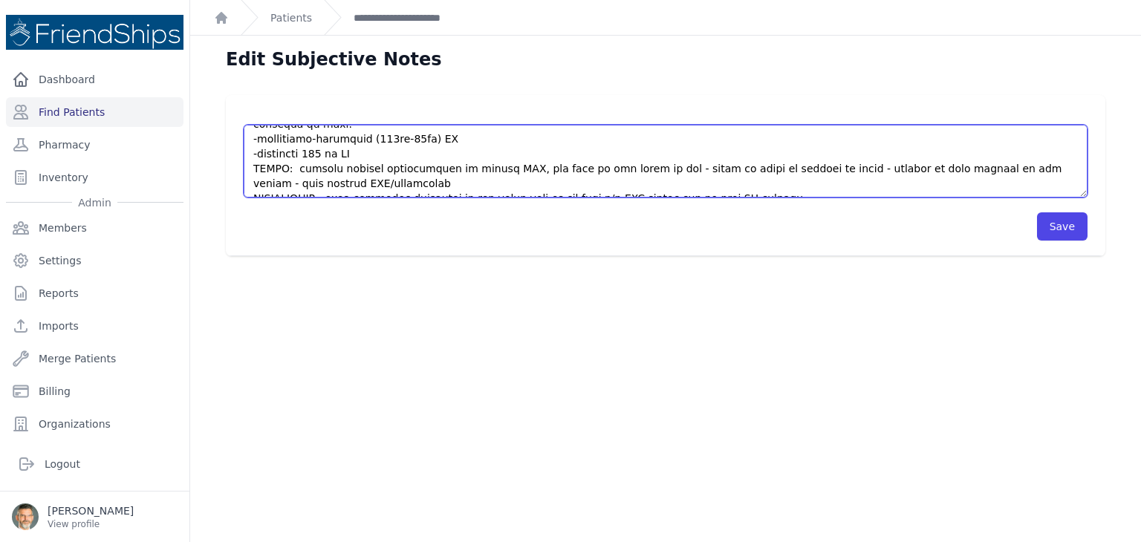
scroll to position [579, 0]
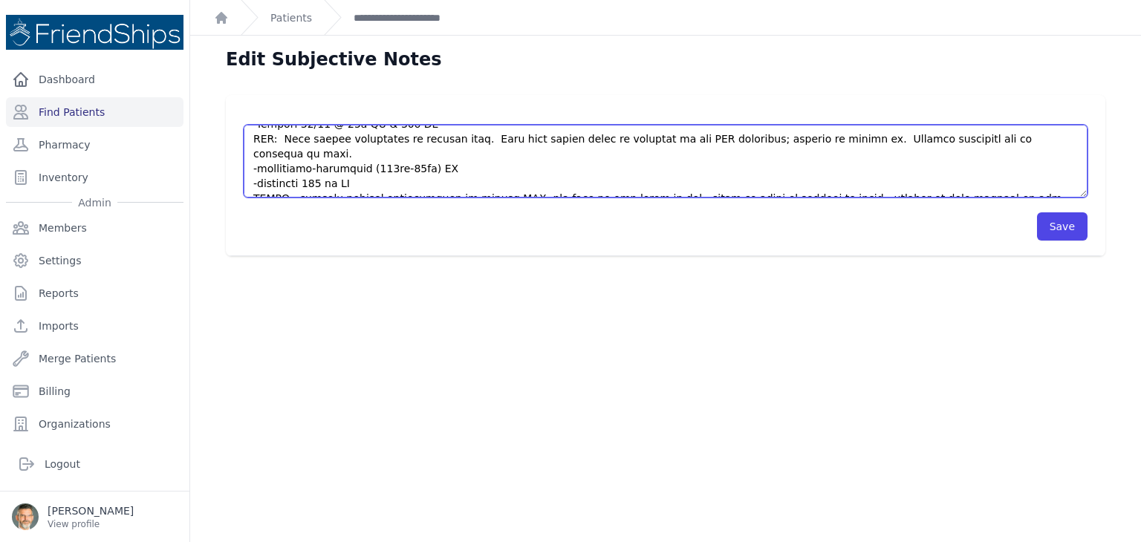
click at [293, 167] on textarea at bounding box center [666, 161] width 844 height 73
click at [326, 165] on textarea at bounding box center [666, 161] width 844 height 73
drag, startPoint x: 382, startPoint y: 167, endPoint x: 327, endPoint y: 166, distance: 55.7
click at [327, 166] on textarea at bounding box center [666, 161] width 844 height 73
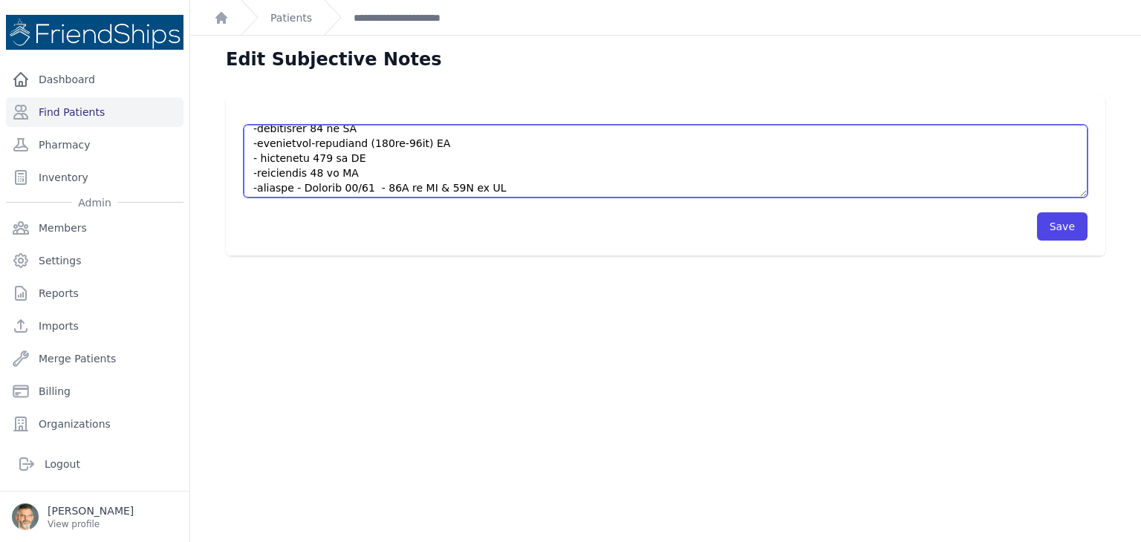
scroll to position [119, 0]
click at [261, 156] on textarea at bounding box center [666, 161] width 844 height 73
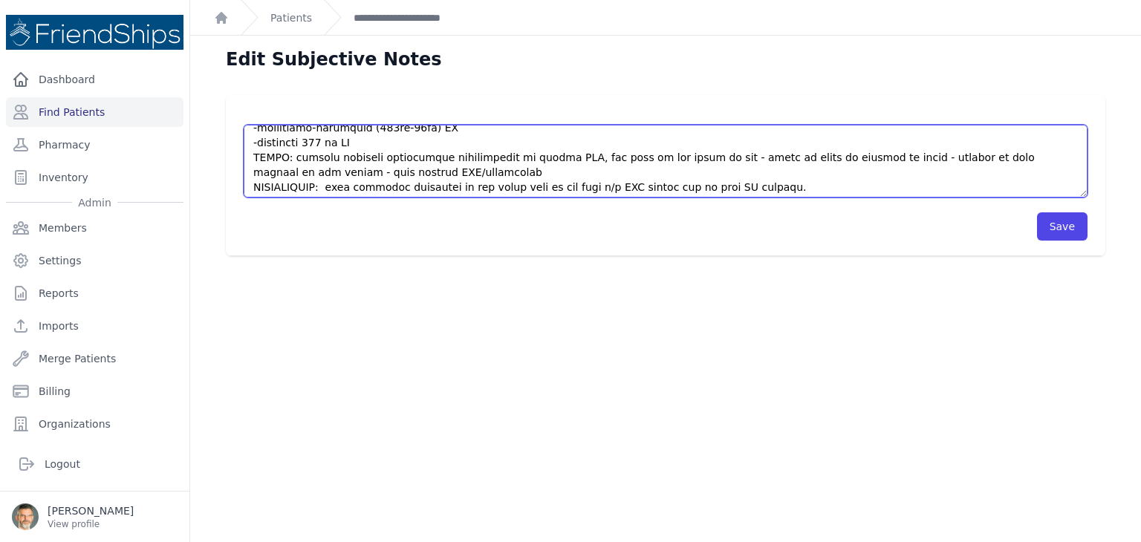
scroll to position [624, 0]
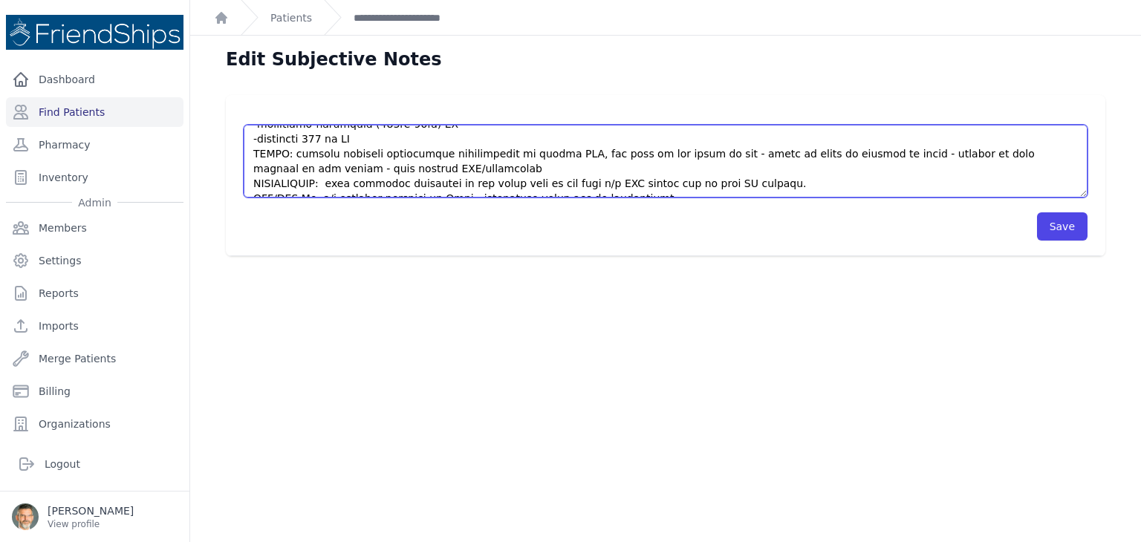
click at [624, 167] on textarea at bounding box center [666, 161] width 844 height 73
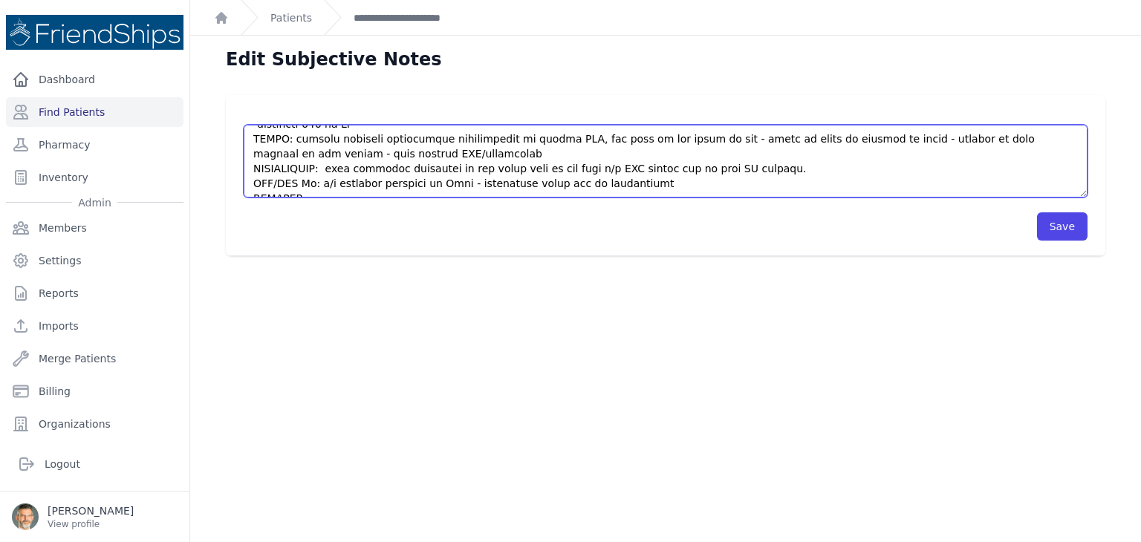
type textarea "HISTORY Patient presents [DATE] for help with managing her chronic conditions. …"
click at [312, 168] on textarea at bounding box center [666, 161] width 844 height 73
paste textarea "-[MEDICAL_DATA]-[MEDICAL_DATA] (160mg-10mg) QD - methylopa 250 mg QD"
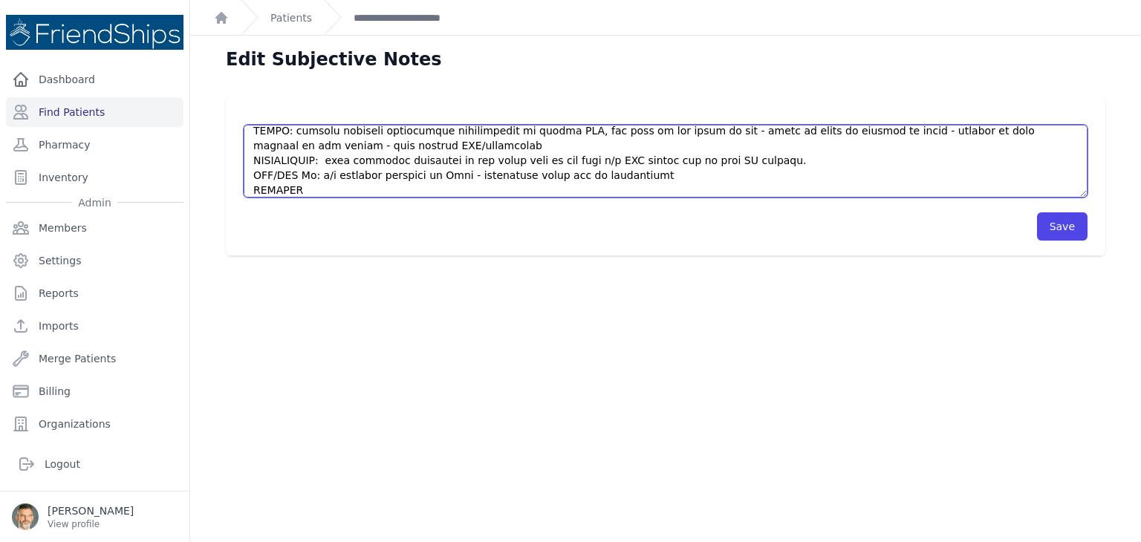
scroll to position [659, 0]
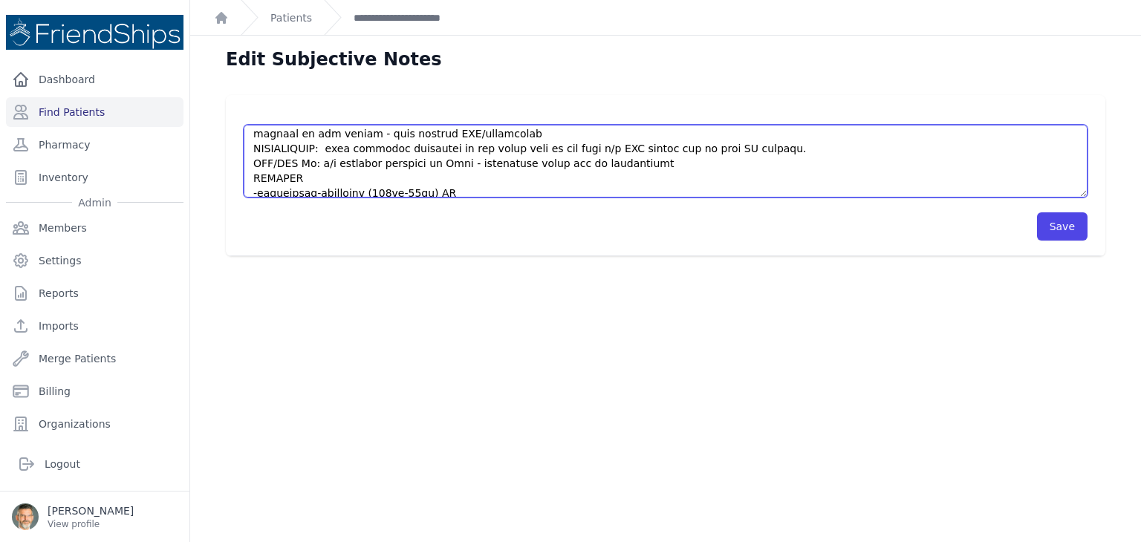
drag, startPoint x: 363, startPoint y: 189, endPoint x: 258, endPoint y: 167, distance: 107.1
click at [258, 167] on textarea at bounding box center [666, 161] width 844 height 73
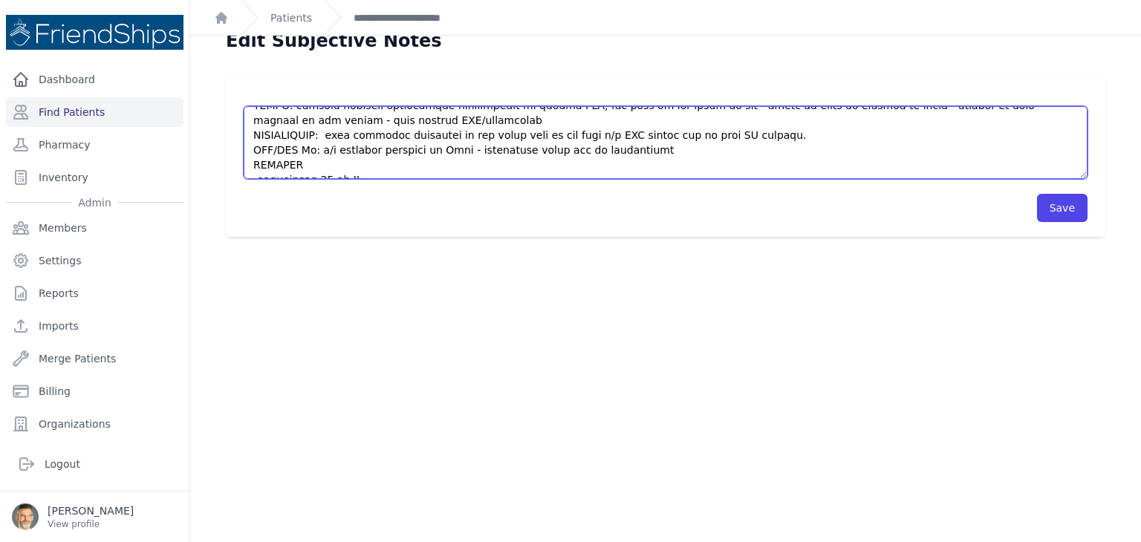
scroll to position [36, 0]
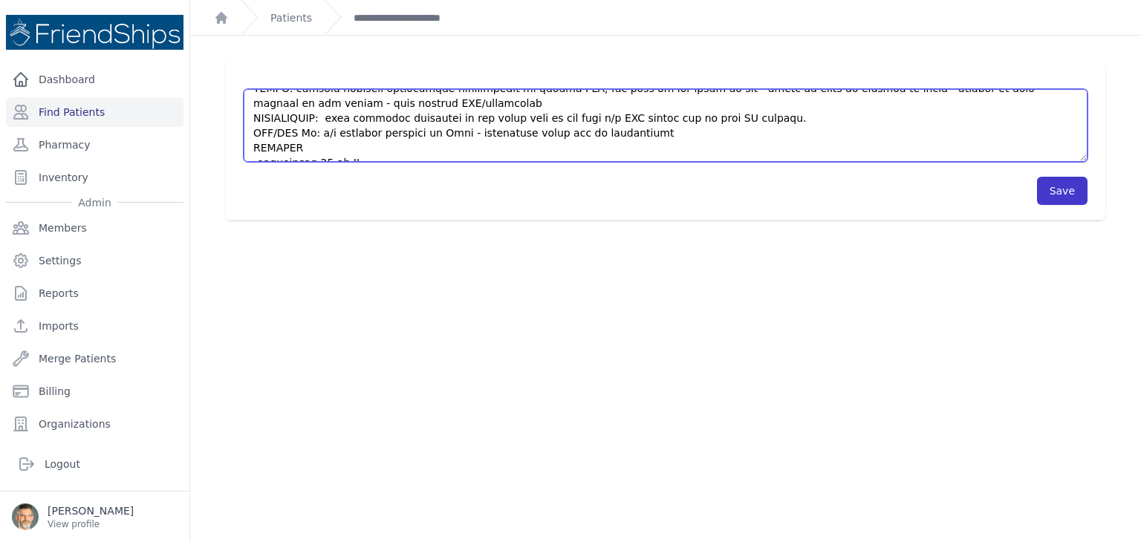
type textarea "HISTORY Patient presents [DATE] for help with managing her chronic conditions. …"
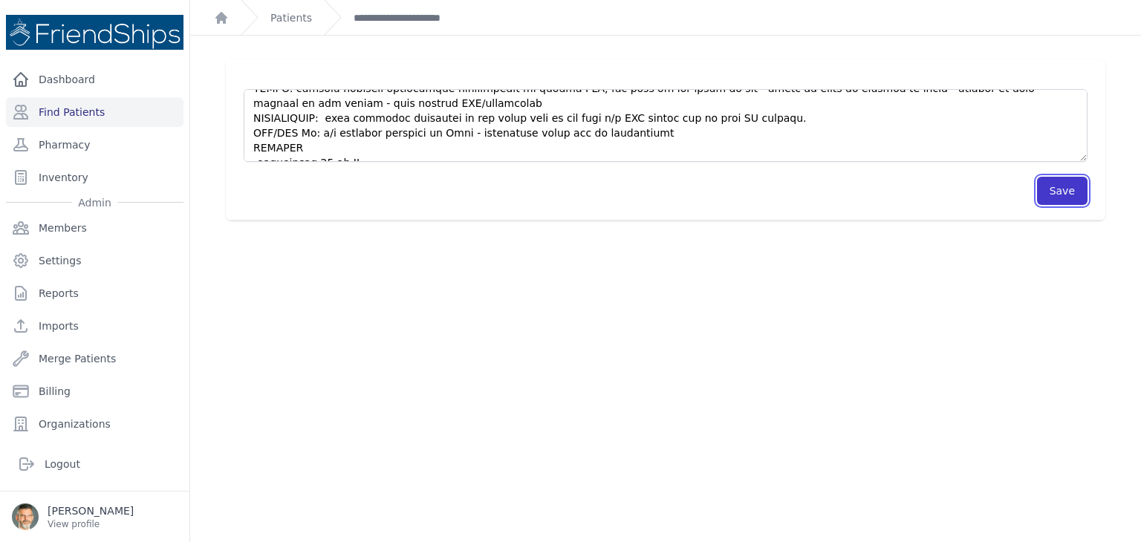
click at [1056, 193] on button "Save" at bounding box center [1062, 191] width 50 height 28
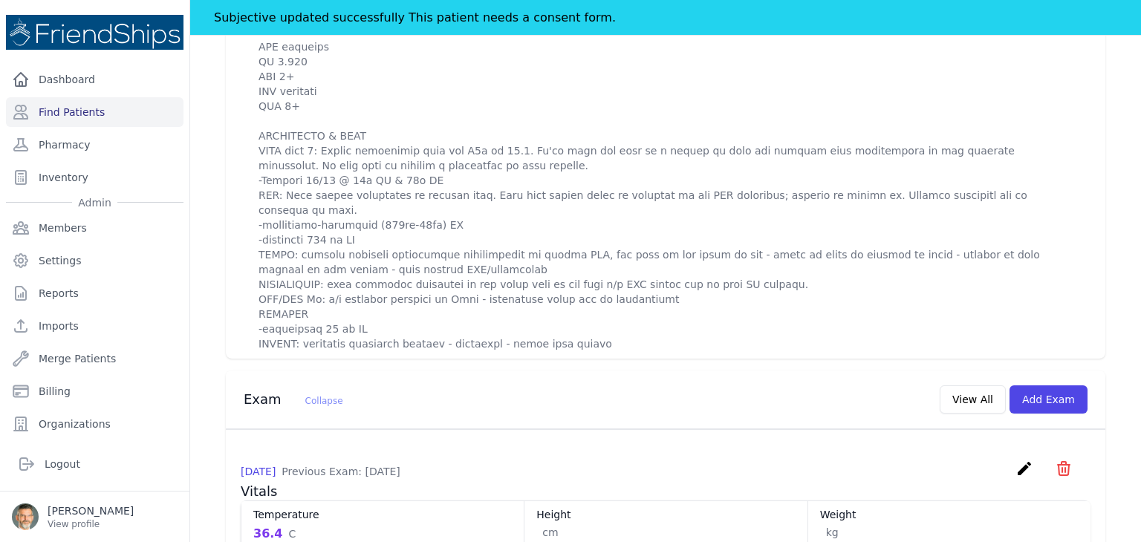
scroll to position [1262, 0]
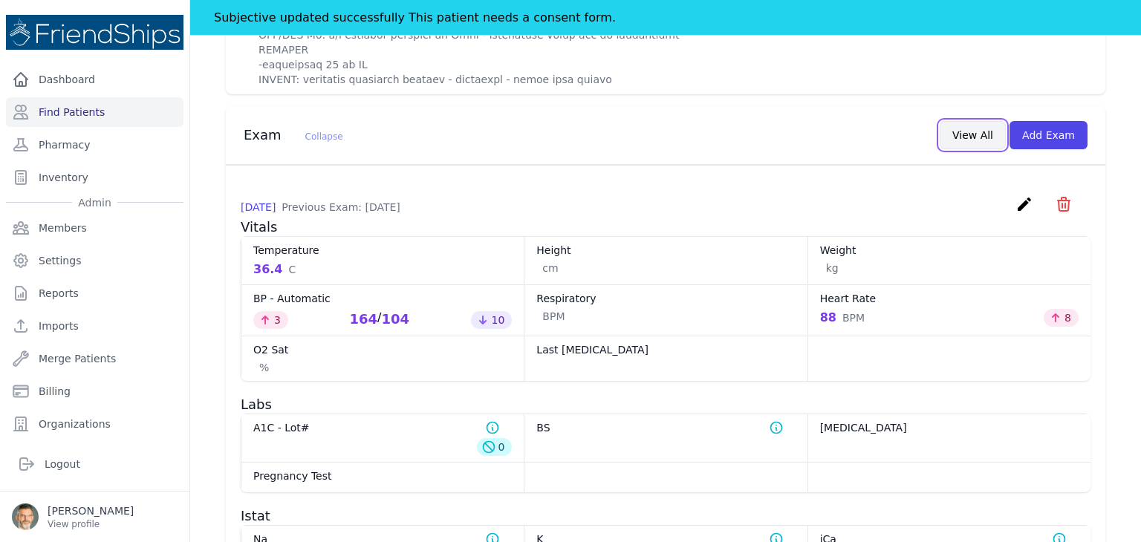
click at [974, 133] on button "View All" at bounding box center [972, 135] width 66 height 28
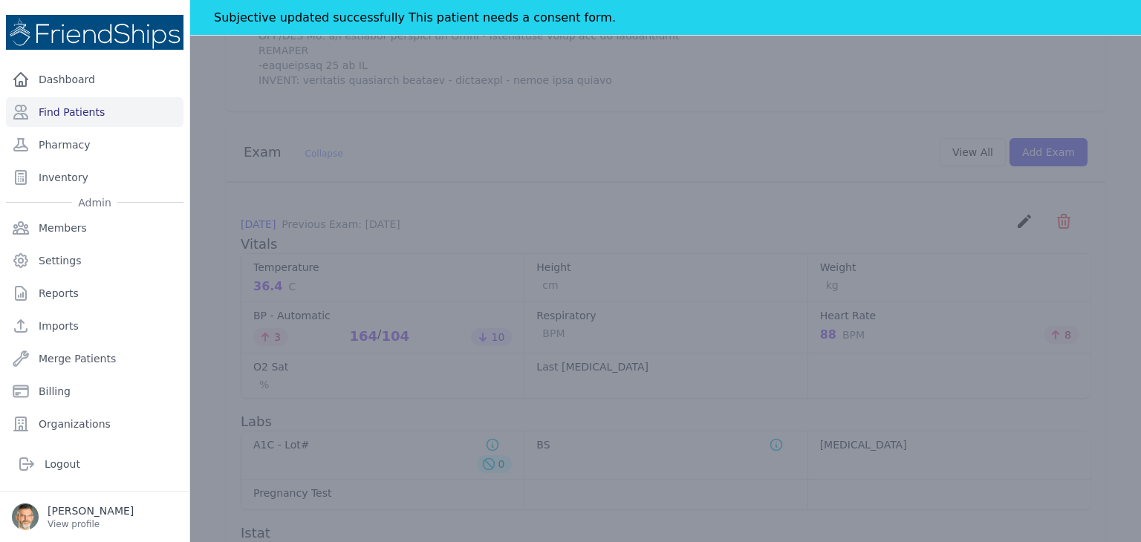
scroll to position [0, 0]
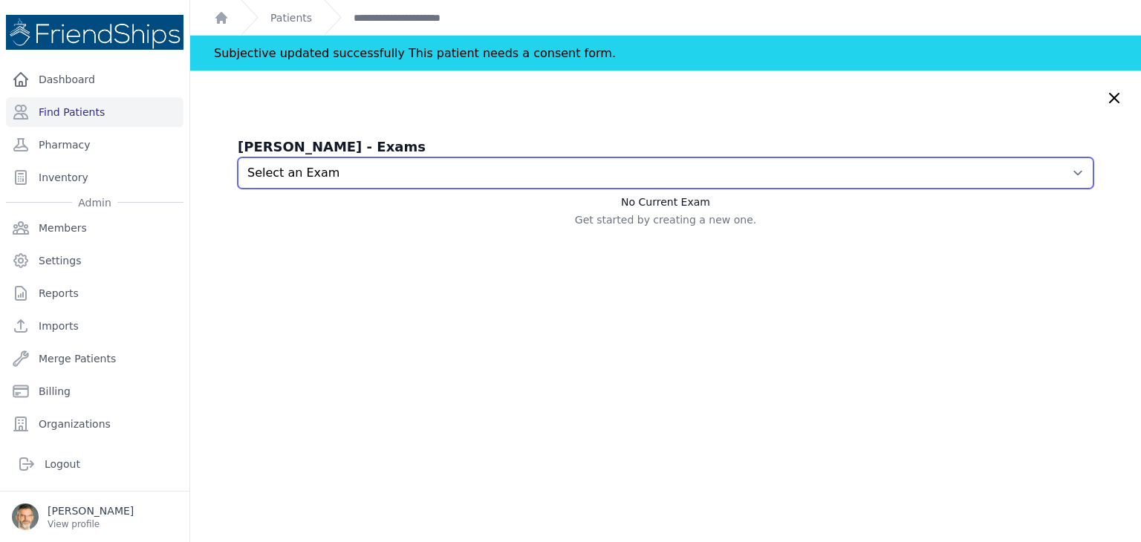
click at [705, 181] on select "Select an Exam [DATE] 6:10 AM [DATE] 3:16 AM [DATE] 2:30 AM" at bounding box center [665, 172] width 855 height 31
click at [238, 157] on select "Select an Exam [DATE] 6:10 AM [DATE] 3:16 AM [DATE] 2:30 AM" at bounding box center [665, 172] width 855 height 31
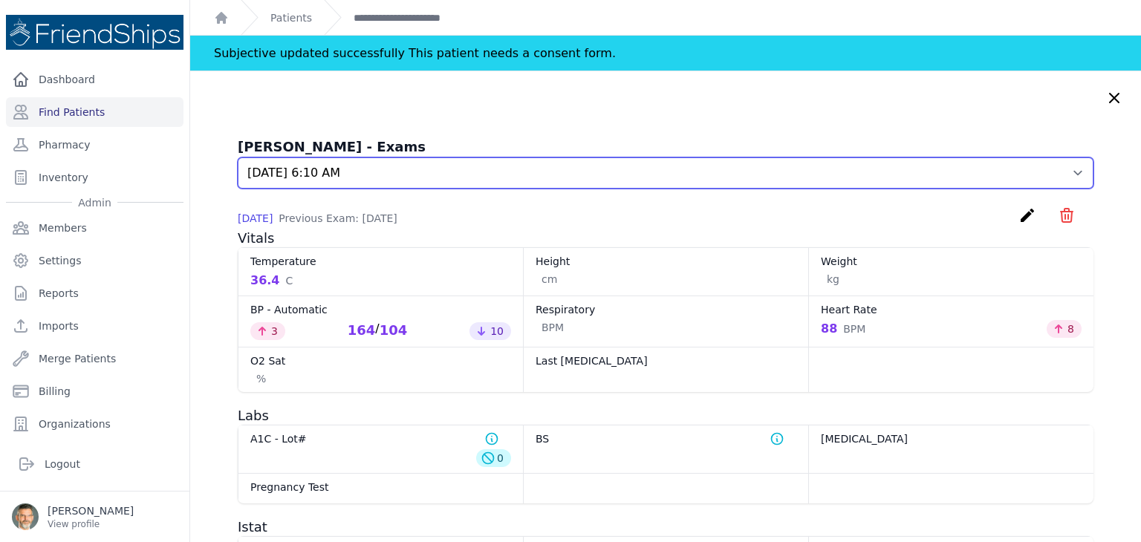
click at [689, 164] on select "Select an Exam [DATE] 6:10 AM [DATE] 3:16 AM [DATE] 2:30 AM" at bounding box center [665, 172] width 855 height 31
click at [238, 157] on select "Select an Exam [DATE] 6:10 AM [DATE] 3:16 AM [DATE] 2:30 AM" at bounding box center [665, 172] width 855 height 31
click at [656, 177] on select "Select an Exam [DATE] 6:10 AM [DATE] 3:16 AM [DATE] 2:30 AM" at bounding box center [665, 172] width 855 height 31
click at [238, 157] on select "Select an Exam [DATE] 6:10 AM [DATE] 3:16 AM [DATE] 2:30 AM" at bounding box center [665, 172] width 855 height 31
click at [691, 169] on select "Select an Exam [DATE] 6:10 AM [DATE] 3:16 AM [DATE] 2:30 AM" at bounding box center [665, 172] width 855 height 31
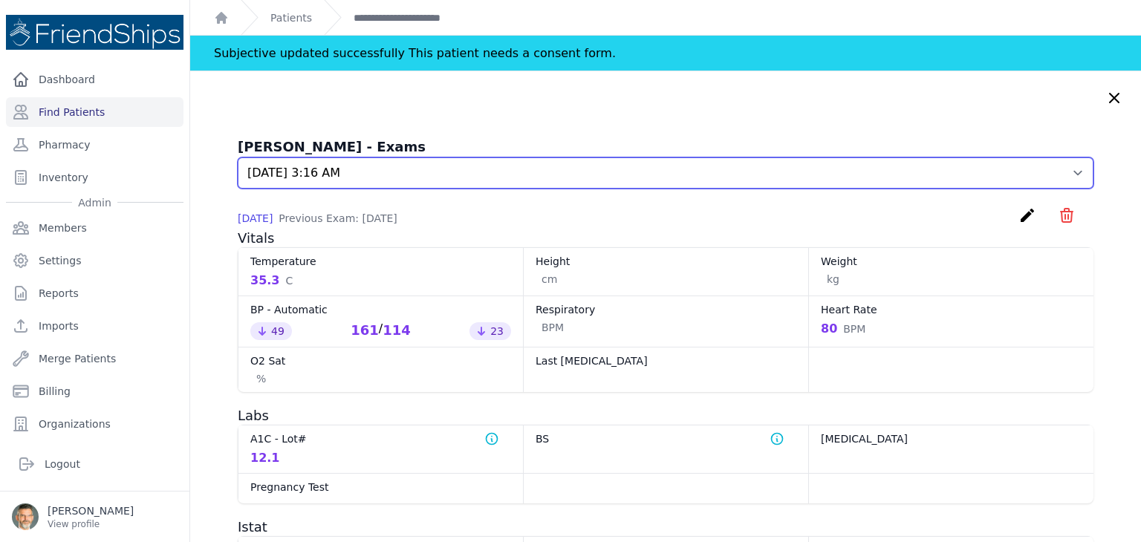
select select "278"
click at [238, 157] on select "Select an Exam [DATE] 6:10 AM [DATE] 3:16 AM [DATE] 2:30 AM" at bounding box center [665, 172] width 855 height 31
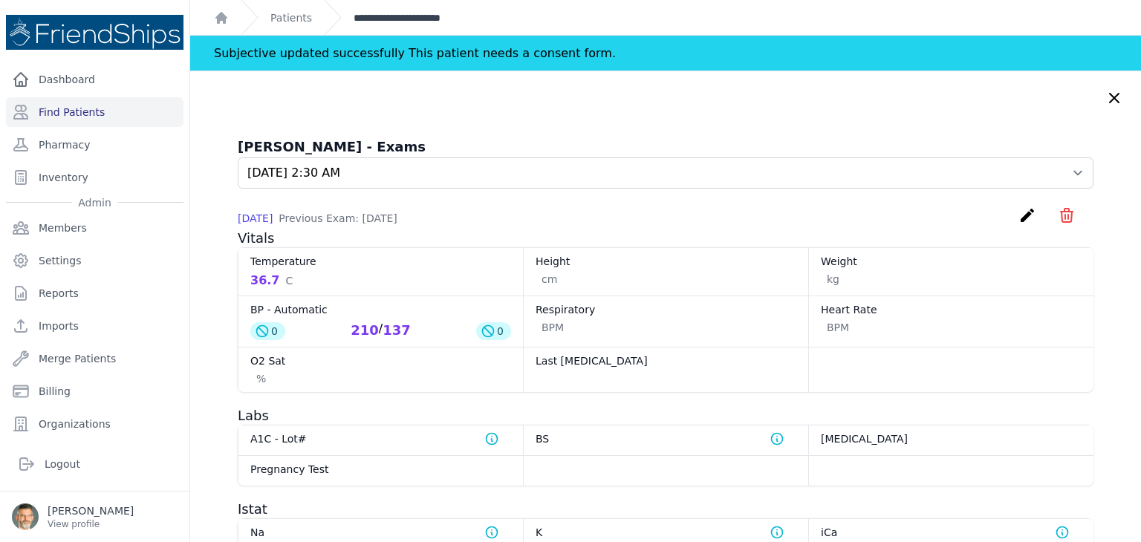
click at [394, 15] on link "**********" at bounding box center [417, 17] width 129 height 15
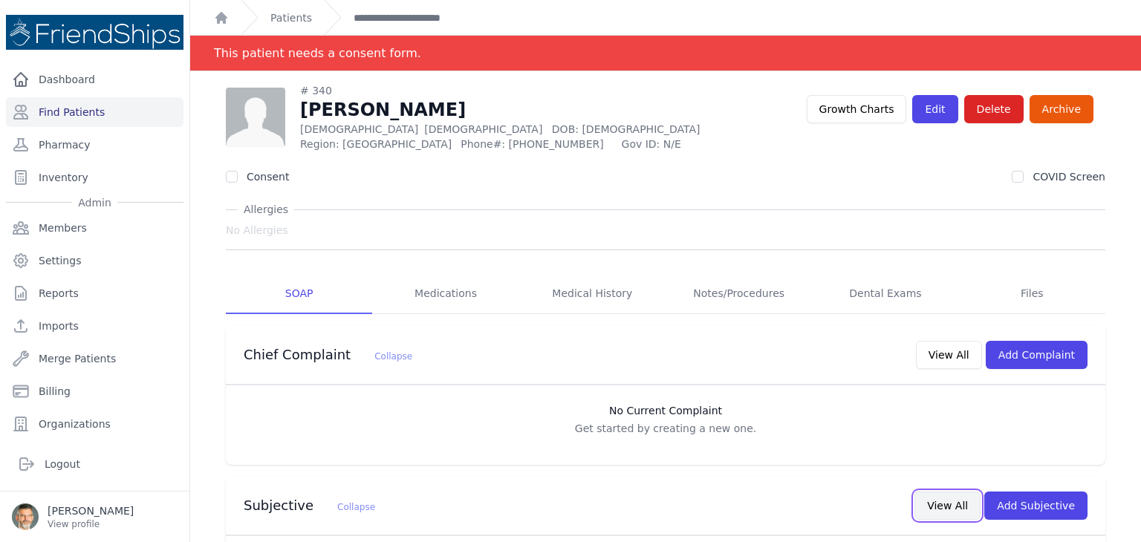
click at [934, 509] on button "View All" at bounding box center [947, 506] width 66 height 28
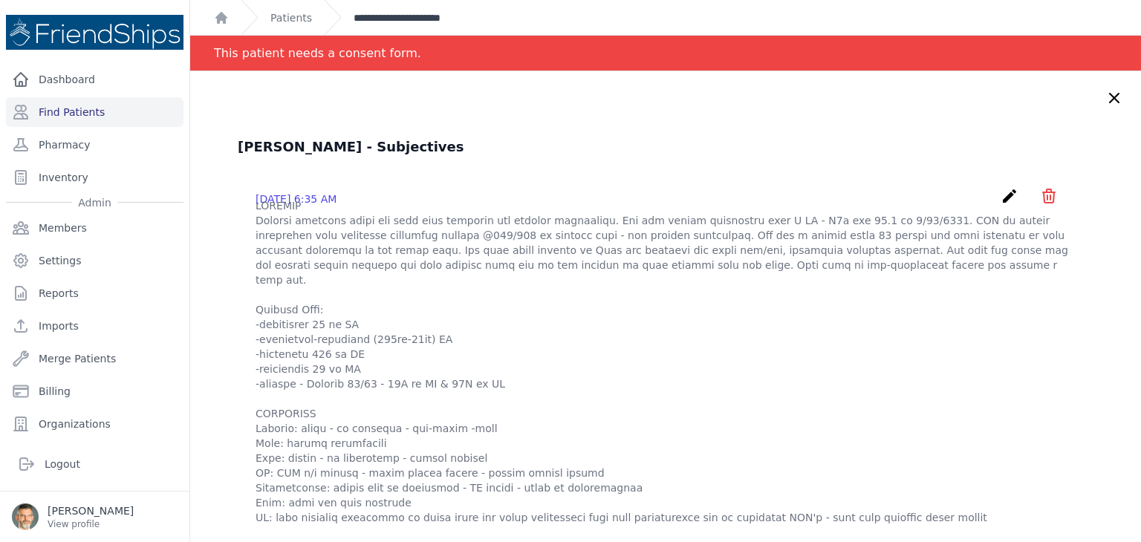
click at [362, 17] on link "**********" at bounding box center [417, 17] width 129 height 15
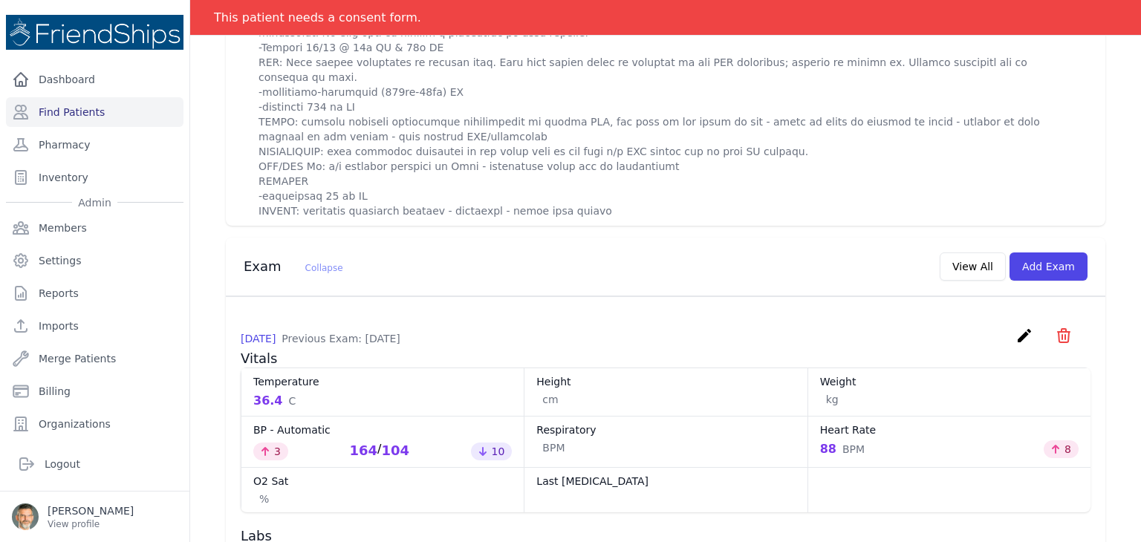
scroll to position [1114, 0]
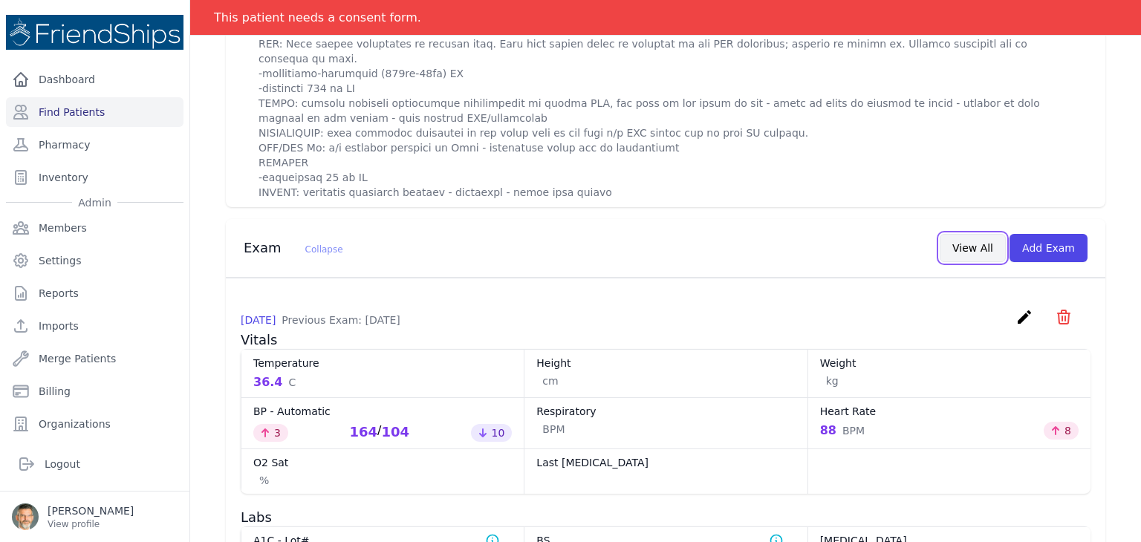
click at [963, 247] on button "View All" at bounding box center [972, 248] width 66 height 28
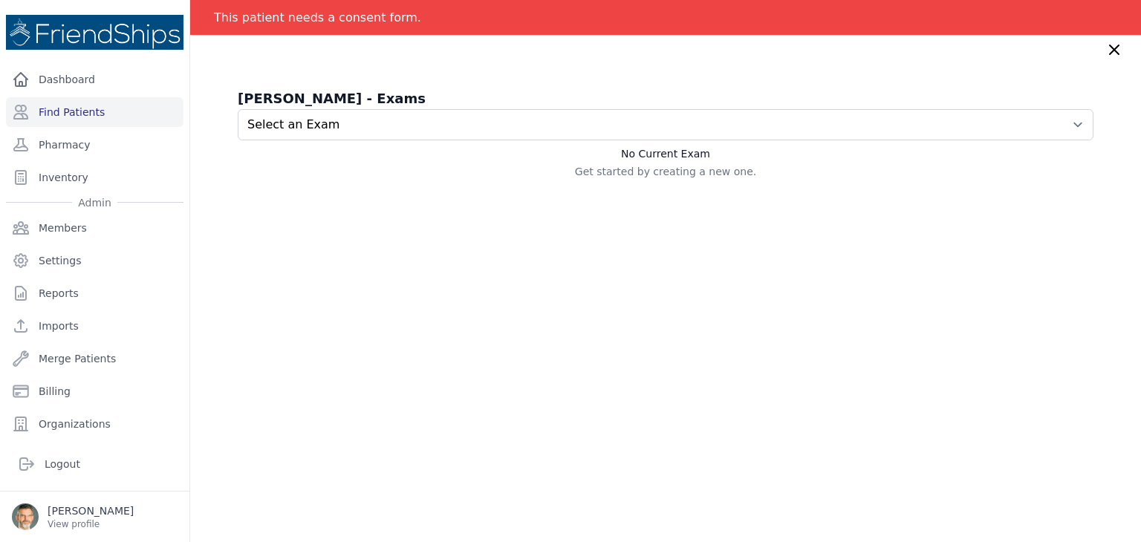
scroll to position [74, 0]
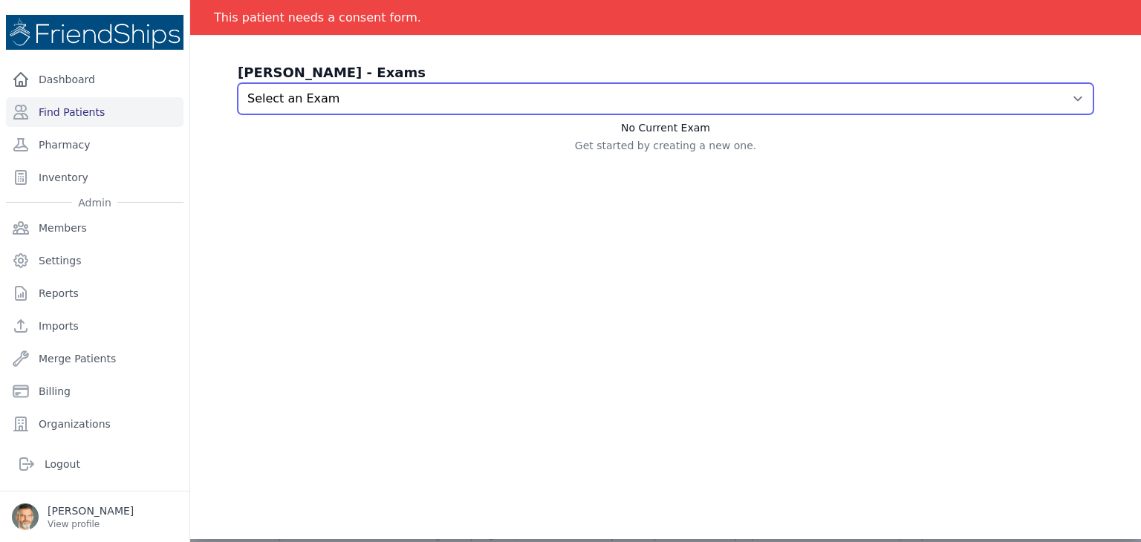
click at [994, 105] on select "Select an Exam [DATE] 6:10 AM [DATE] 3:16 AM [DATE] 2:30 AM" at bounding box center [665, 98] width 855 height 31
click at [238, 83] on select "Select an Exam [DATE] 6:10 AM [DATE] 3:16 AM [DATE] 2:30 AM" at bounding box center [665, 98] width 855 height 31
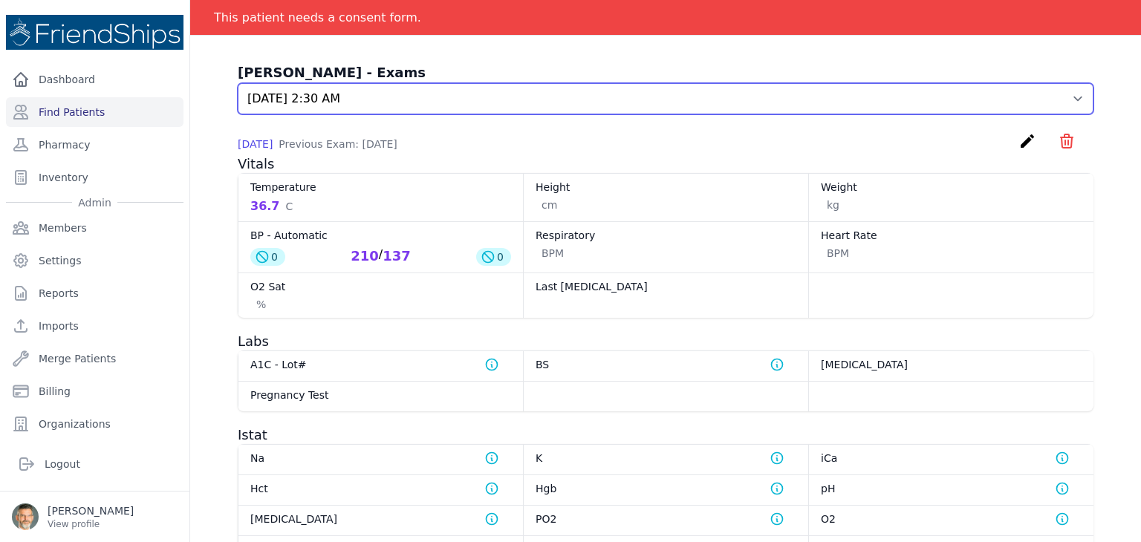
click at [876, 108] on select "Select an Exam [DATE] 6:10 AM [DATE] 3:16 AM [DATE] 2:30 AM" at bounding box center [665, 98] width 855 height 31
click at [238, 83] on select "Select an Exam [DATE] 6:10 AM [DATE] 3:16 AM [DATE] 2:30 AM" at bounding box center [665, 98] width 855 height 31
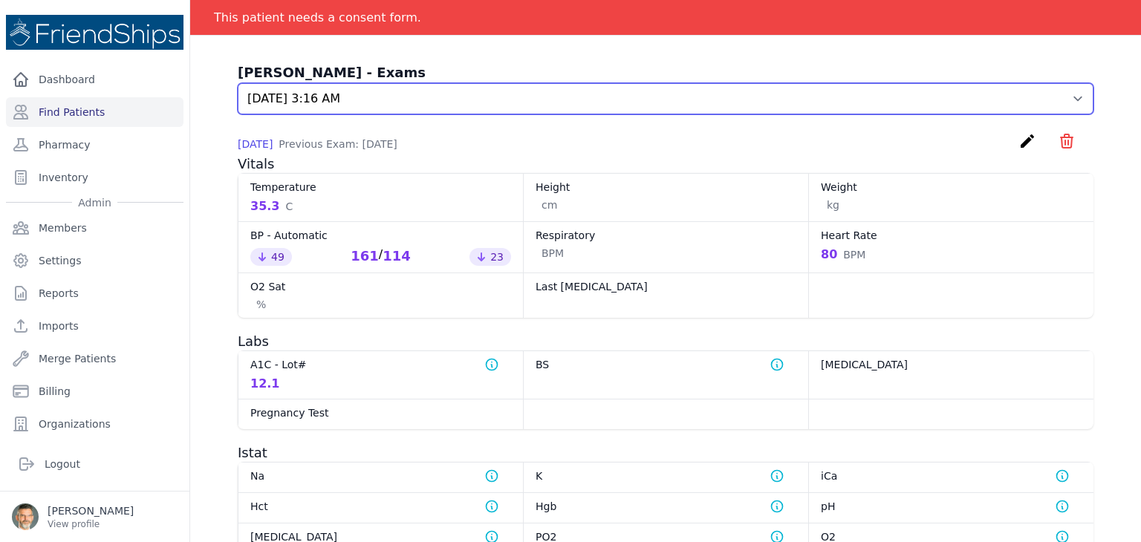
click at [847, 96] on select "Select an Exam [DATE] 6:10 AM [DATE] 3:16 AM [DATE] 2:30 AM" at bounding box center [665, 98] width 855 height 31
select select "1149"
click at [238, 83] on select "Select an Exam [DATE] 6:10 AM [DATE] 3:16 AM [DATE] 2:30 AM" at bounding box center [665, 98] width 855 height 31
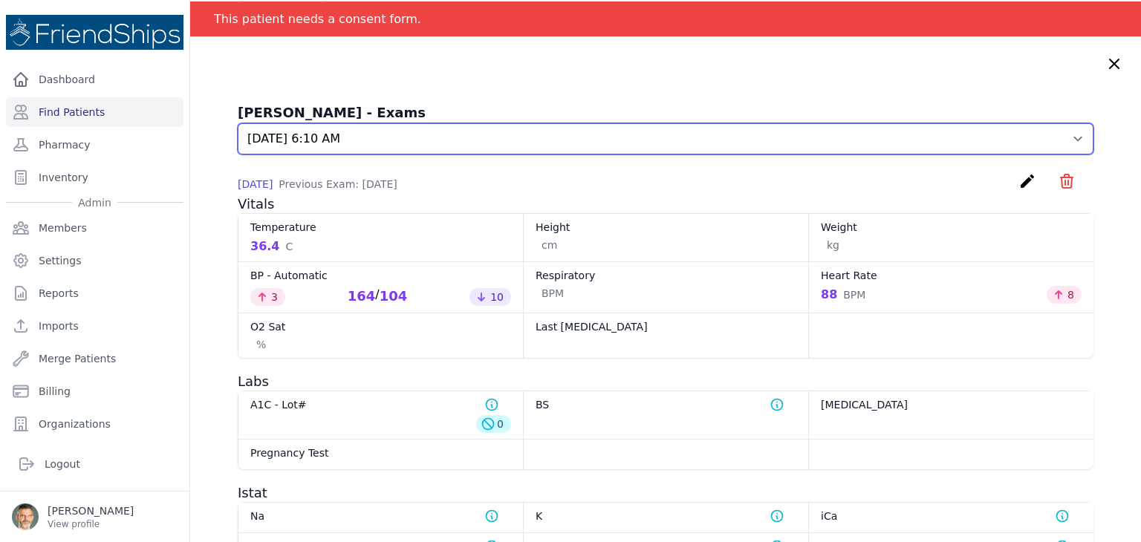
scroll to position [0, 0]
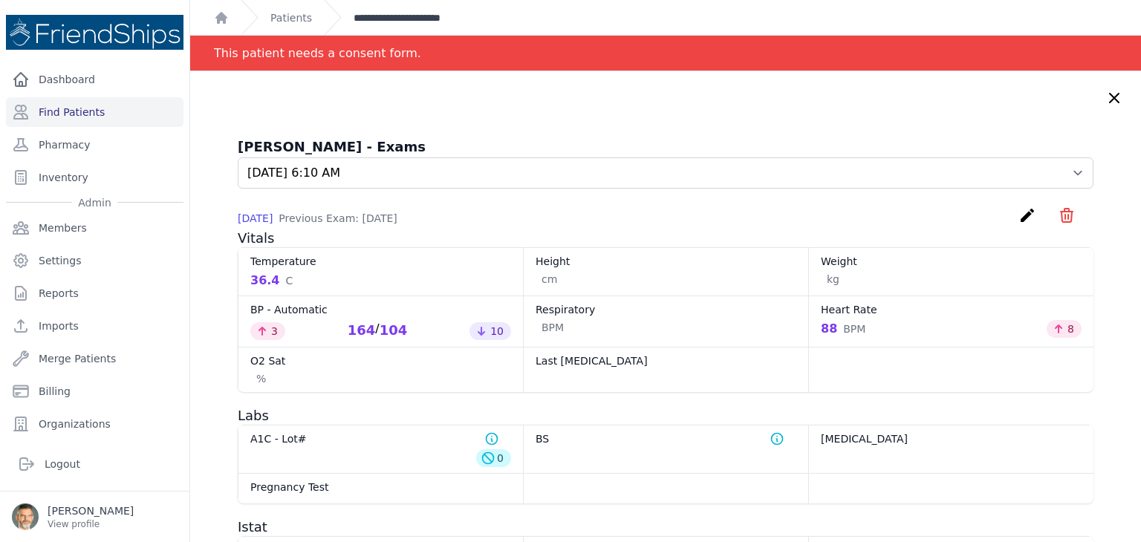
click at [417, 15] on link "**********" at bounding box center [417, 17] width 129 height 15
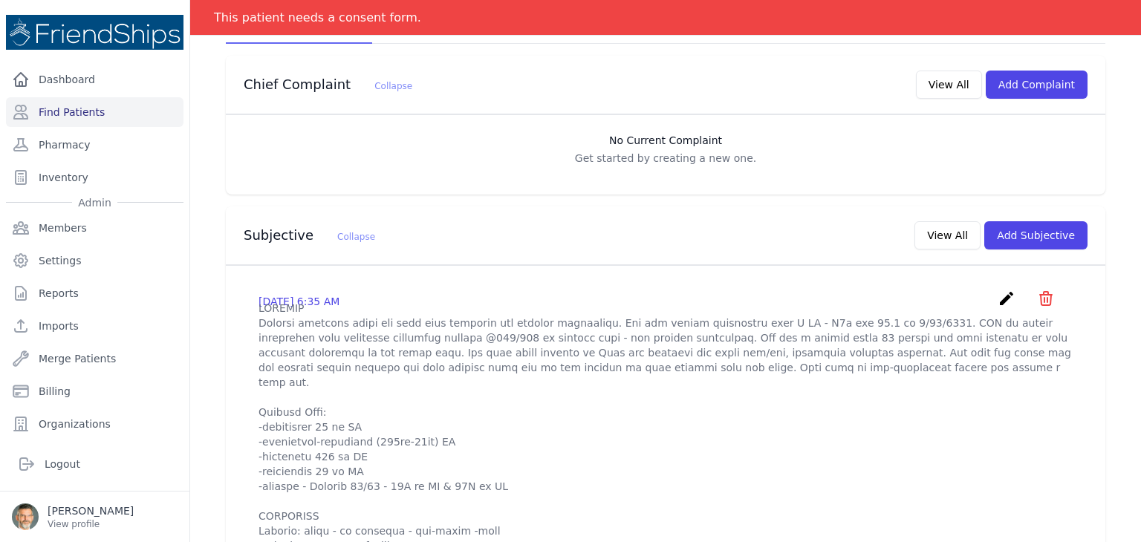
scroll to position [297, 0]
